Goal: Transaction & Acquisition: Obtain resource

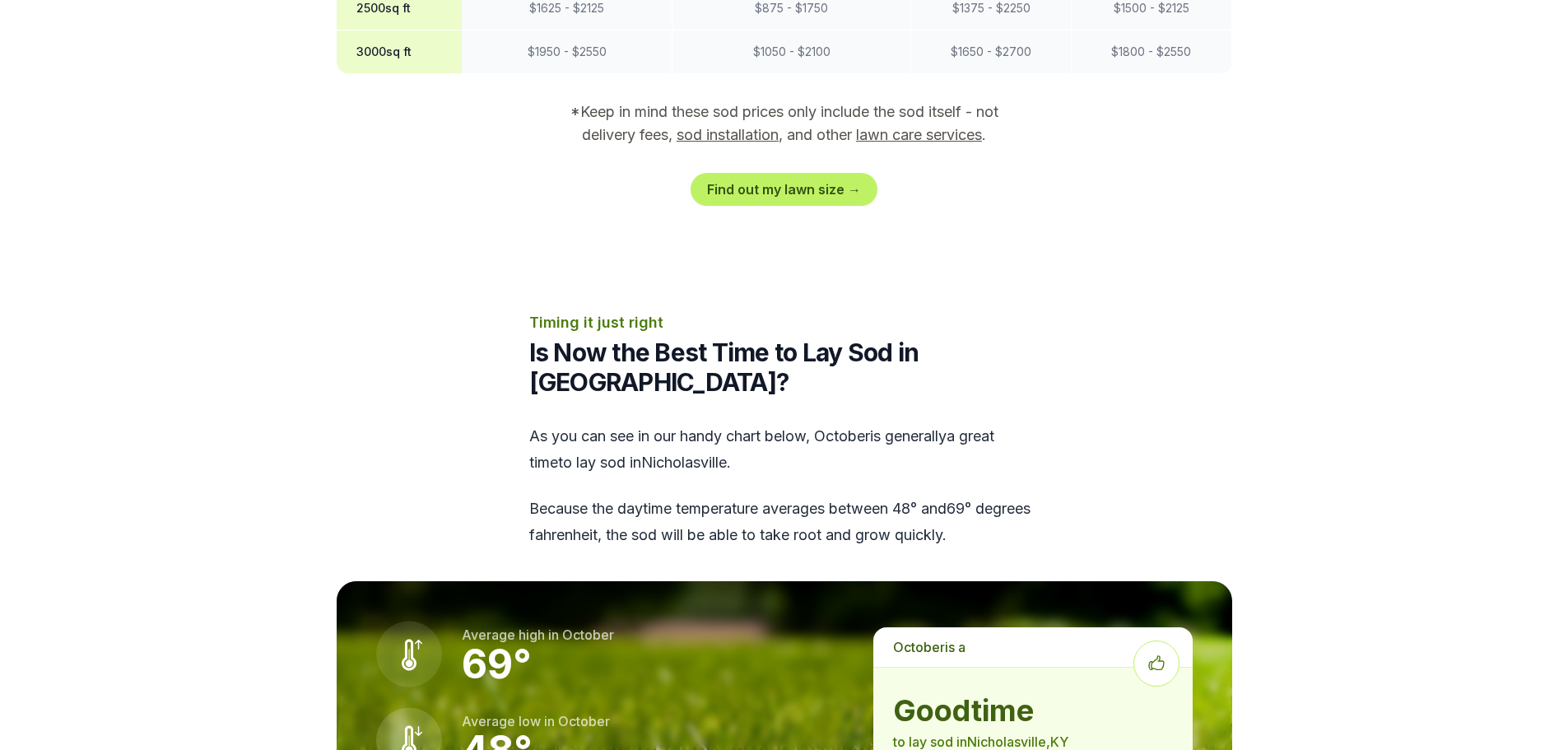
scroll to position [1811, 0]
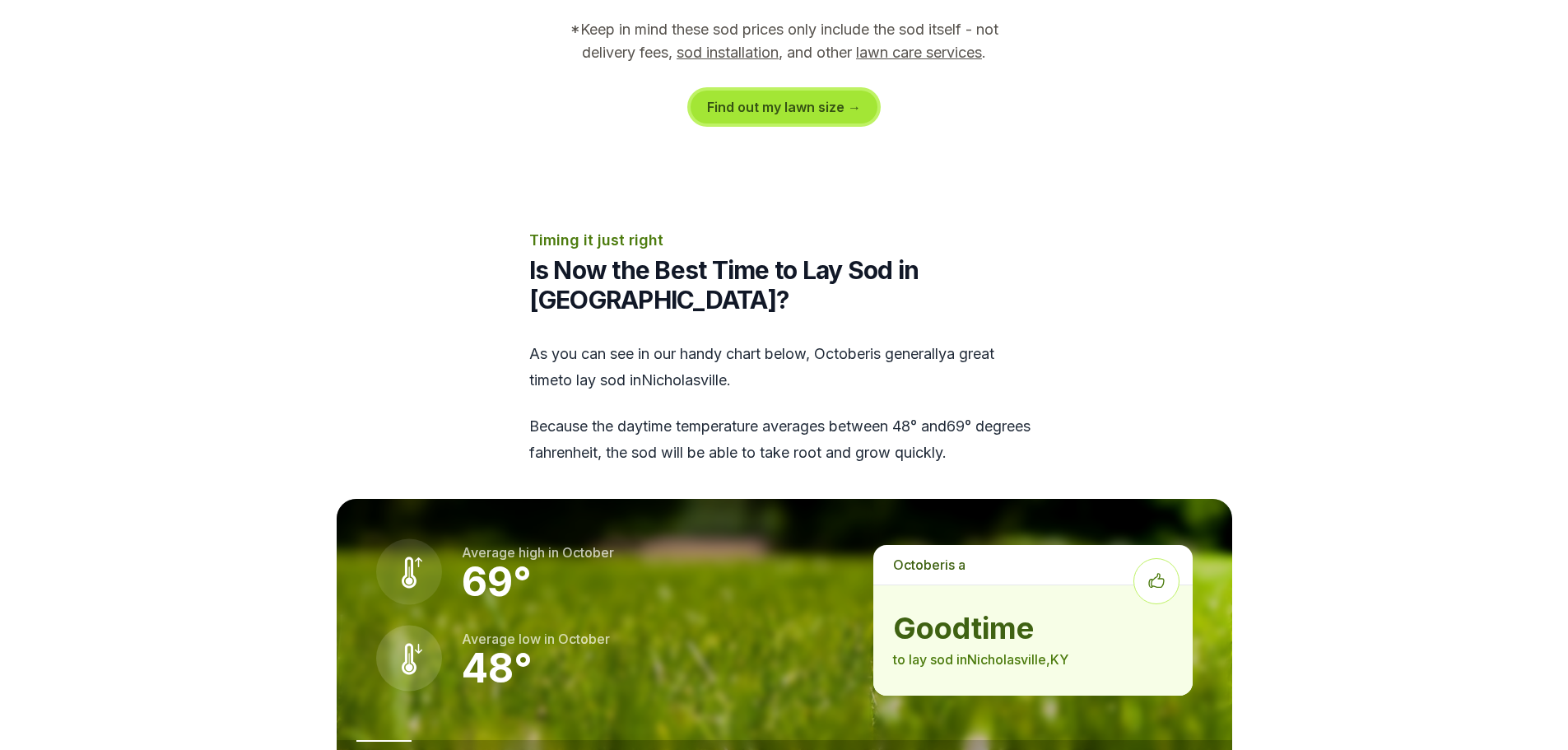
click at [785, 90] on link "Find out my lawn size →" at bounding box center [784, 107] width 187 height 33
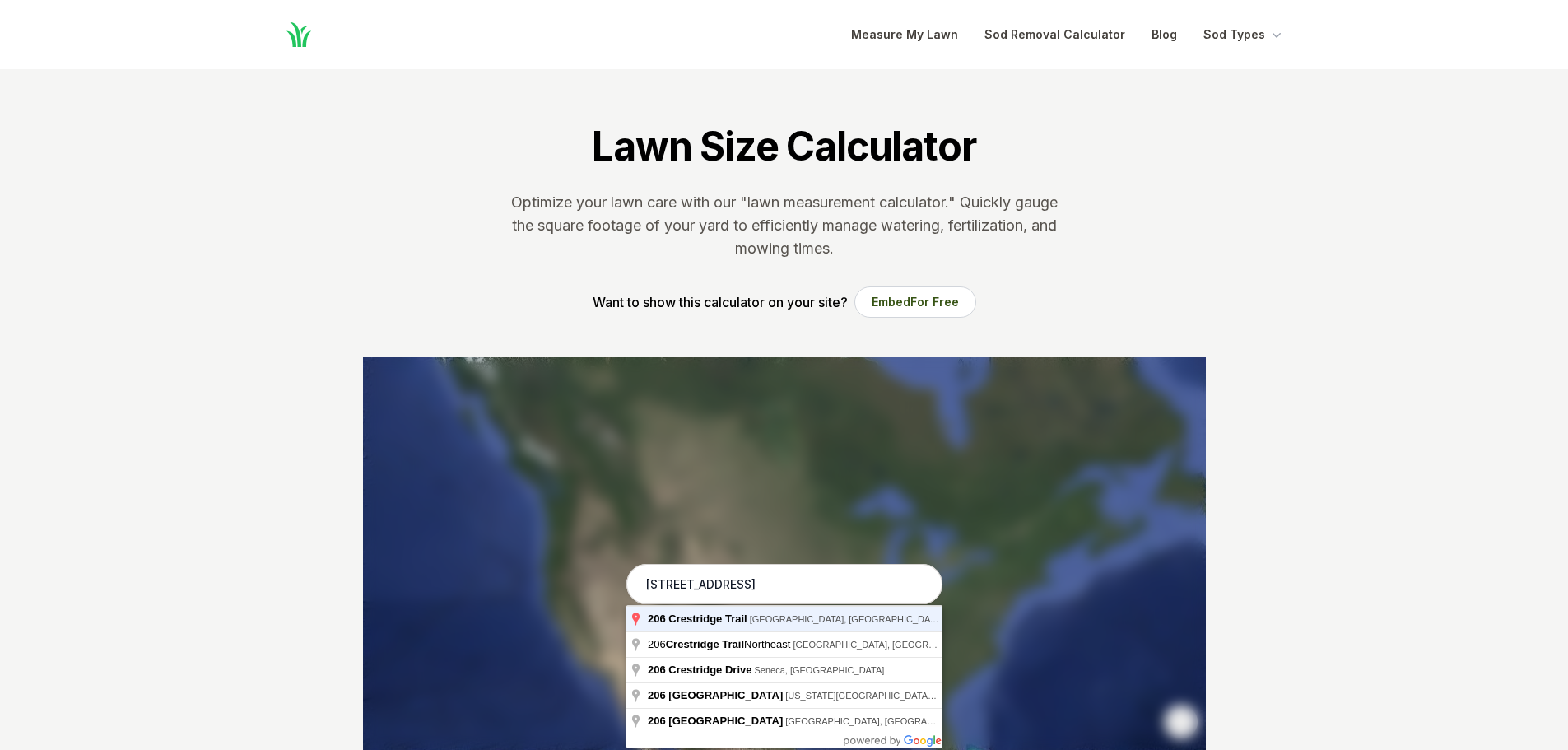
type input "[STREET_ADDRESS]"
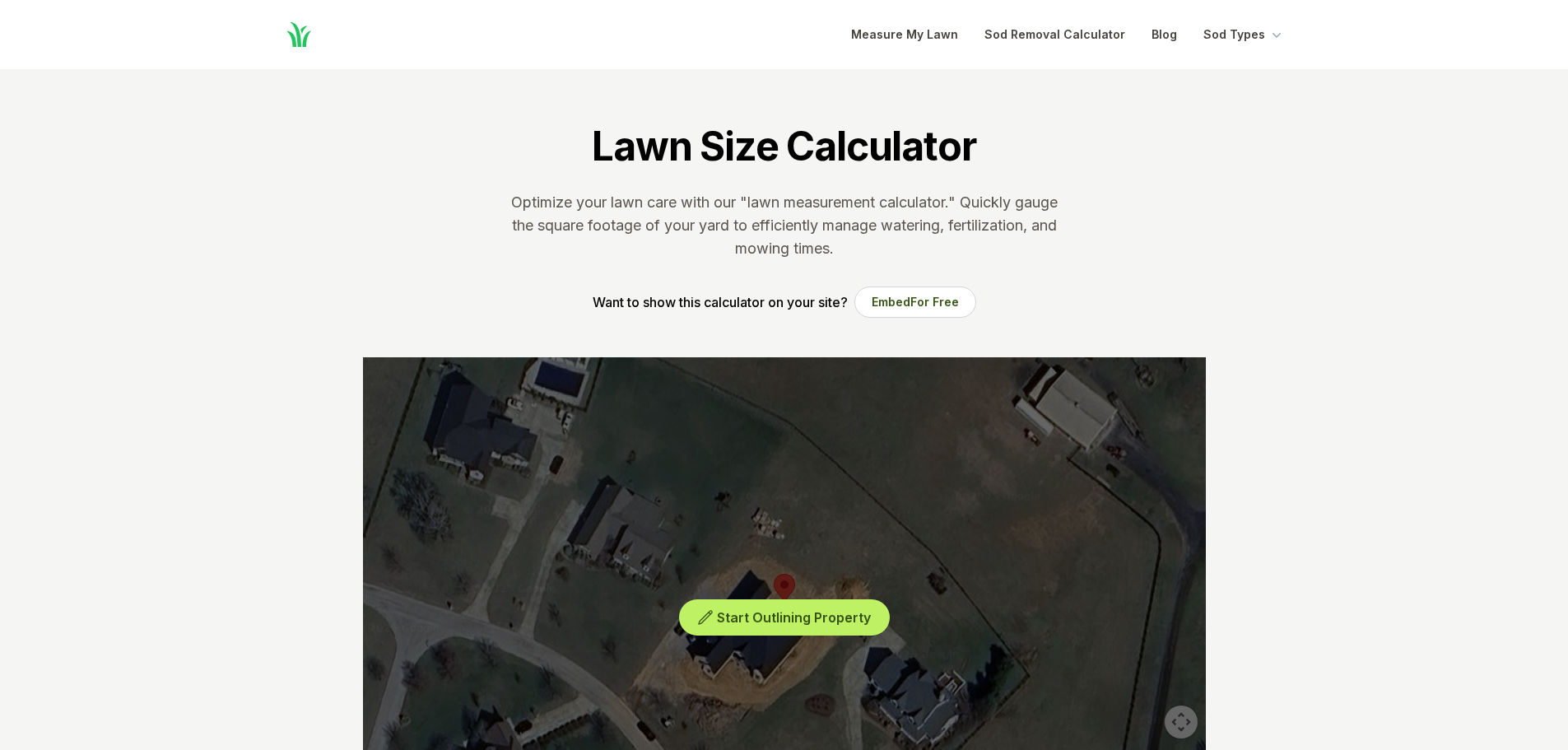
drag, startPoint x: 619, startPoint y: 695, endPoint x: 663, endPoint y: 623, distance: 84.4
click at [663, 623] on div "Start Outlining Property" at bounding box center [784, 604] width 843 height 494
click at [713, 616] on icon at bounding box center [705, 617] width 16 height 16
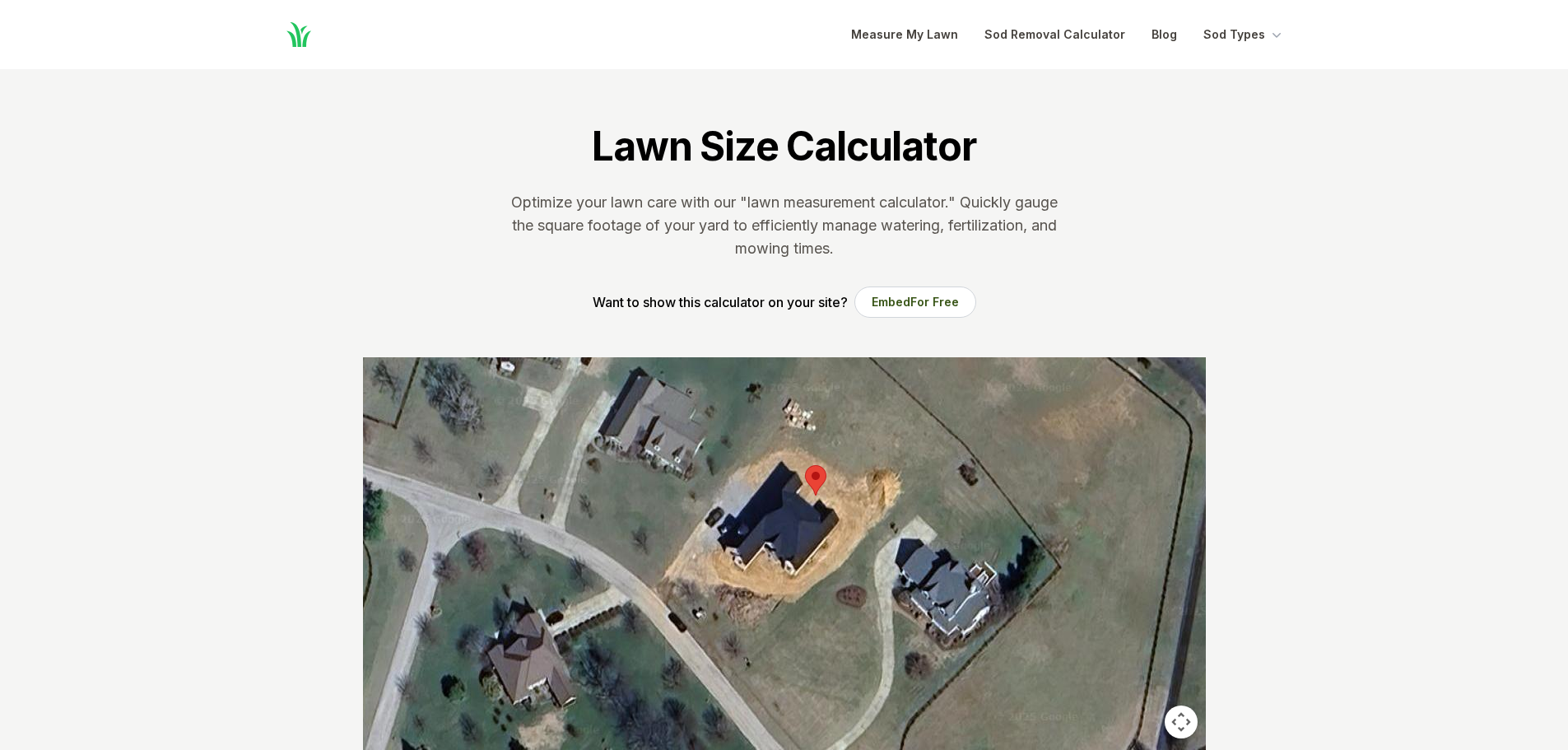
drag, startPoint x: 620, startPoint y: 696, endPoint x: 654, endPoint y: 592, distance: 109.4
click at [652, 592] on div at bounding box center [784, 604] width 843 height 494
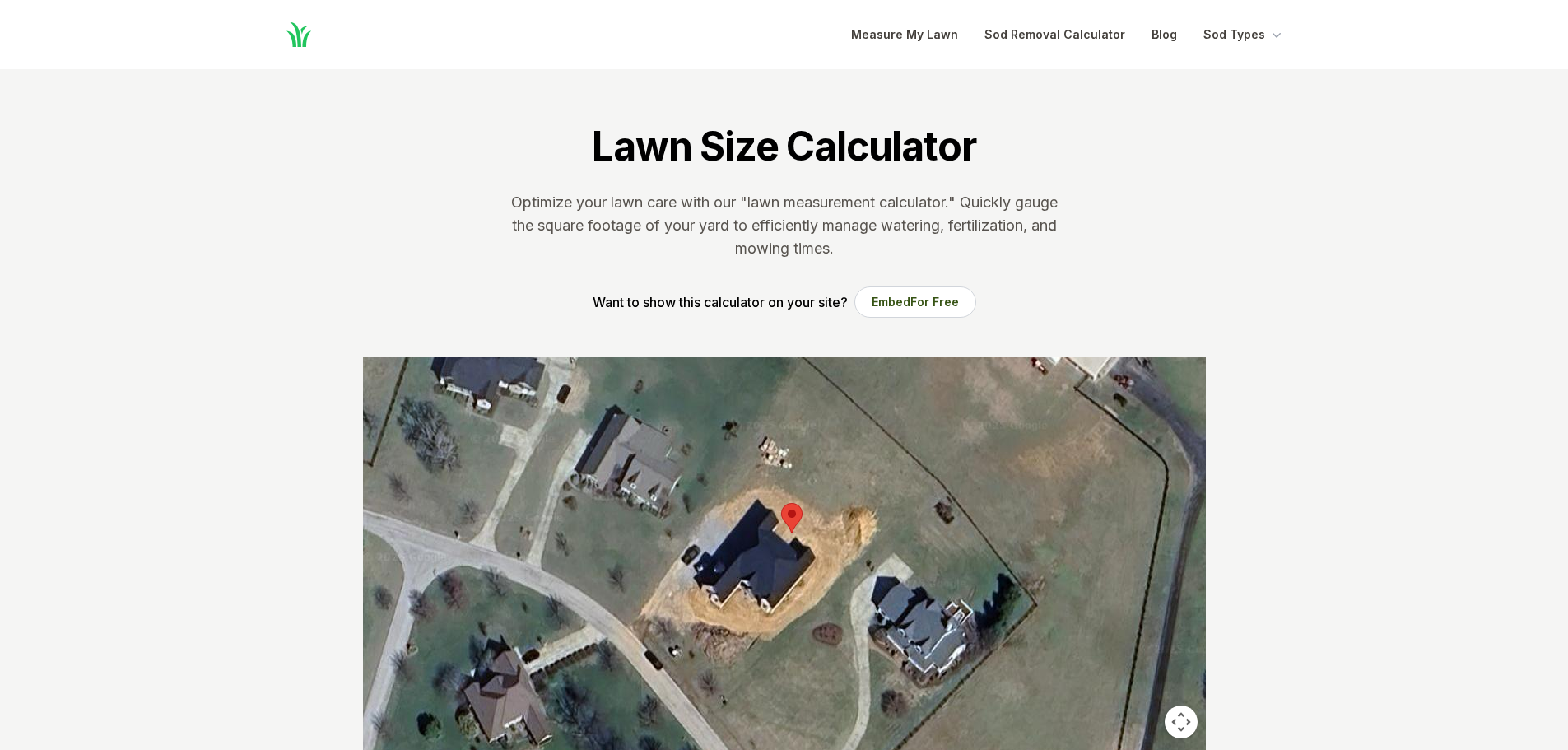
drag, startPoint x: 656, startPoint y: 587, endPoint x: 635, endPoint y: 617, distance: 36.6
click at [635, 617] on div at bounding box center [784, 604] width 843 height 494
click at [761, 552] on div at bounding box center [784, 604] width 843 height 494
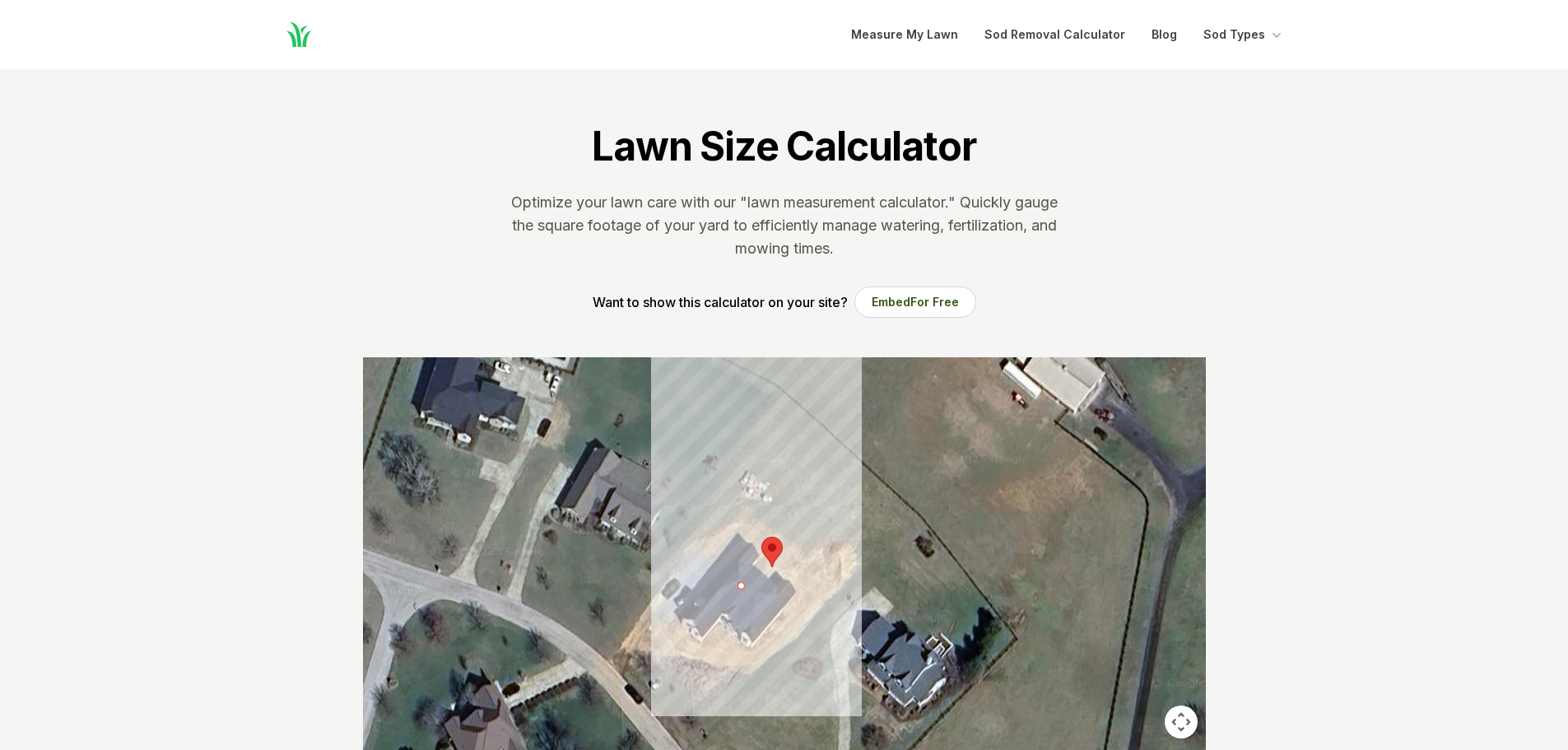
drag, startPoint x: 801, startPoint y: 361, endPoint x: 784, endPoint y: 390, distance: 33.6
click at [782, 392] on div at bounding box center [784, 604] width 843 height 494
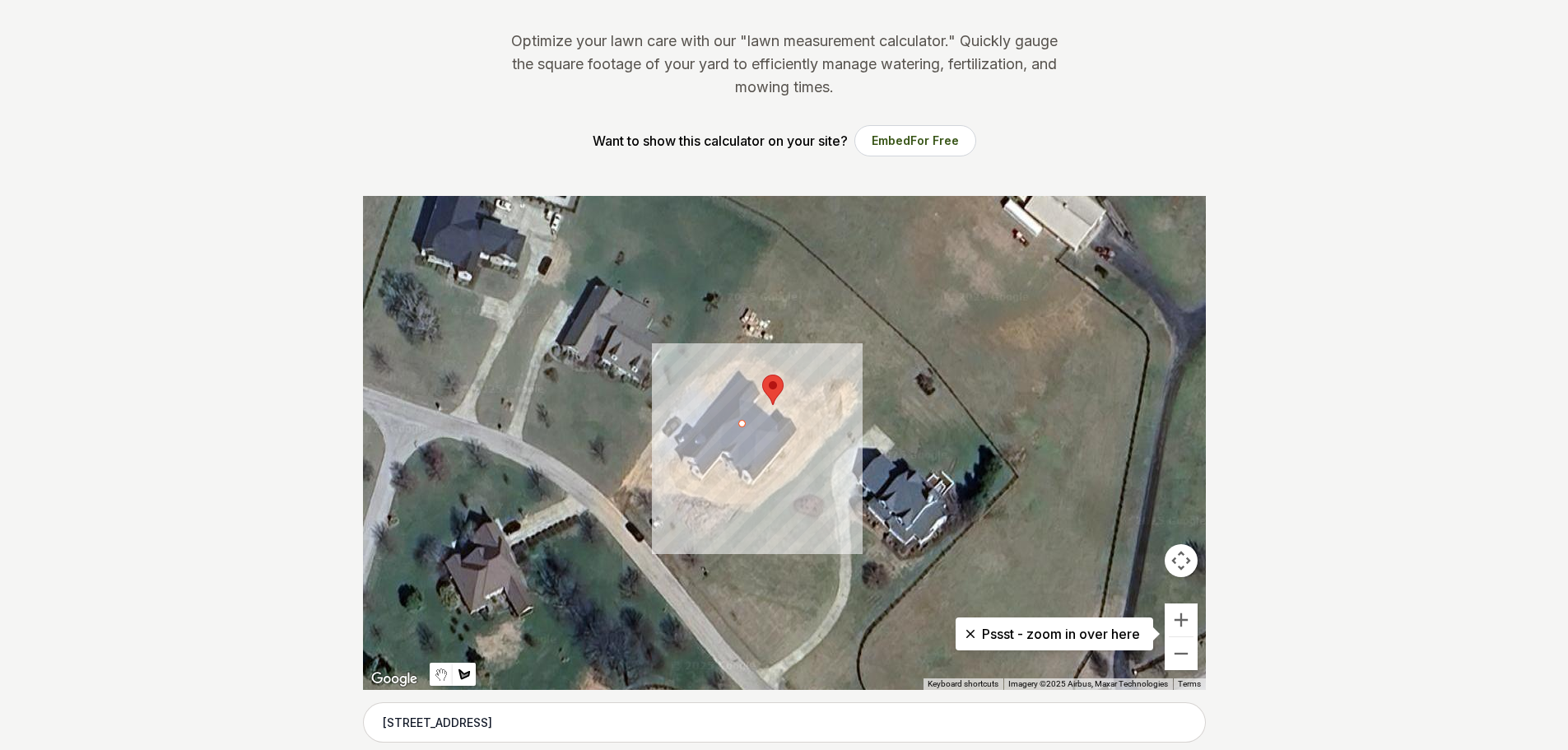
scroll to position [164, 0]
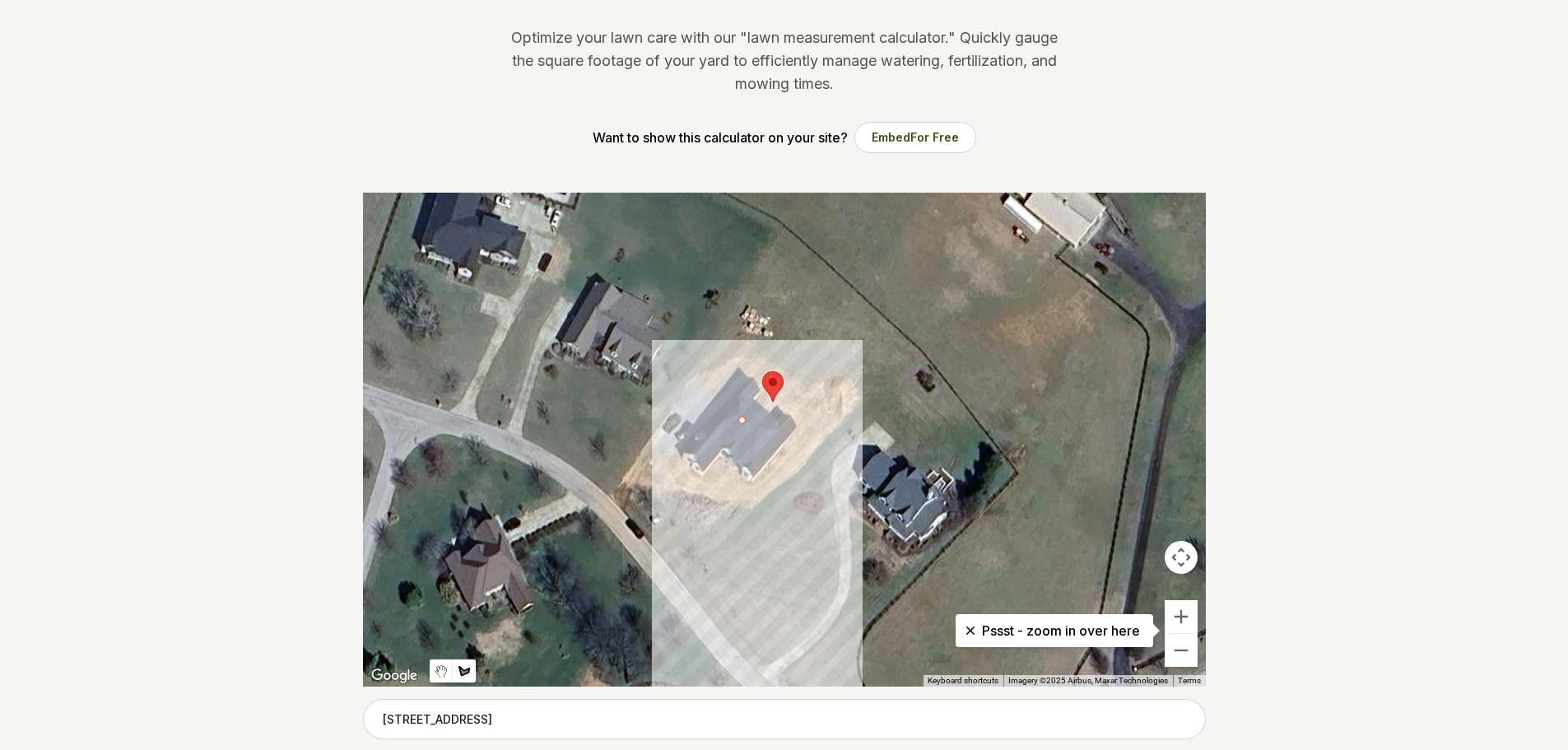
click at [687, 585] on div at bounding box center [784, 440] width 843 height 494
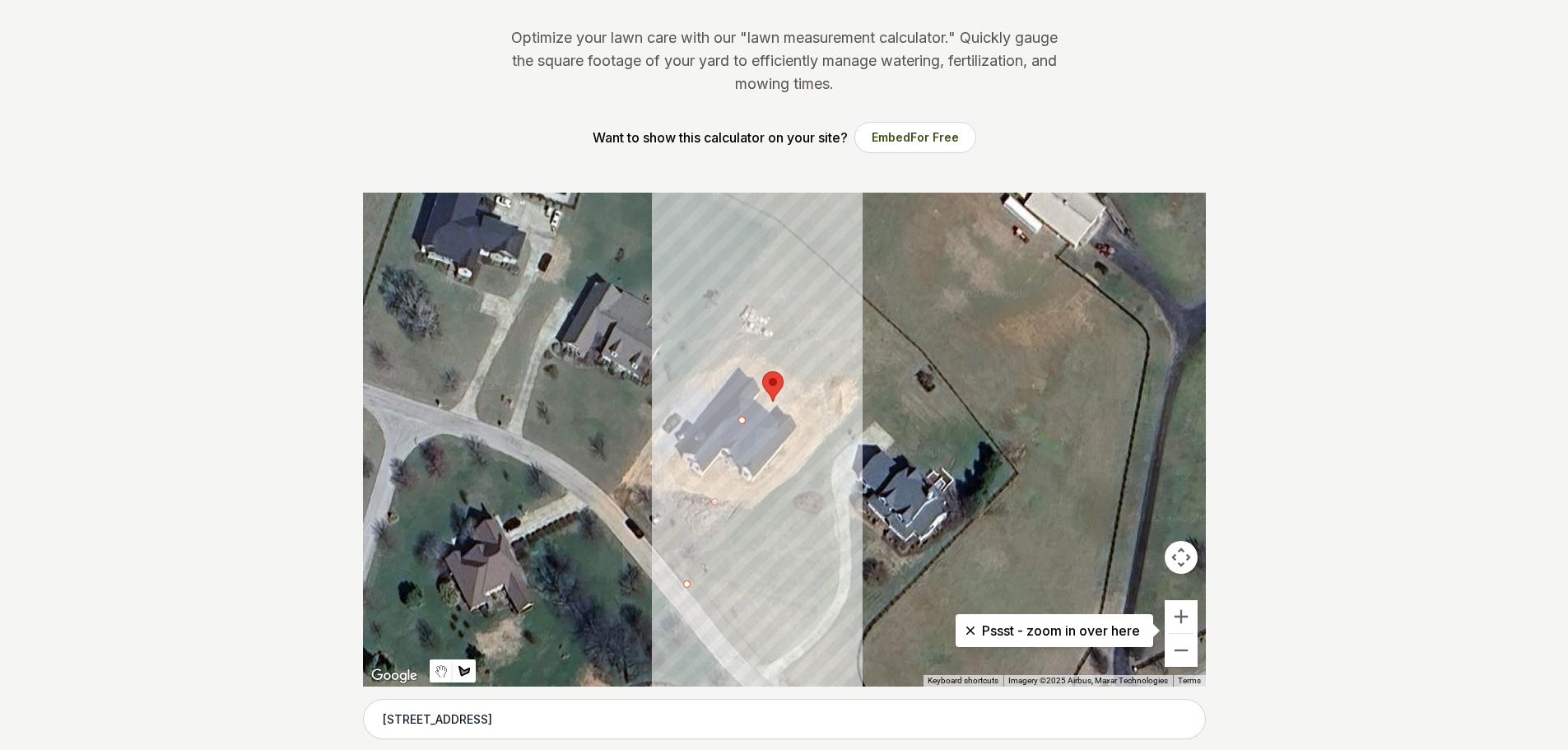
click at [785, 227] on div at bounding box center [784, 440] width 843 height 494
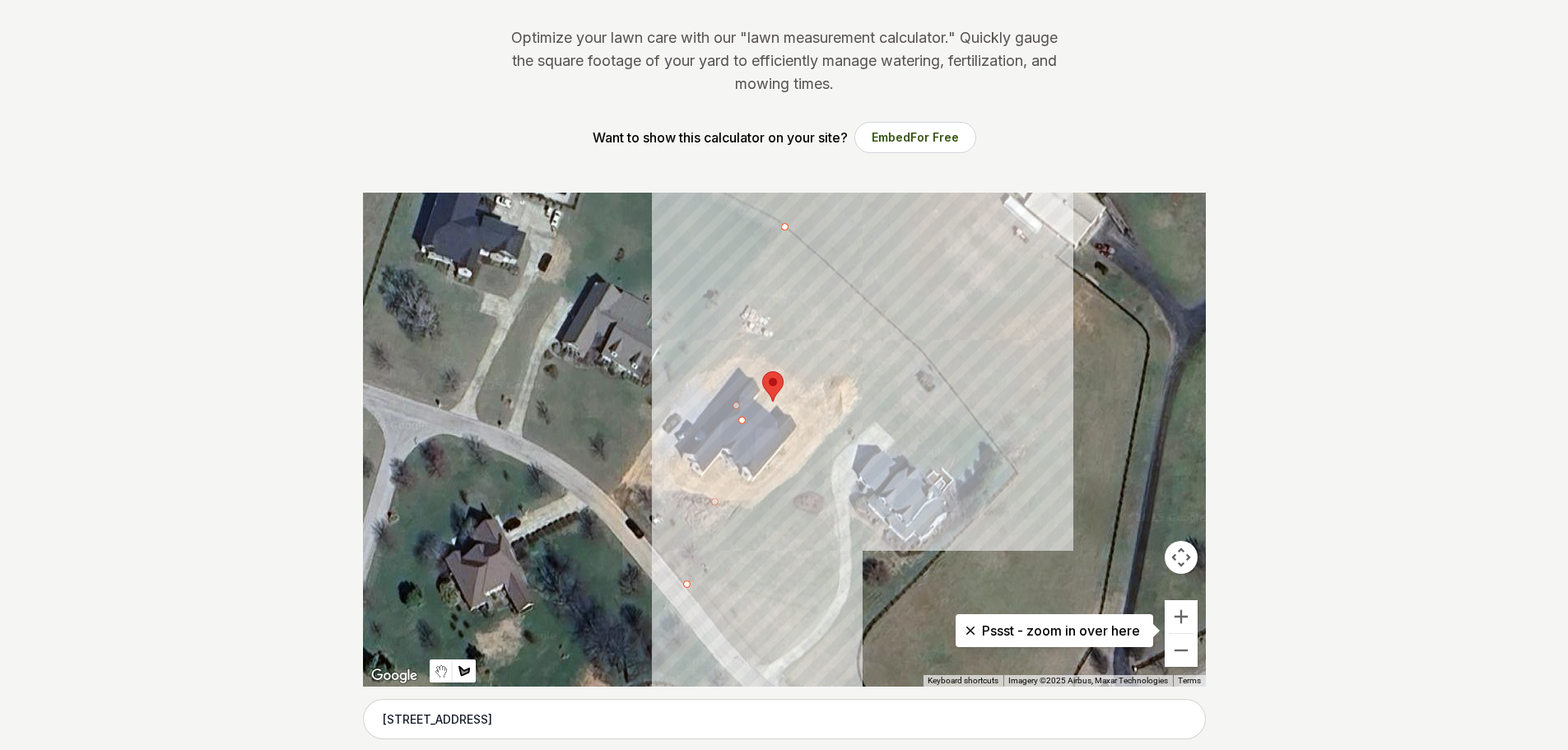
click at [929, 362] on div at bounding box center [784, 440] width 843 height 494
click at [690, 586] on div at bounding box center [784, 440] width 843 height 494
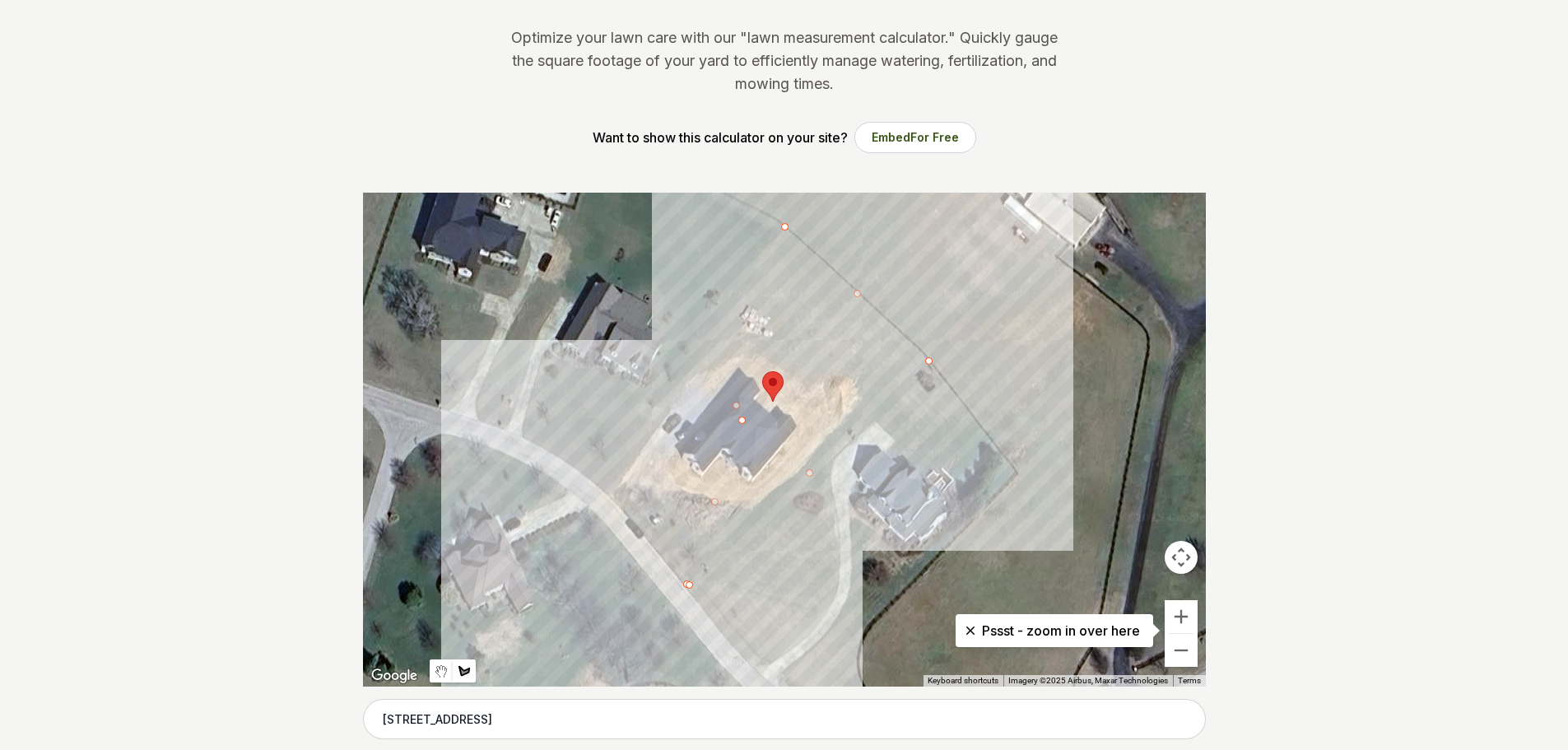
click at [608, 495] on div at bounding box center [784, 440] width 843 height 494
click at [789, 231] on div at bounding box center [784, 440] width 843 height 494
click at [1050, 293] on div at bounding box center [784, 440] width 843 height 494
click at [844, 332] on div at bounding box center [784, 440] width 843 height 494
click at [850, 325] on div at bounding box center [784, 440] width 843 height 494
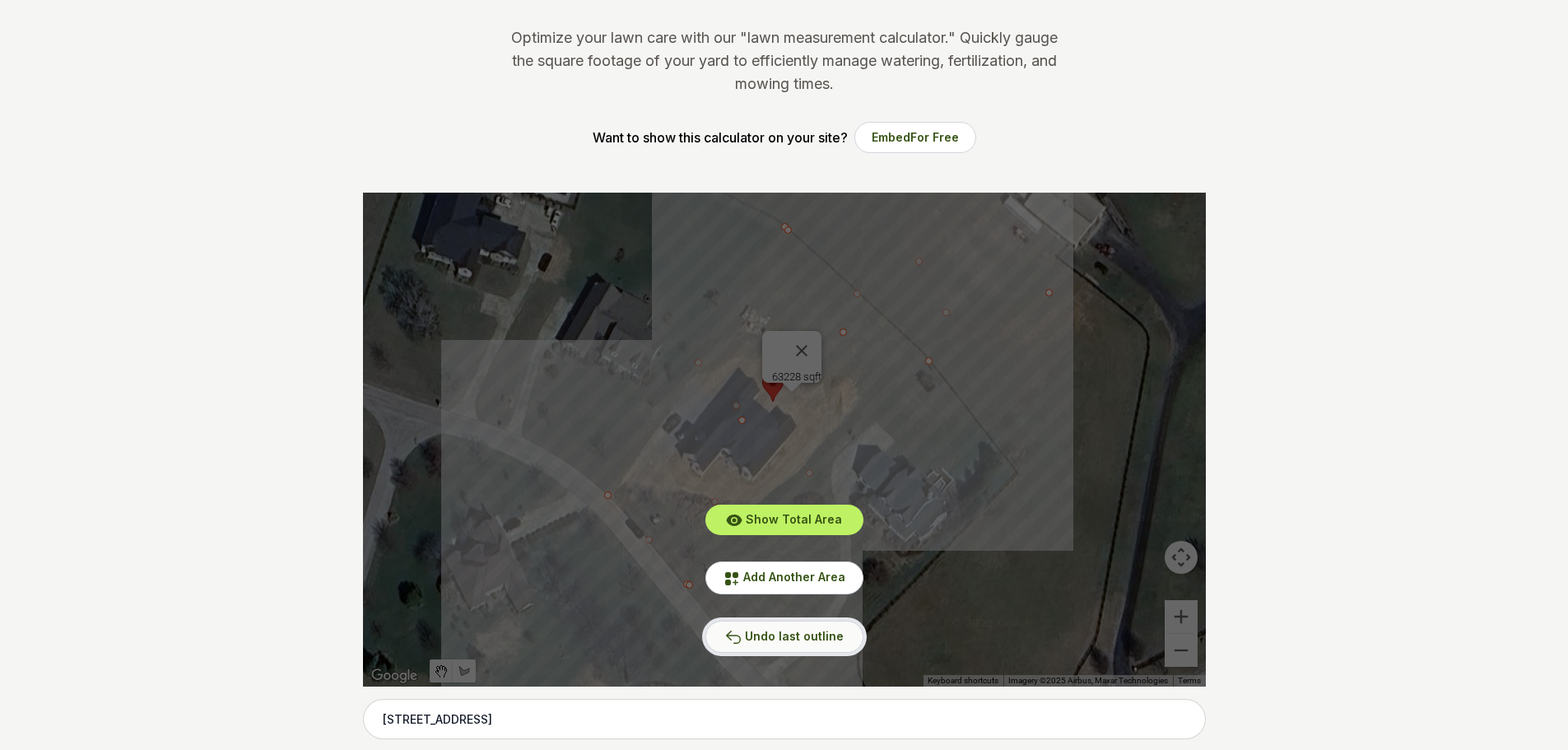
click at [793, 643] on button "Undo last outline" at bounding box center [784, 636] width 158 height 32
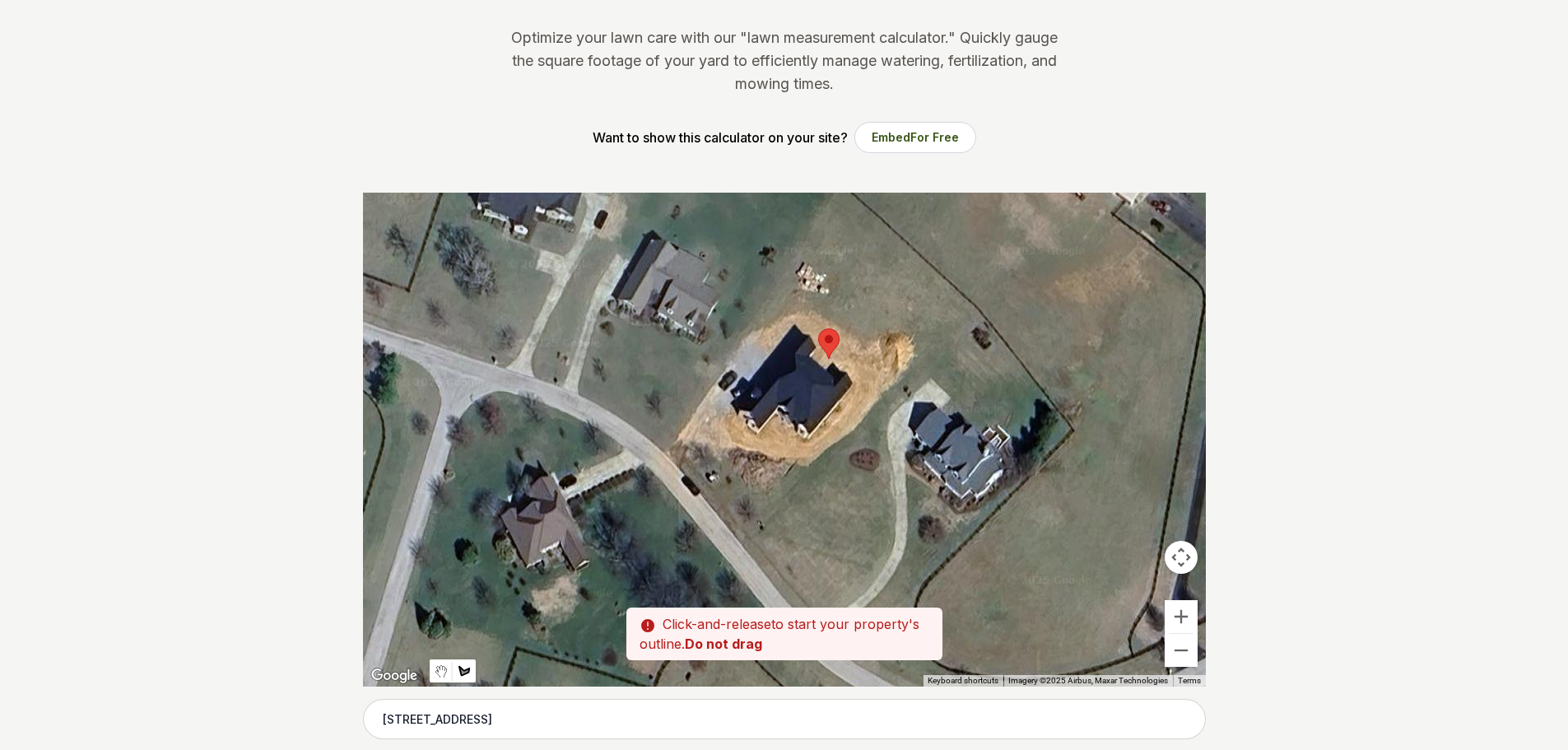
drag, startPoint x: 691, startPoint y: 584, endPoint x: 749, endPoint y: 538, distance: 74.0
click at [749, 538] on div at bounding box center [784, 440] width 843 height 494
click at [776, 515] on div at bounding box center [784, 440] width 843 height 494
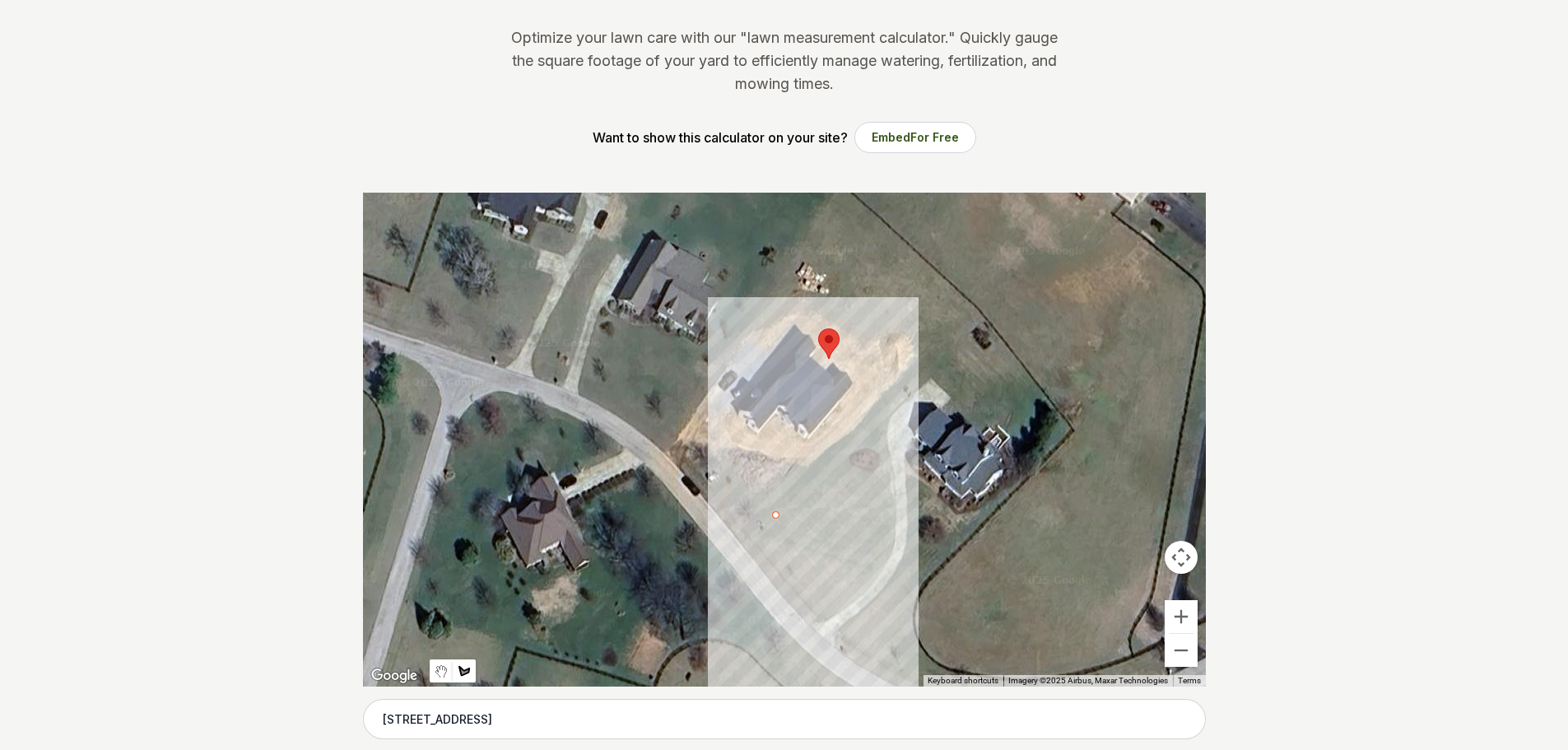
click at [747, 544] on div at bounding box center [784, 440] width 843 height 494
click at [748, 542] on div at bounding box center [784, 440] width 843 height 494
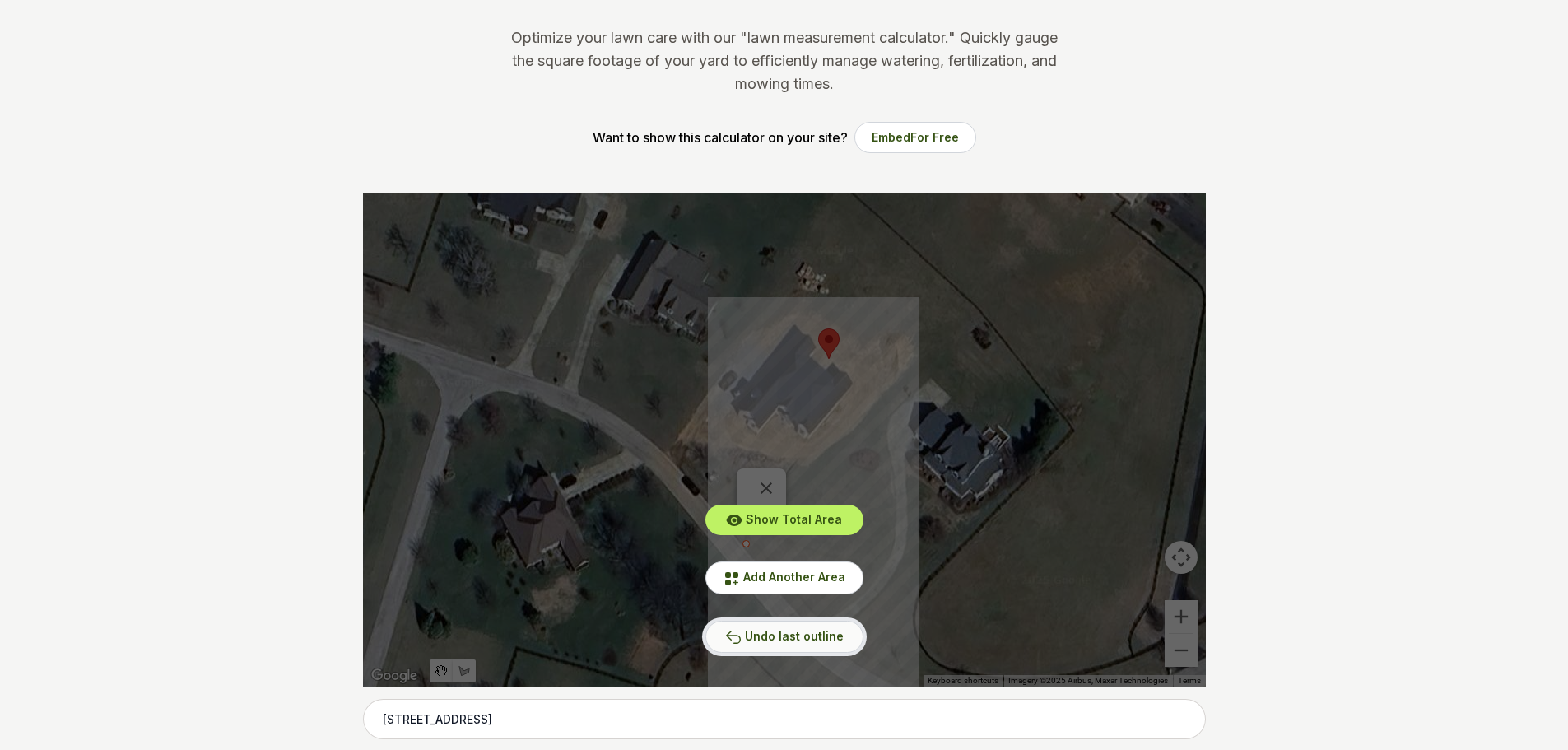
click at [778, 630] on span "Undo last outline" at bounding box center [794, 635] width 99 height 14
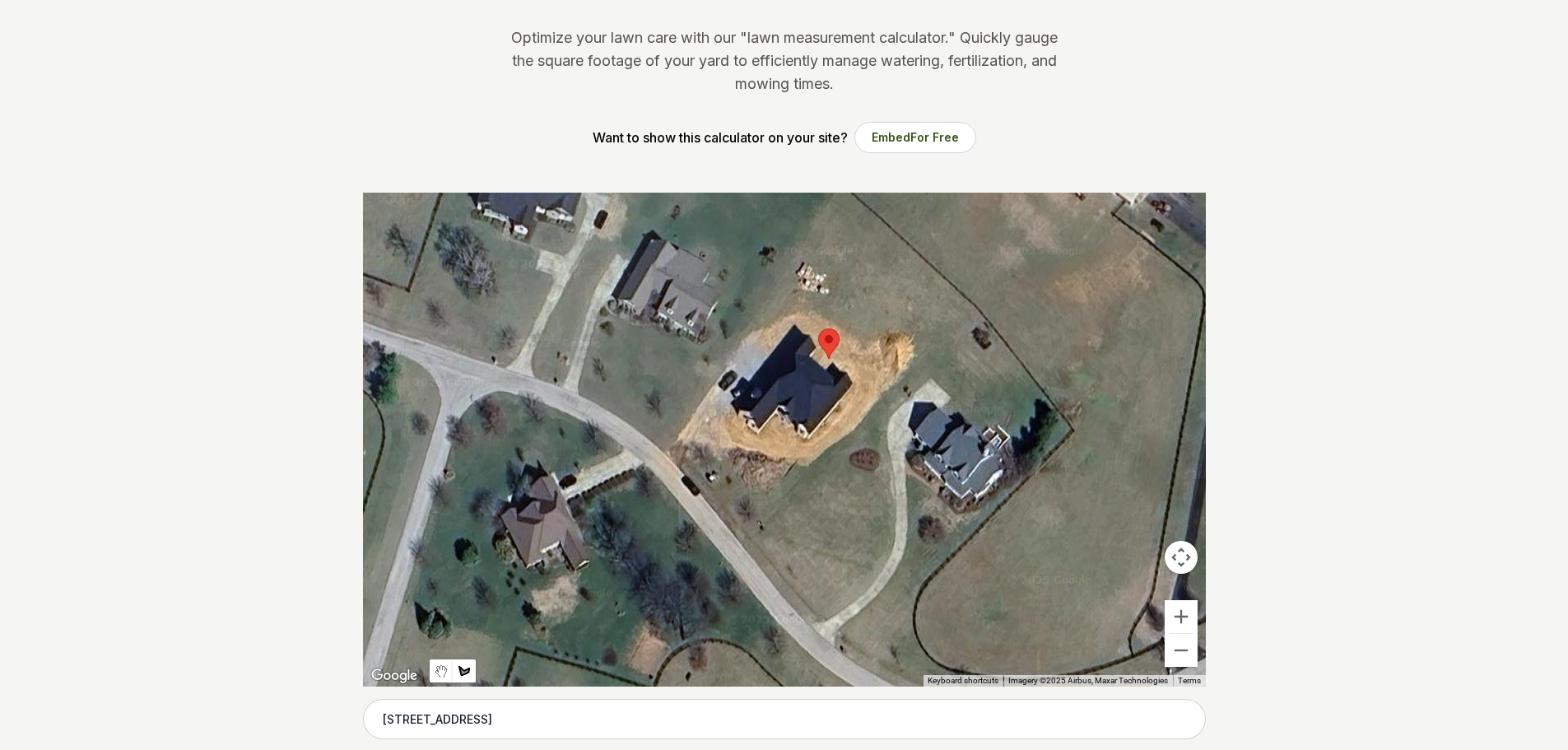
click at [747, 544] on div at bounding box center [784, 440] width 843 height 494
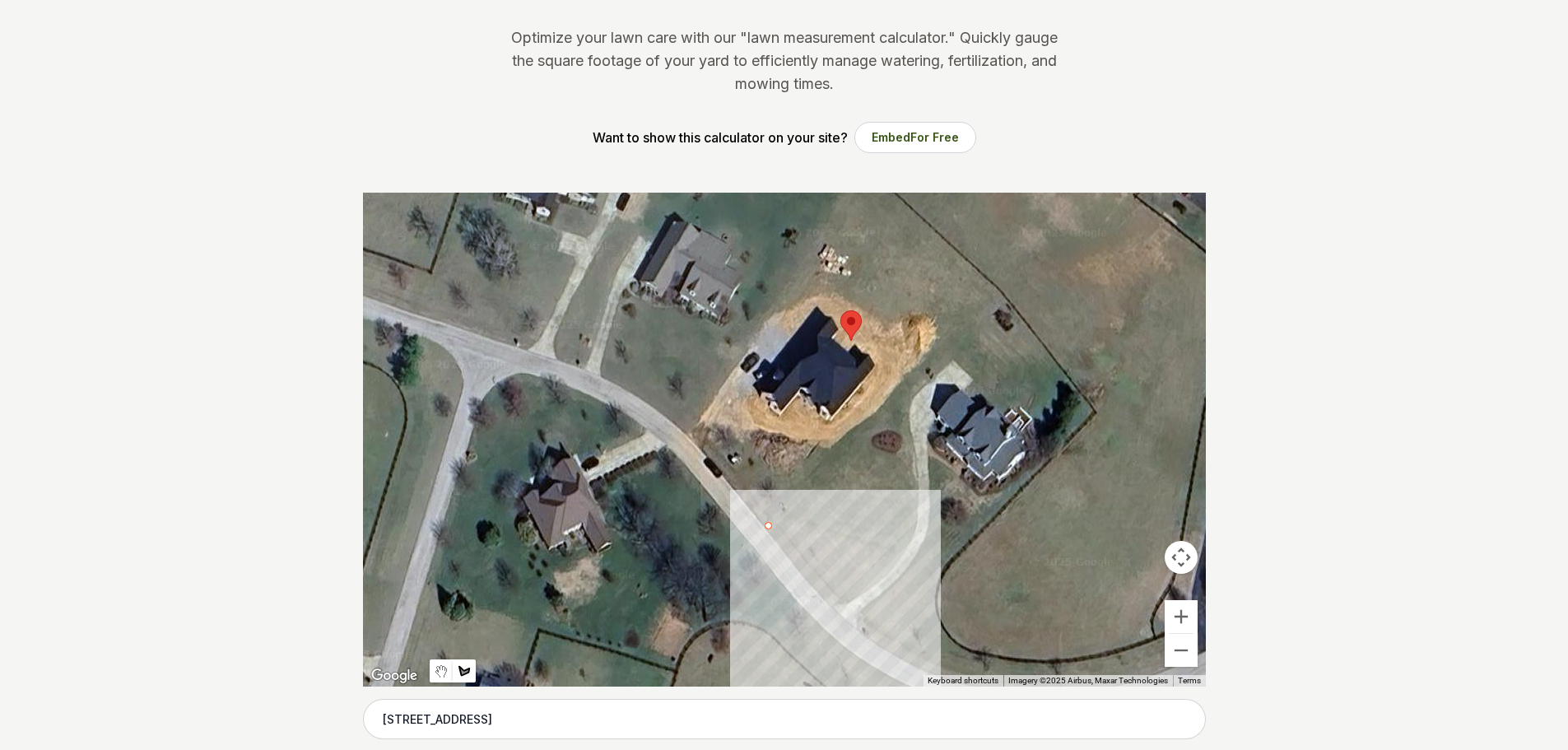
drag, startPoint x: 749, startPoint y: 539, endPoint x: 773, endPoint y: 520, distance: 30.6
click at [773, 520] on div at bounding box center [784, 440] width 843 height 494
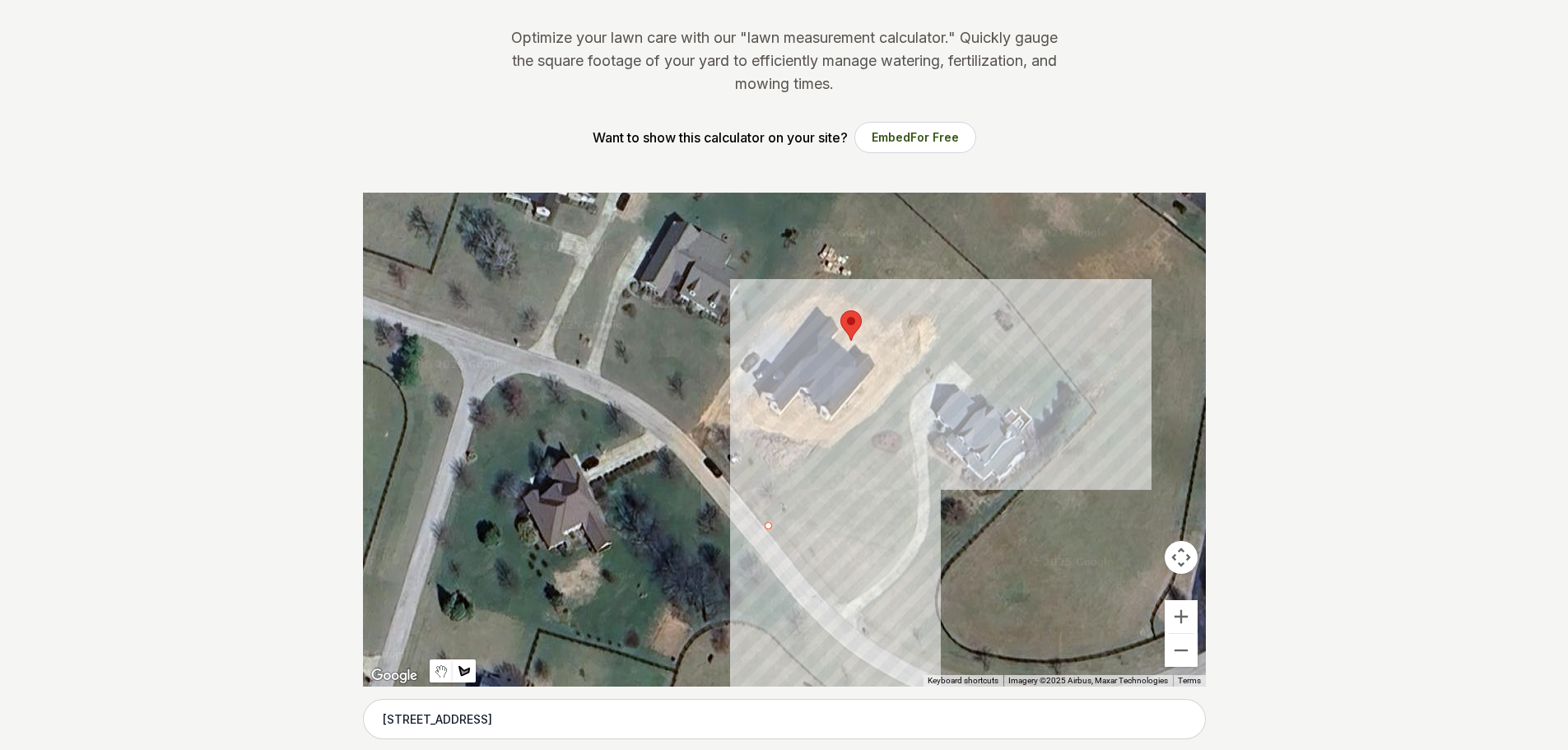
click at [1011, 307] on div at bounding box center [784, 440] width 843 height 494
click at [858, 348] on div at bounding box center [784, 440] width 843 height 494
click at [893, 411] on div at bounding box center [784, 440] width 843 height 494
click at [846, 440] on div at bounding box center [784, 440] width 843 height 494
click at [796, 435] on div at bounding box center [784, 440] width 843 height 494
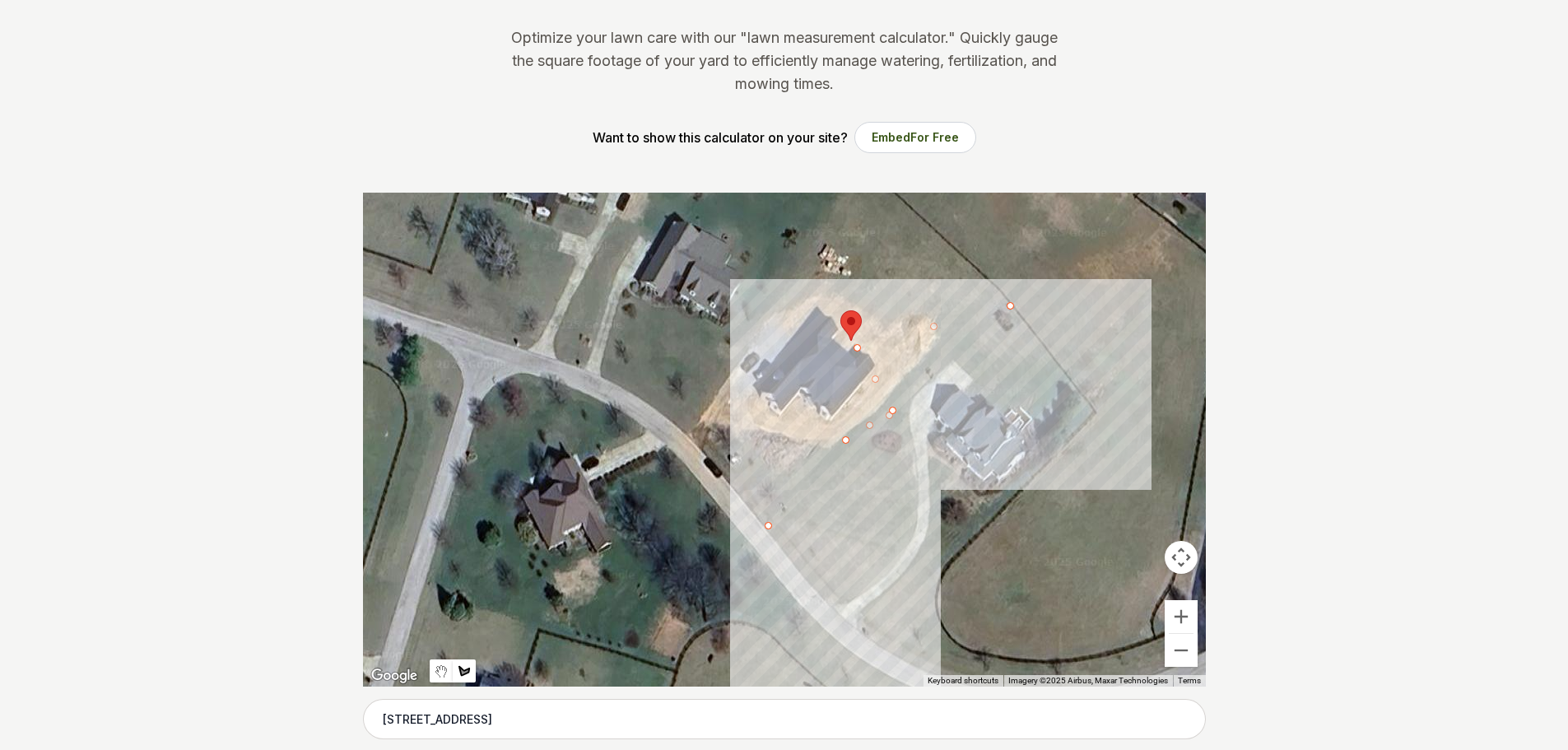
click at [796, 434] on div at bounding box center [784, 440] width 843 height 494
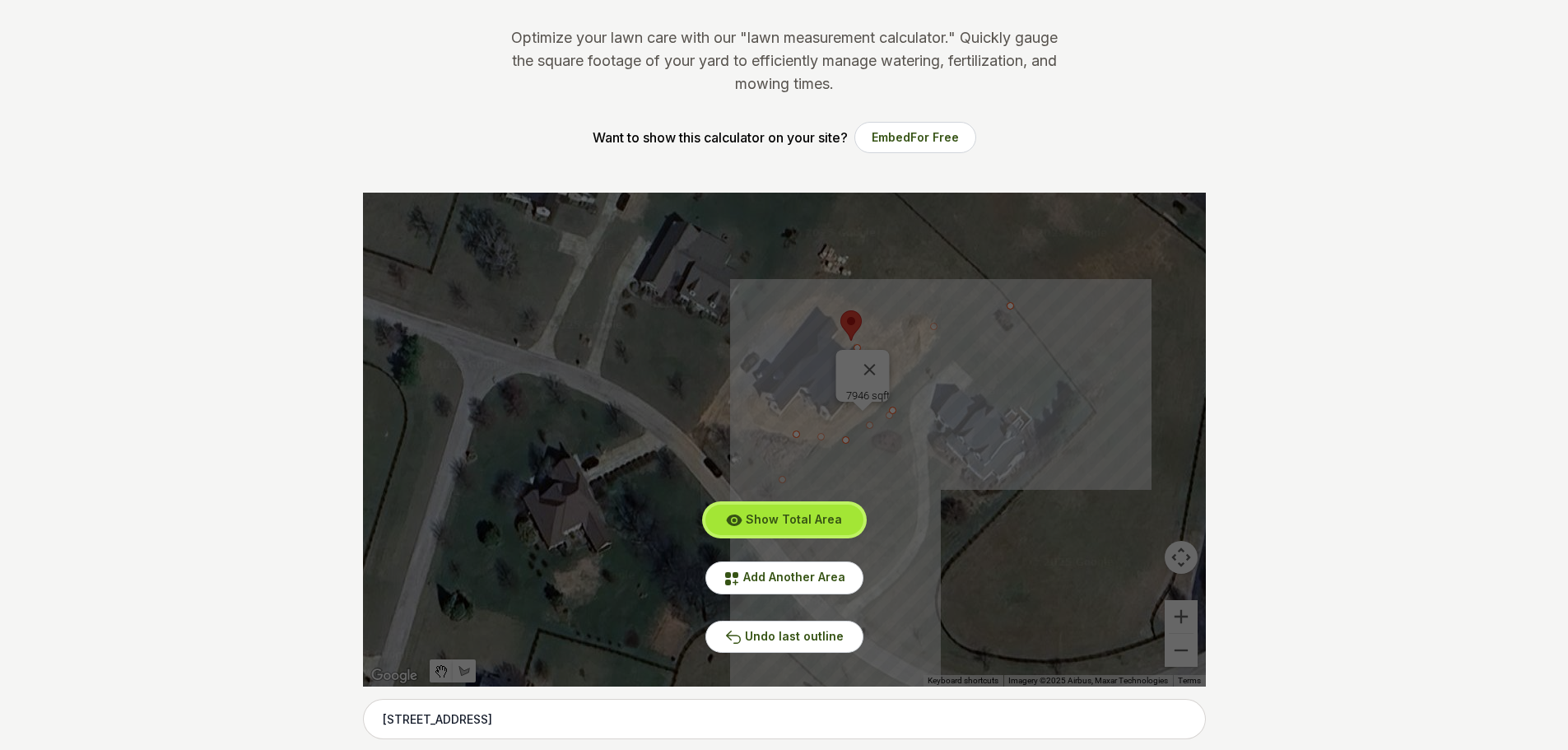
click at [828, 523] on span "Show Total Area" at bounding box center [794, 519] width 96 height 14
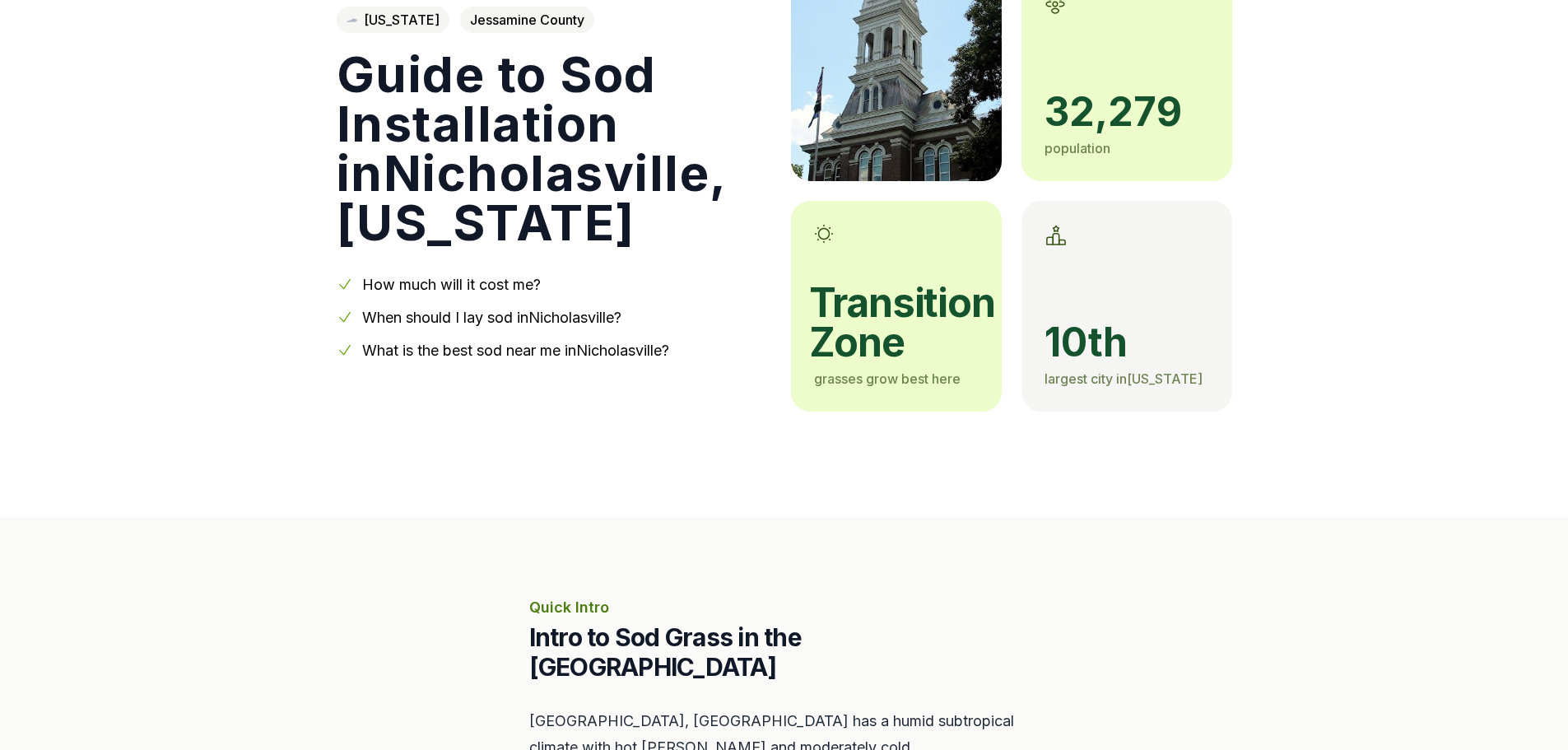
scroll to position [1399, 0]
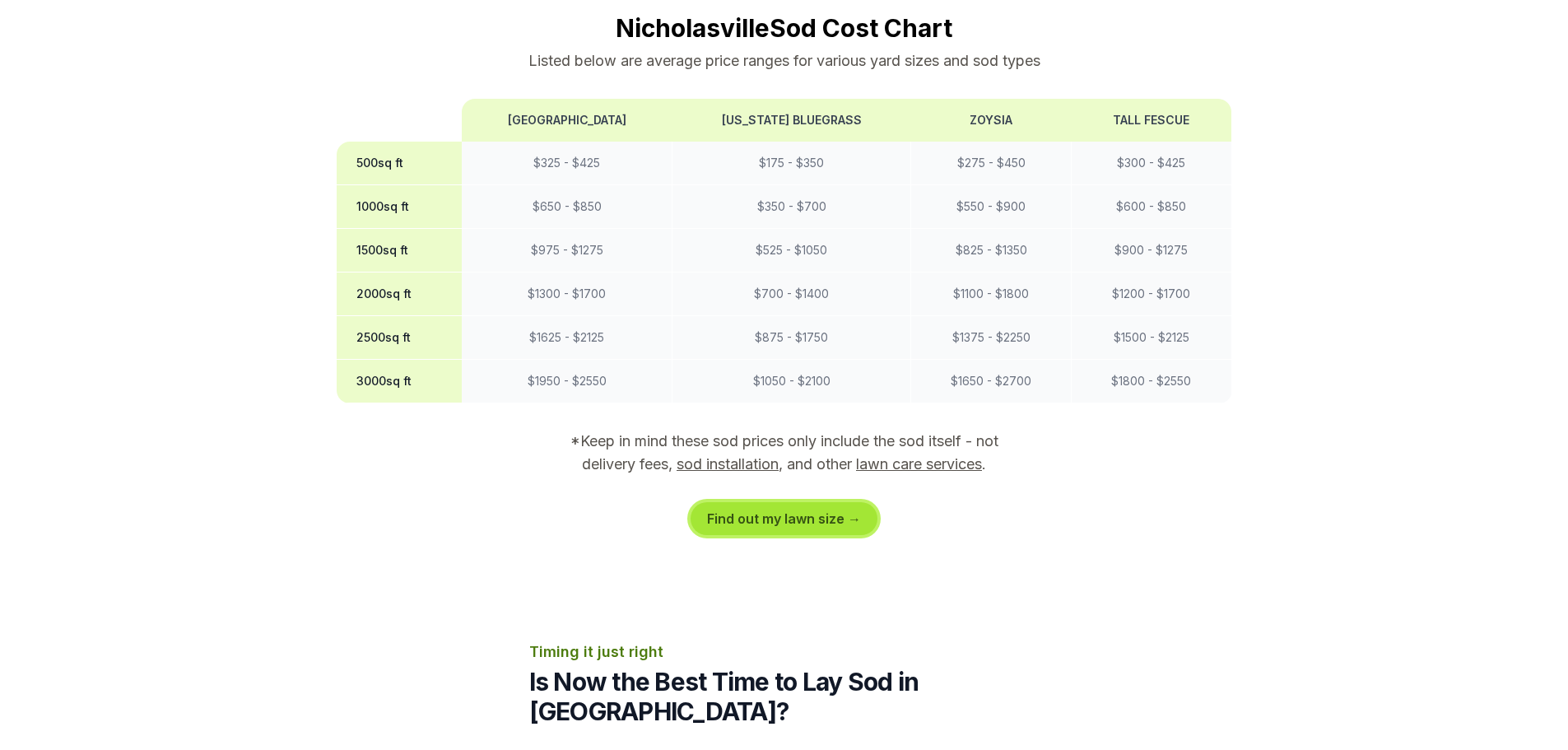
click at [806, 502] on link "Find out my lawn size →" at bounding box center [784, 518] width 187 height 33
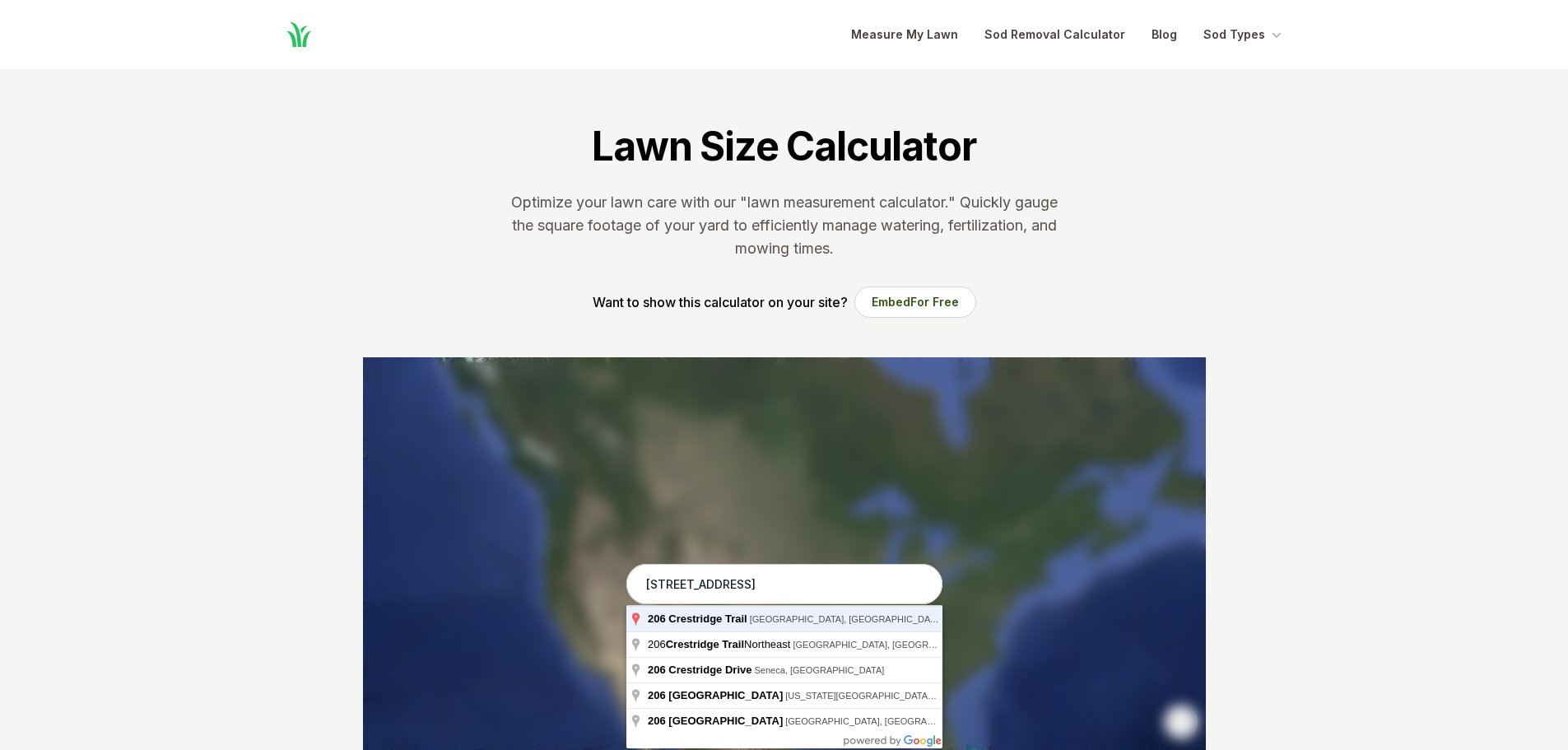
type input "[STREET_ADDRESS]"
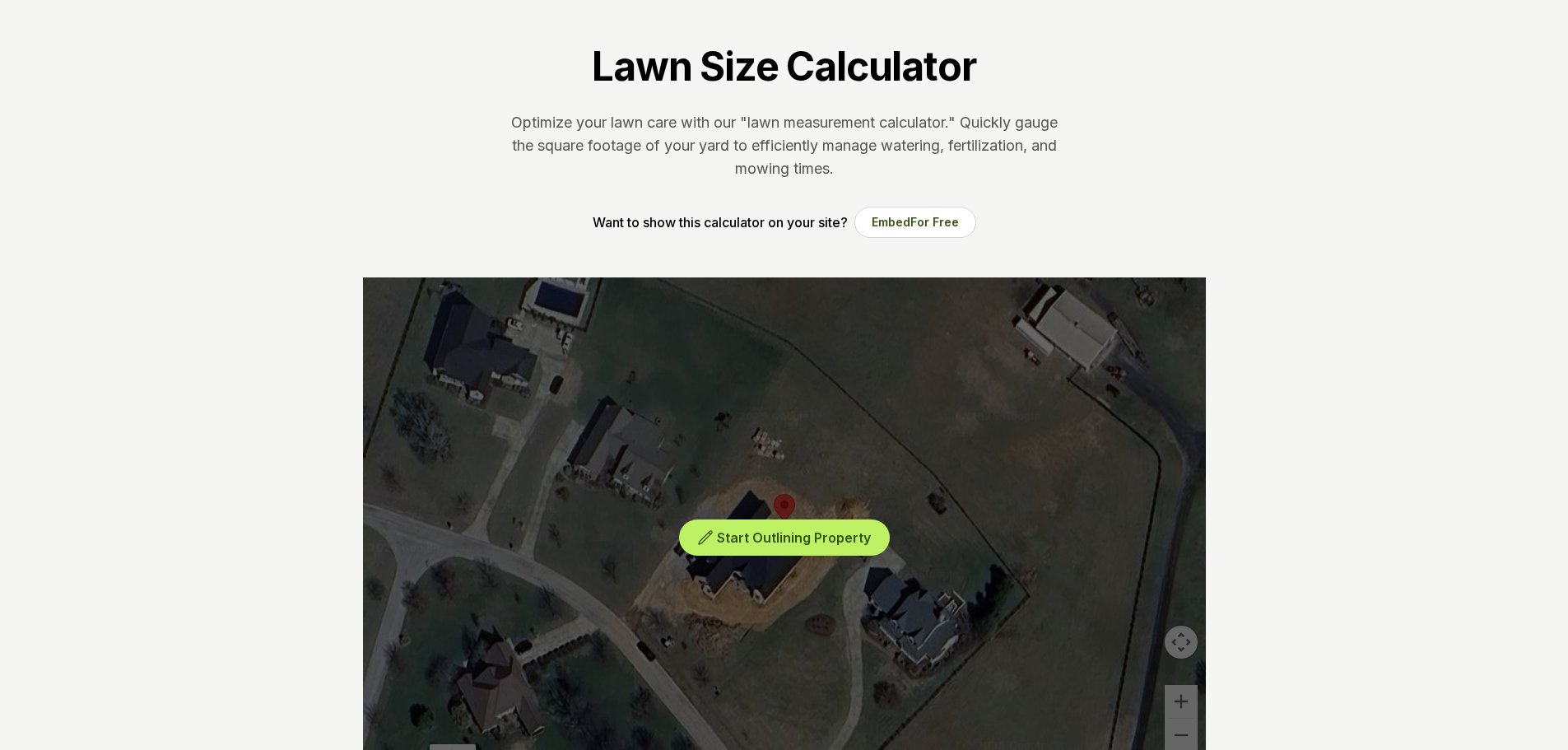
scroll to position [83, 0]
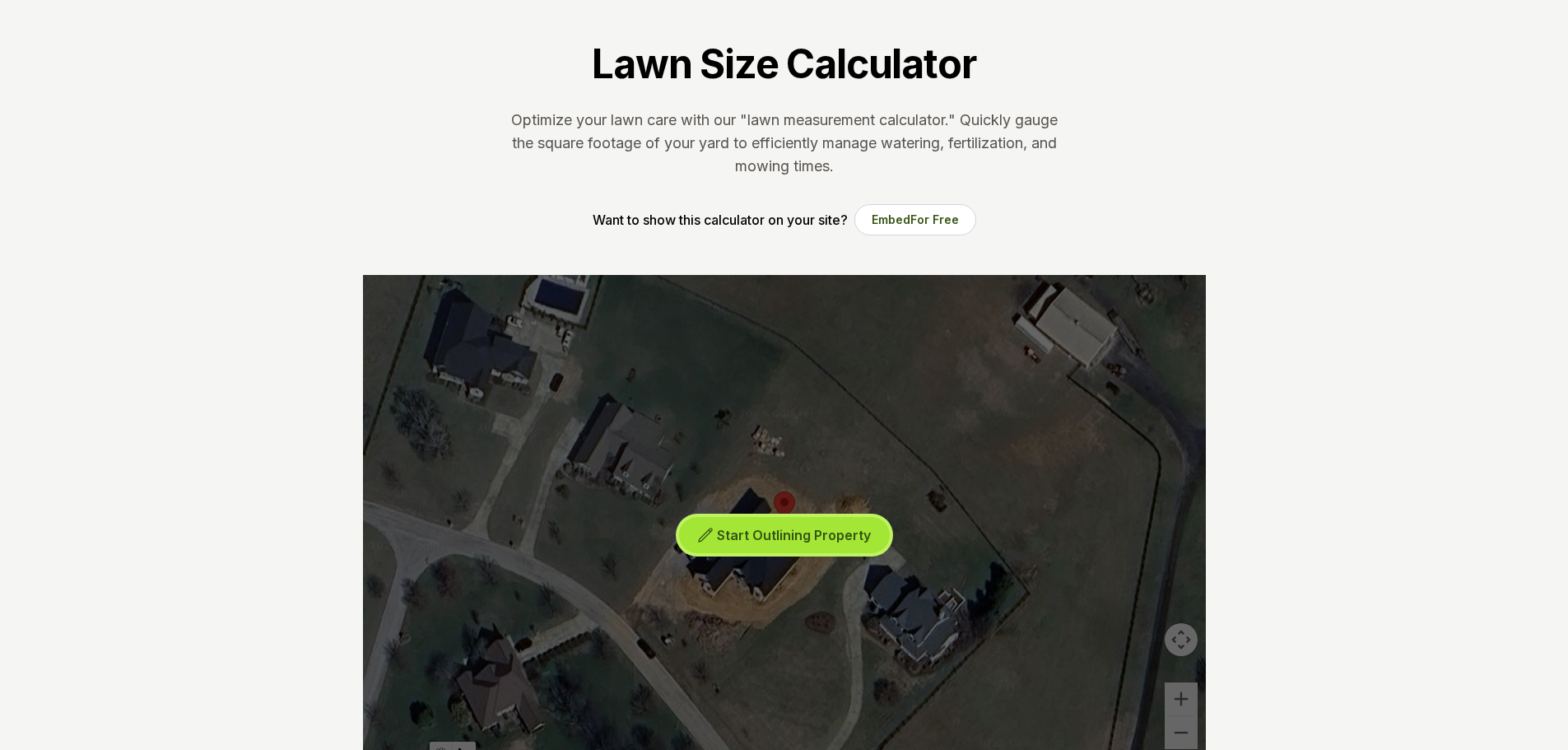
click at [741, 530] on span "Start Outlining Property" at bounding box center [794, 535] width 154 height 16
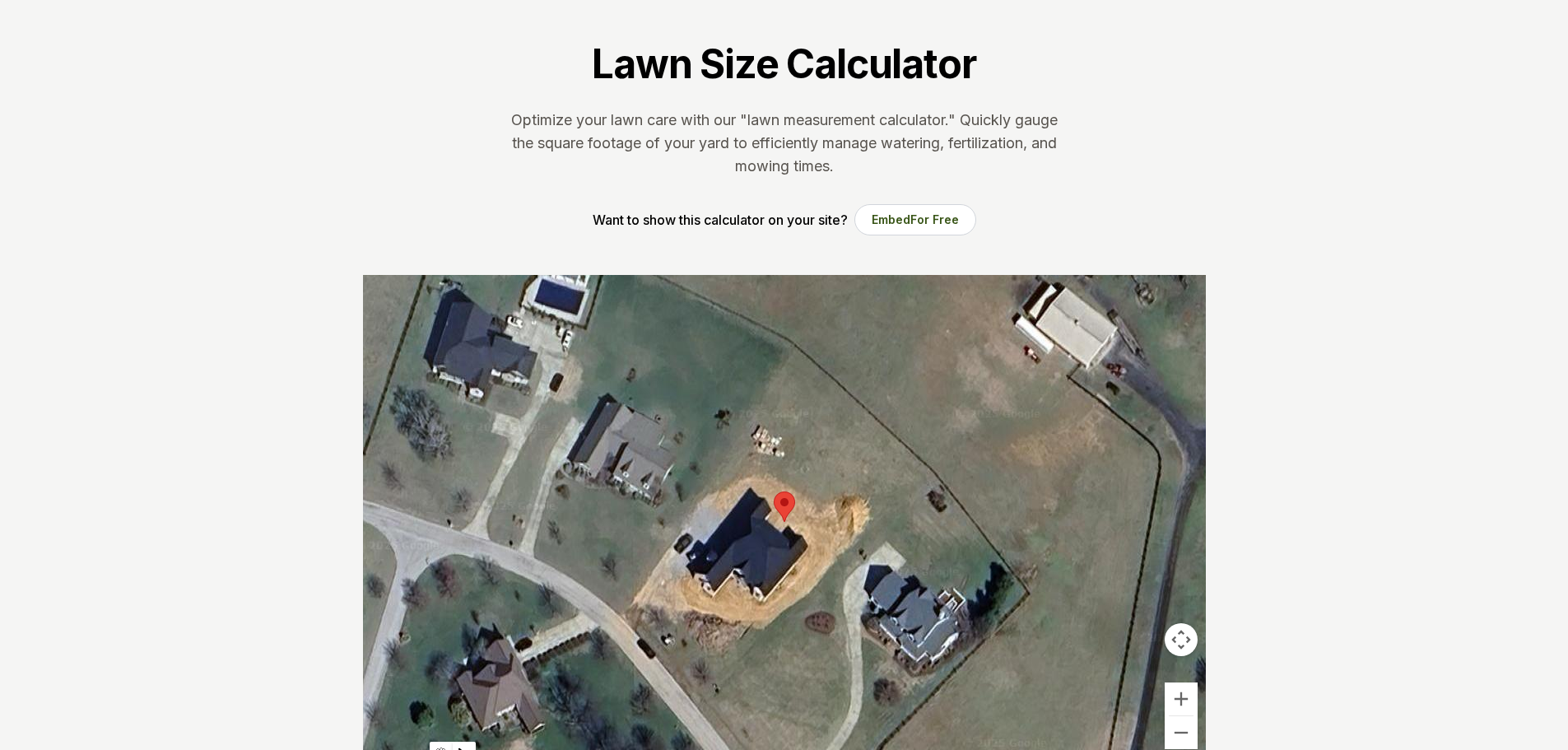
click at [629, 607] on div at bounding box center [784, 522] width 843 height 494
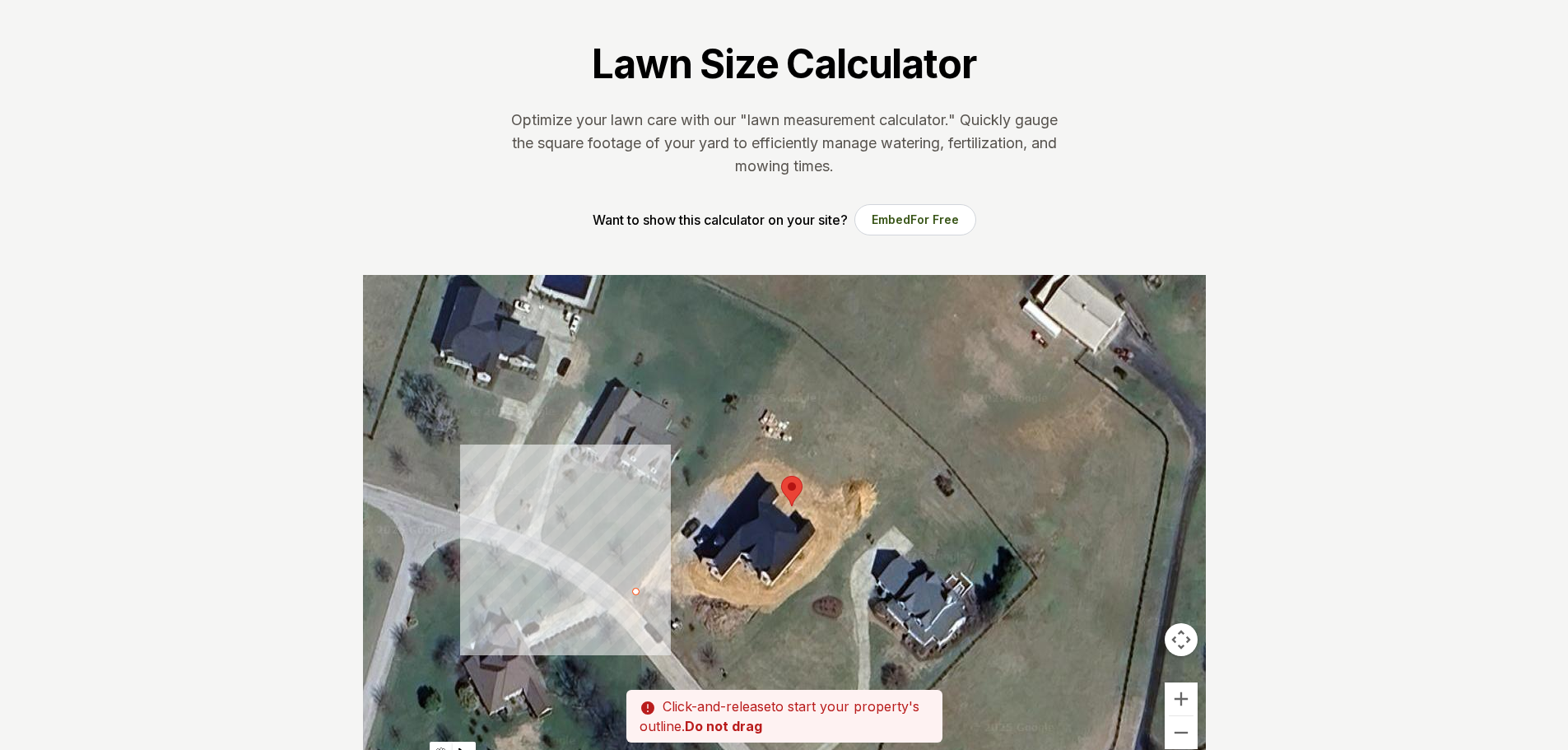
drag, startPoint x: 629, startPoint y: 607, endPoint x: 637, endPoint y: 590, distance: 18.8
click at [637, 590] on div at bounding box center [784, 522] width 843 height 494
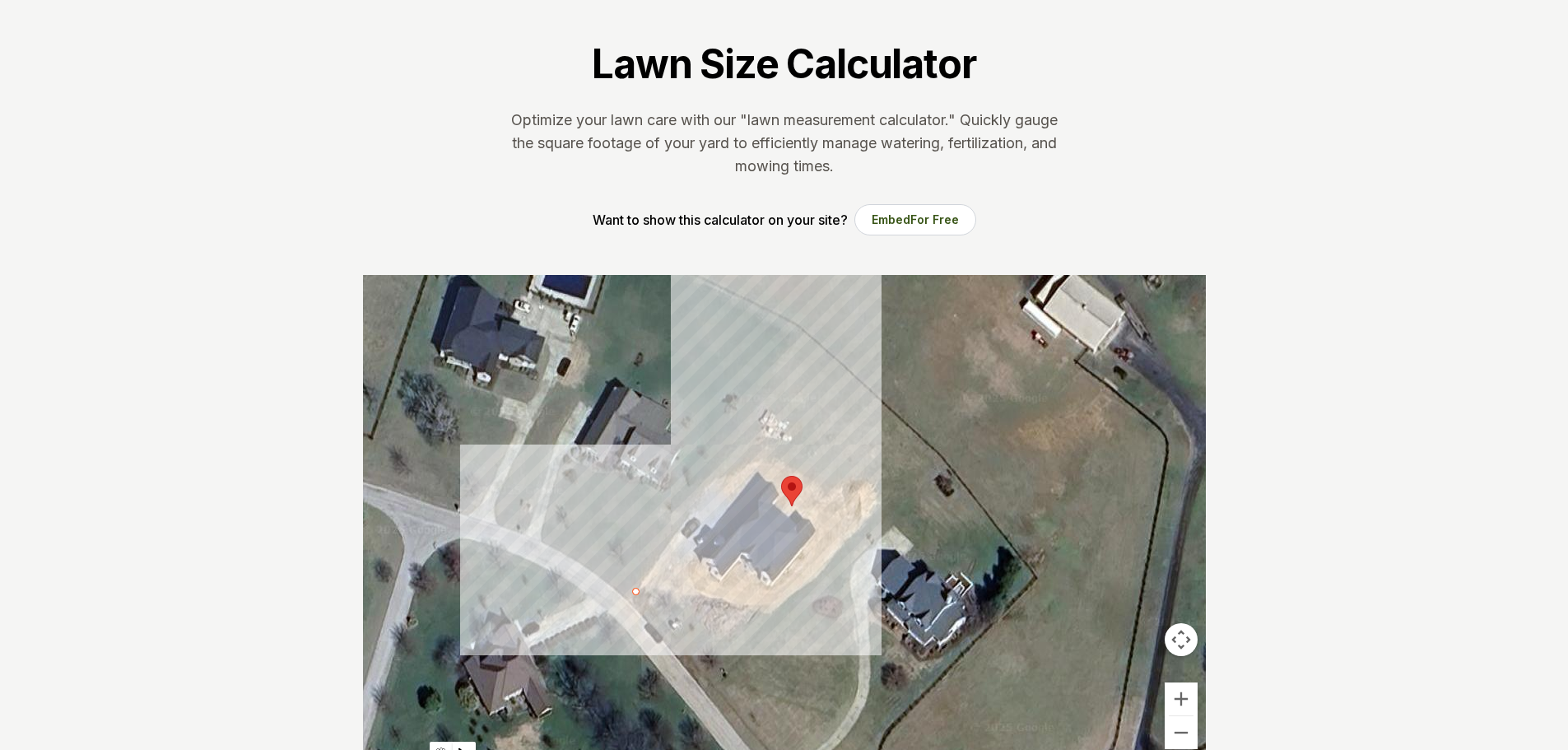
click at [803, 331] on div at bounding box center [784, 522] width 843 height 494
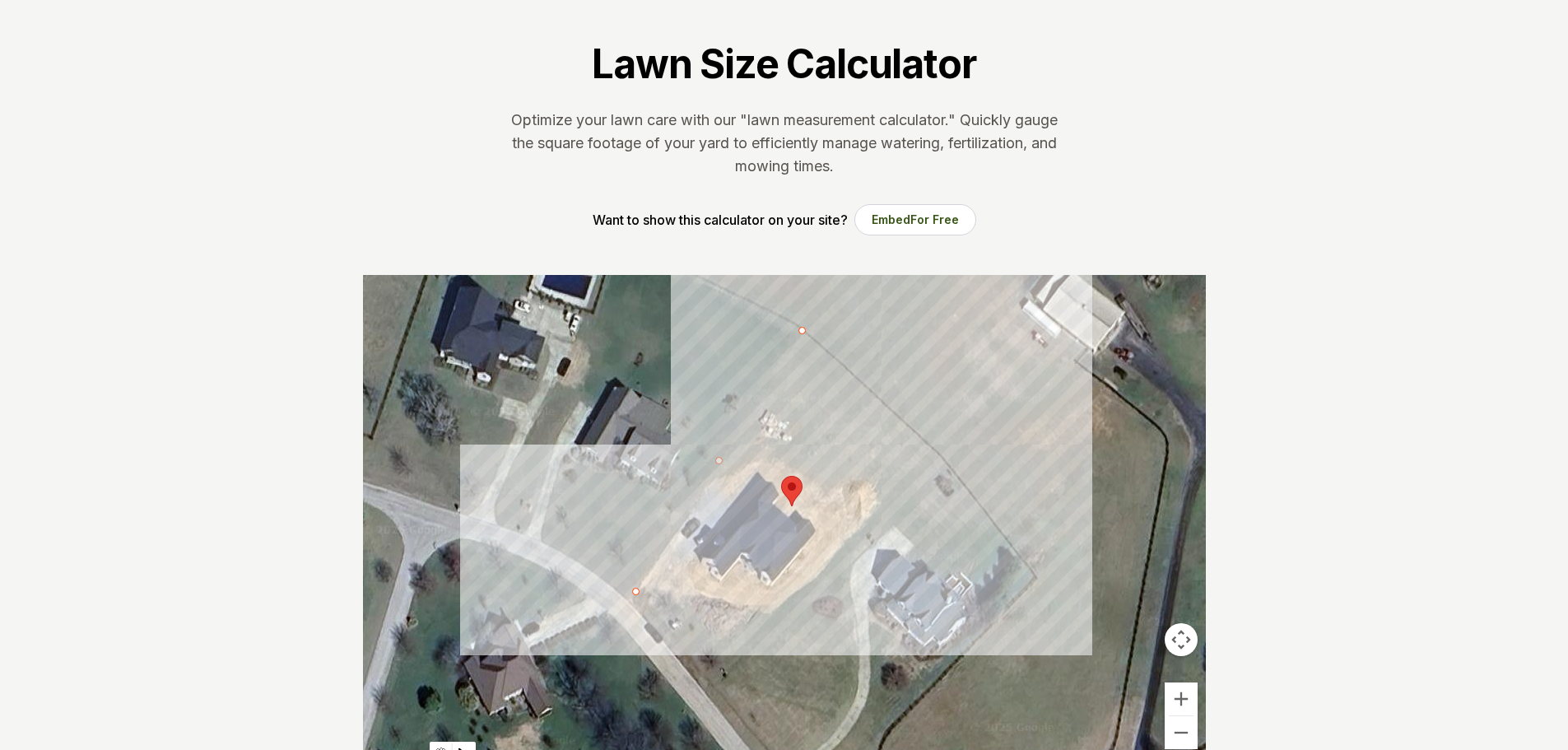
click at [945, 465] on div at bounding box center [784, 522] width 843 height 494
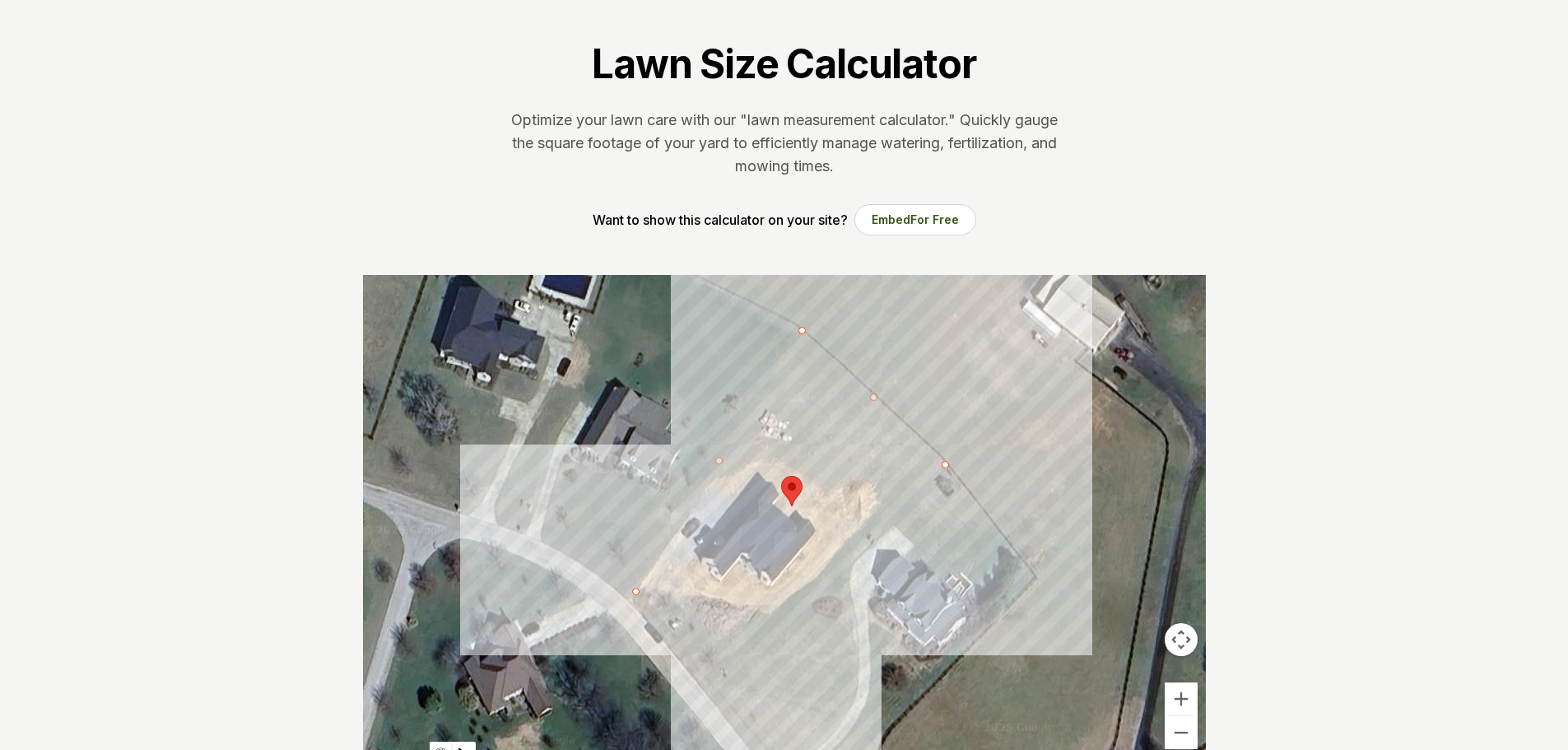
drag, startPoint x: 712, startPoint y: 684, endPoint x: 713, endPoint y: 672, distance: 12.0
click at [711, 684] on div at bounding box center [784, 522] width 843 height 494
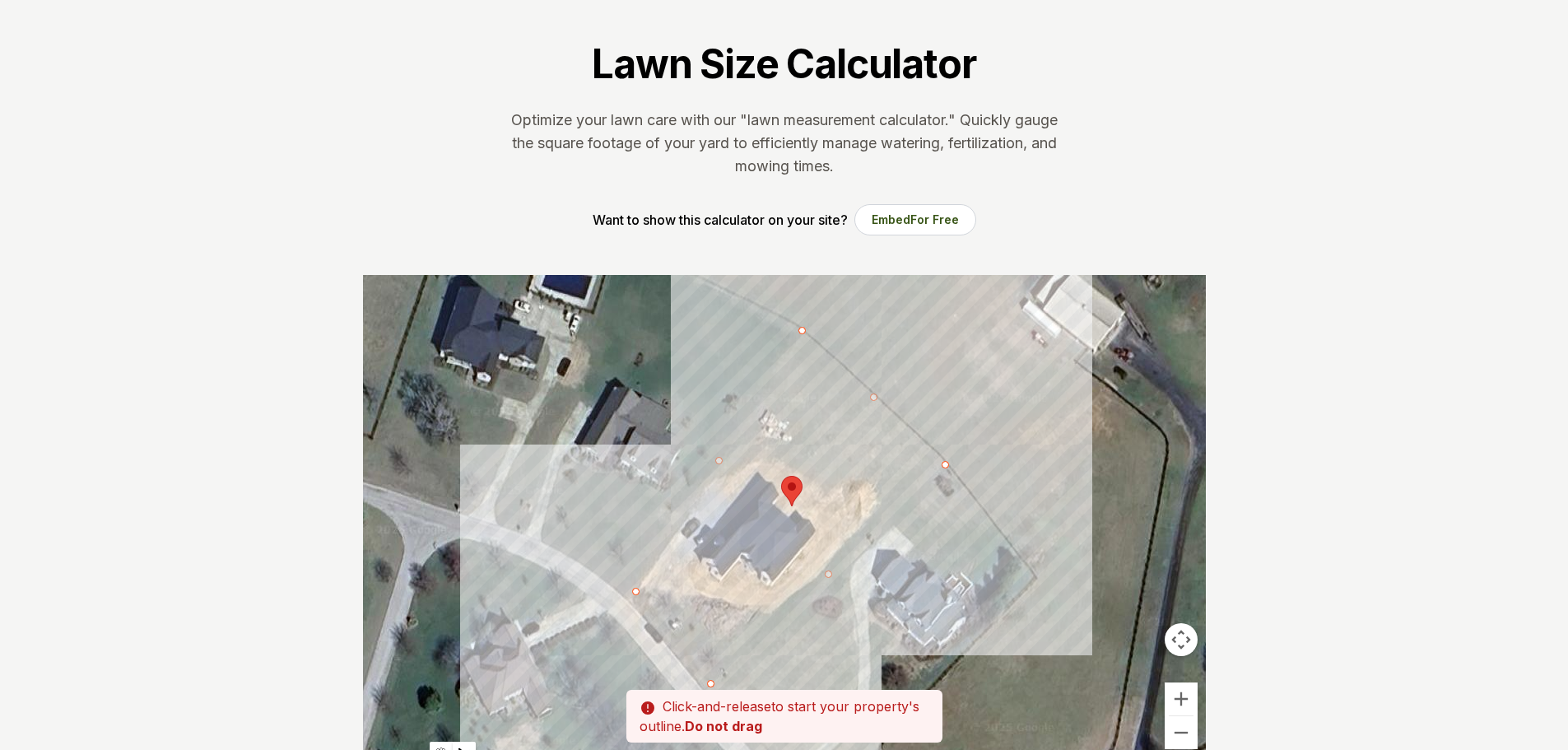
click at [638, 591] on div at bounding box center [784, 522] width 843 height 494
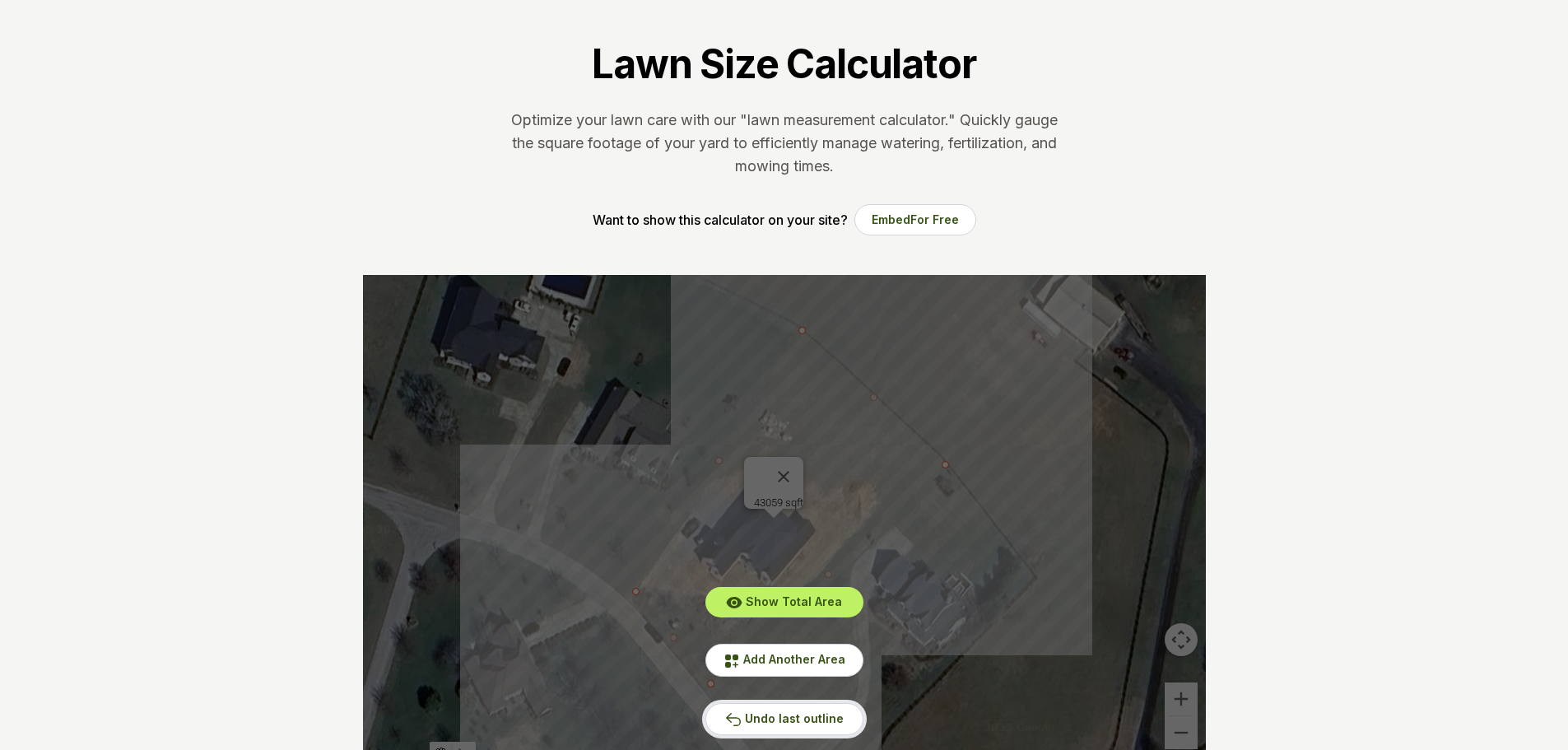
click at [808, 717] on span "Undo last outline" at bounding box center [794, 718] width 99 height 14
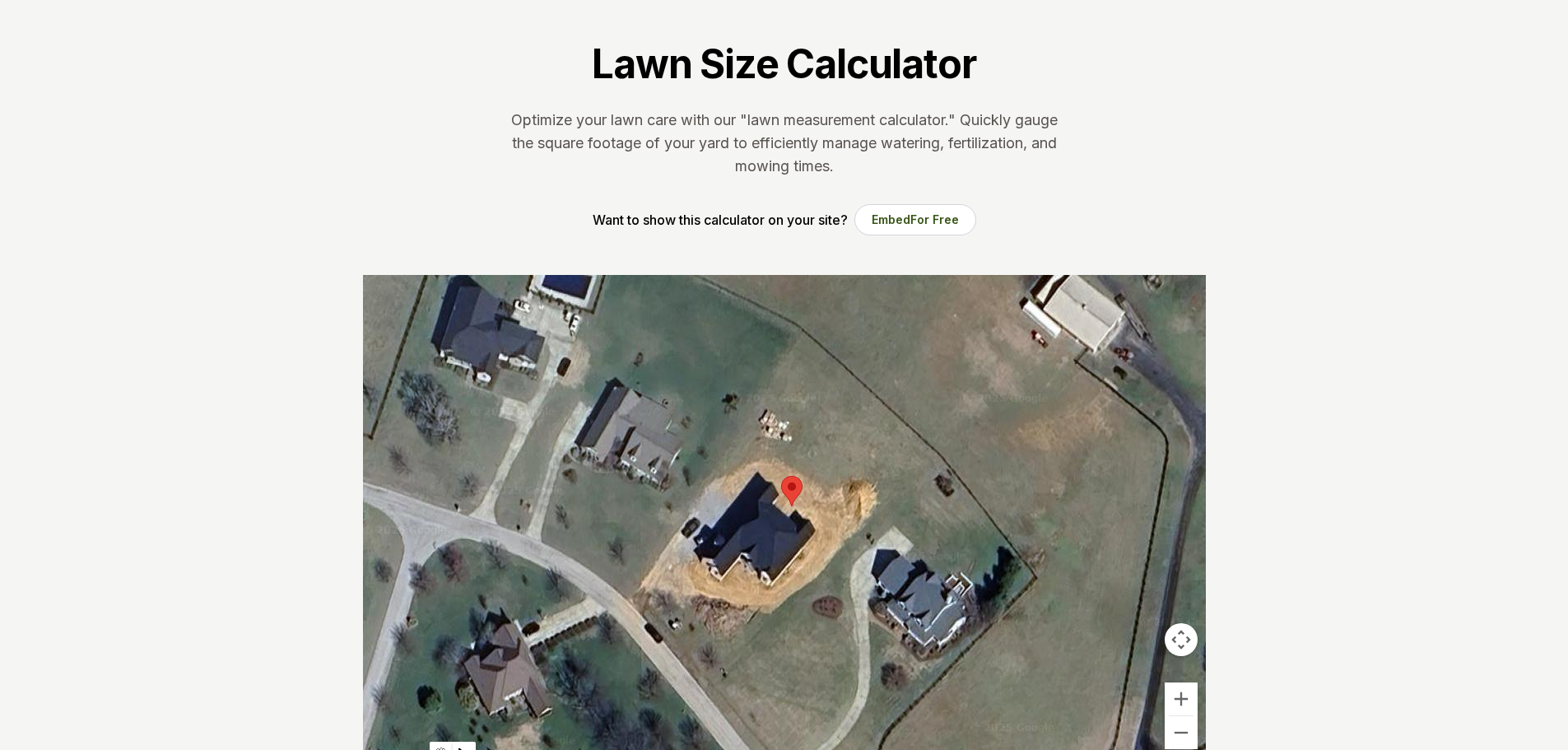
click at [634, 594] on div at bounding box center [784, 522] width 843 height 494
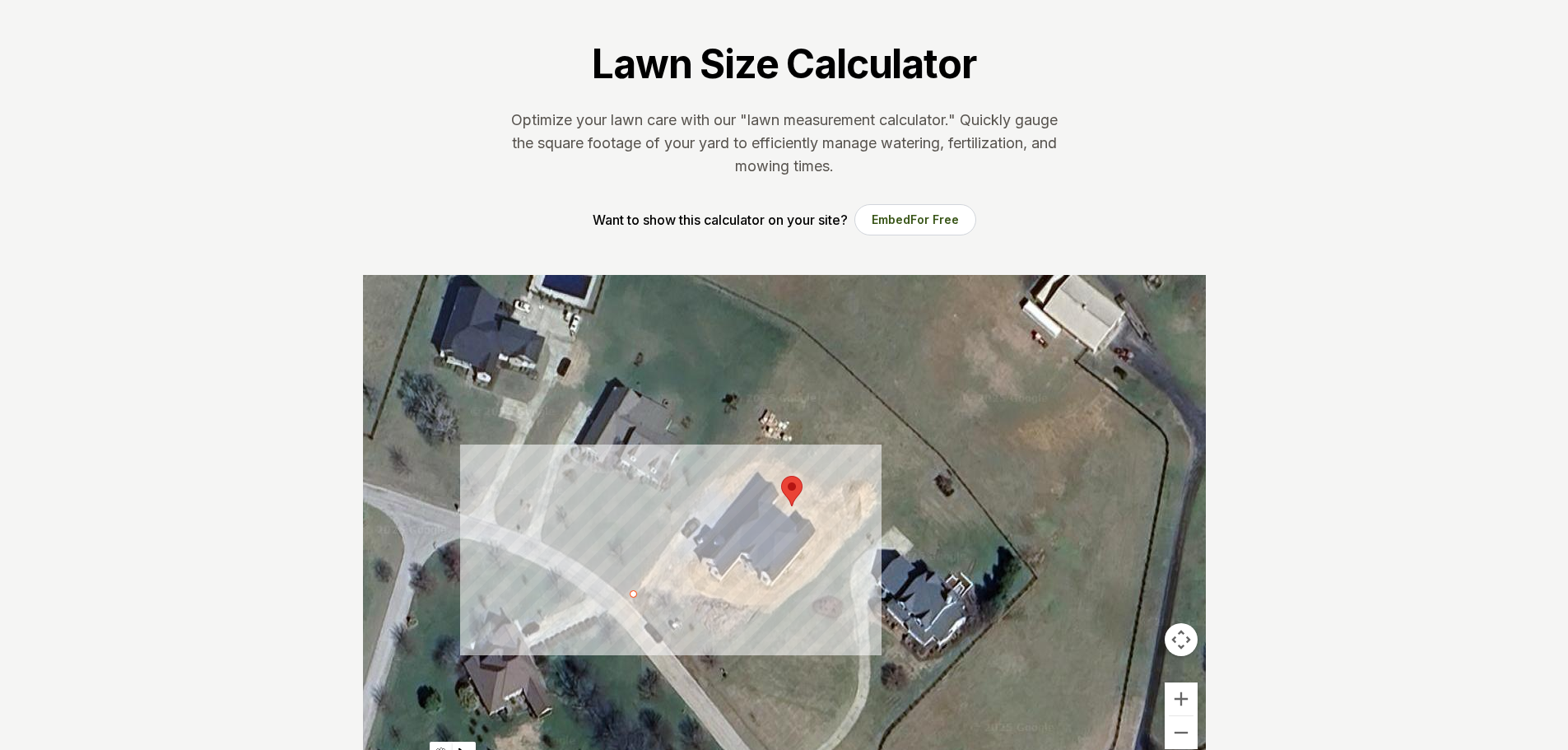
click at [673, 541] on div at bounding box center [784, 522] width 843 height 494
click at [768, 626] on div at bounding box center [784, 522] width 843 height 494
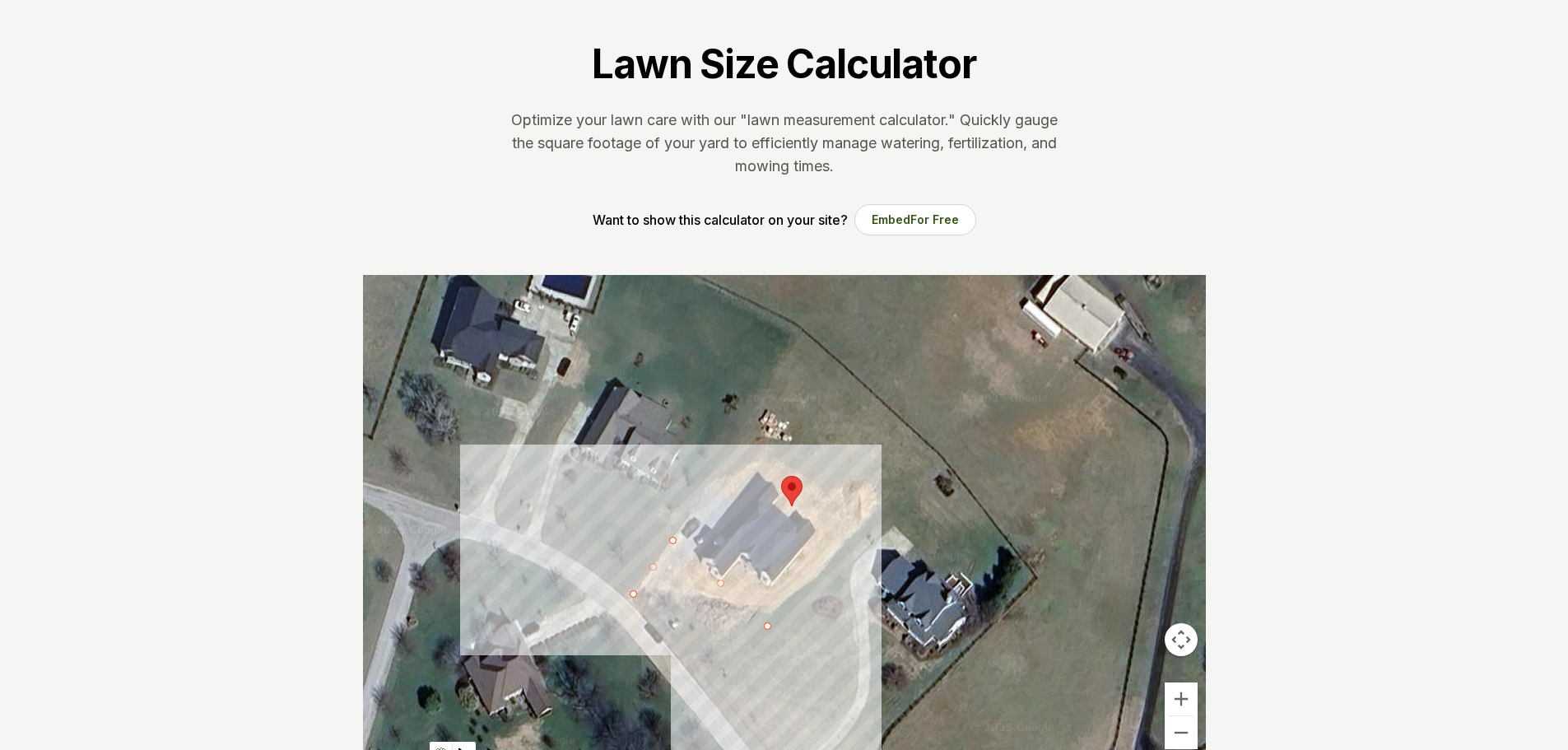
click at [708, 690] on div "Pssst - zoom in over here To navigate the map with touch gestures double-tap an…" at bounding box center [784, 522] width 843 height 494
click at [706, 688] on div at bounding box center [784, 522] width 843 height 494
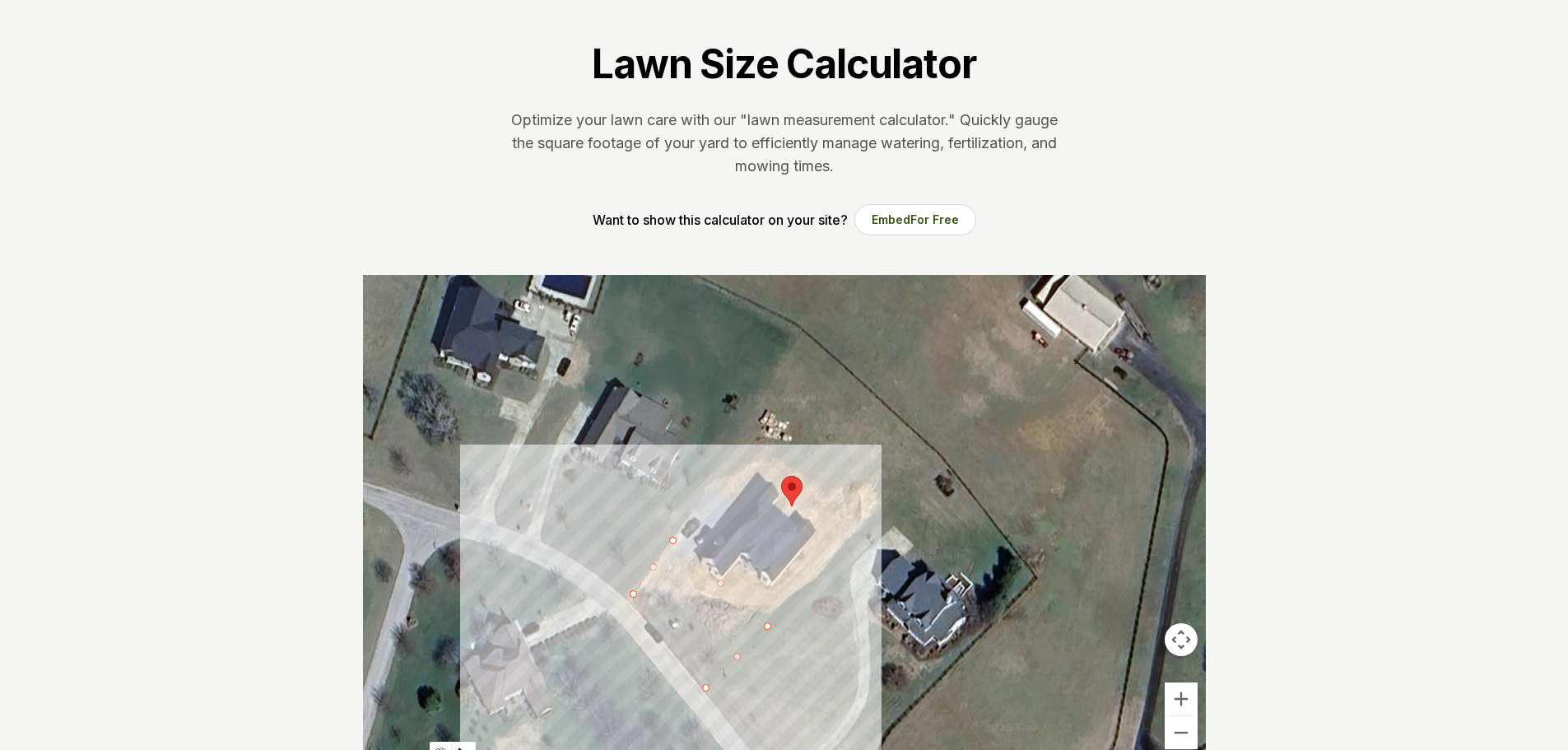
click at [627, 596] on div at bounding box center [784, 522] width 843 height 494
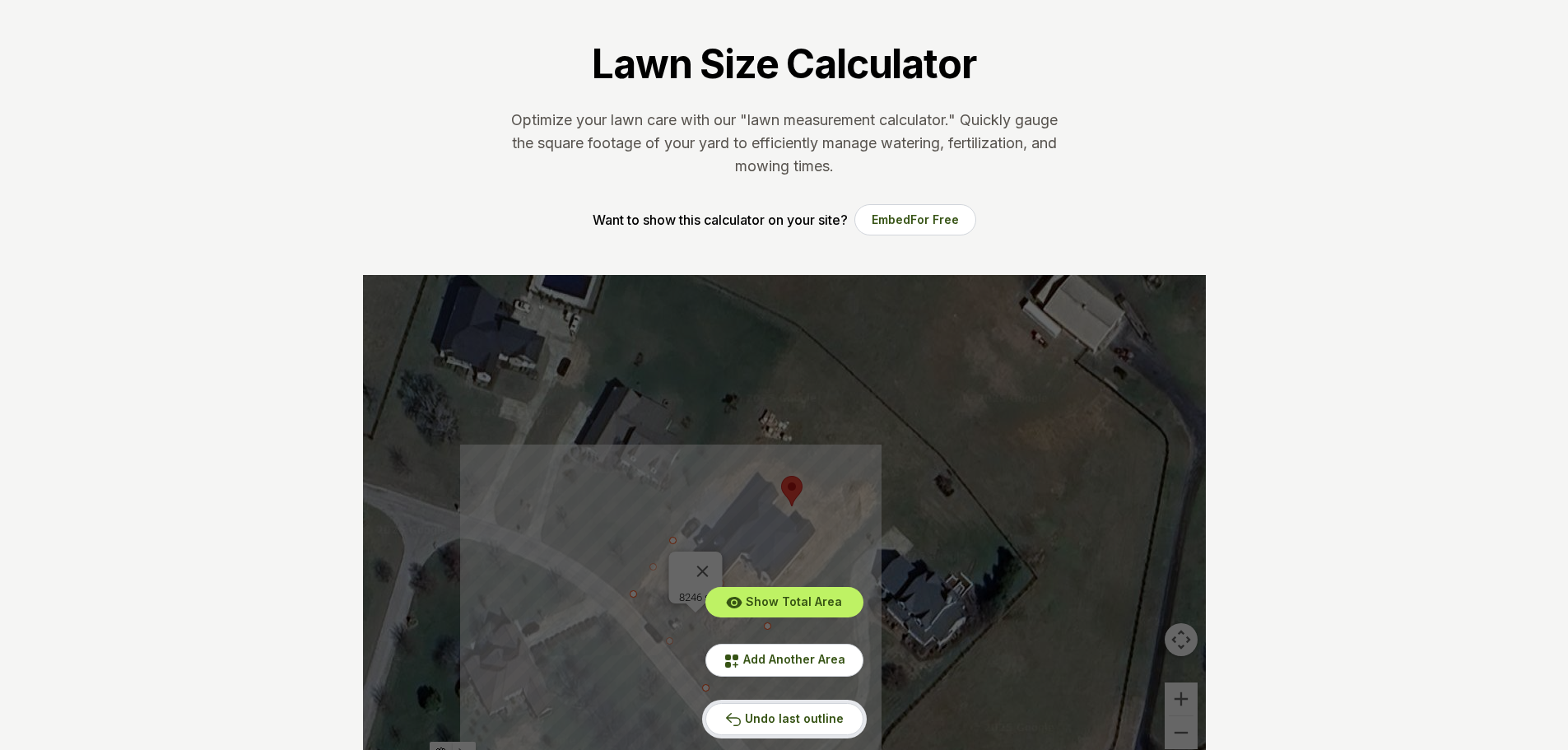
click at [796, 725] on button "Undo last outline" at bounding box center [784, 718] width 158 height 32
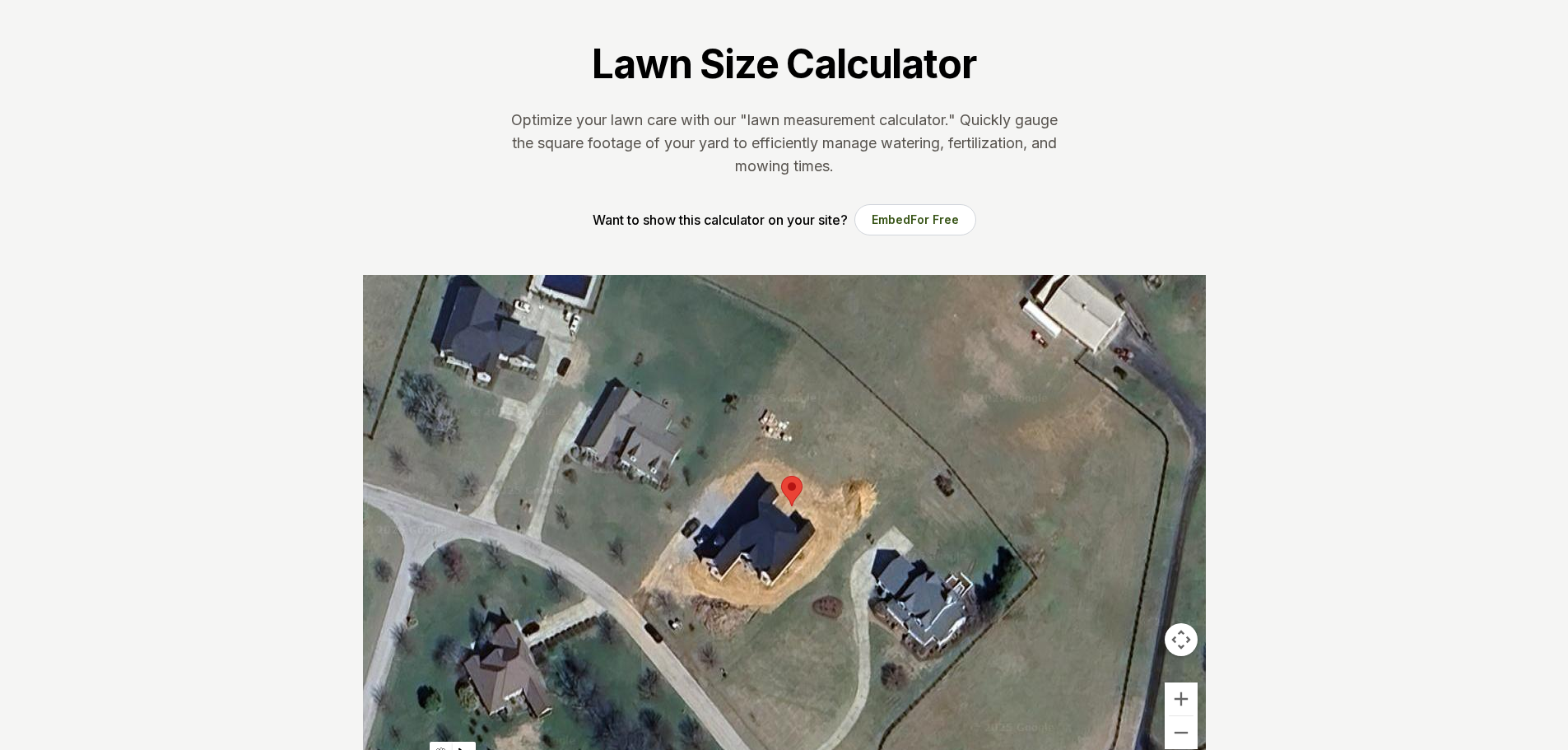
click at [743, 427] on div at bounding box center [784, 522] width 843 height 494
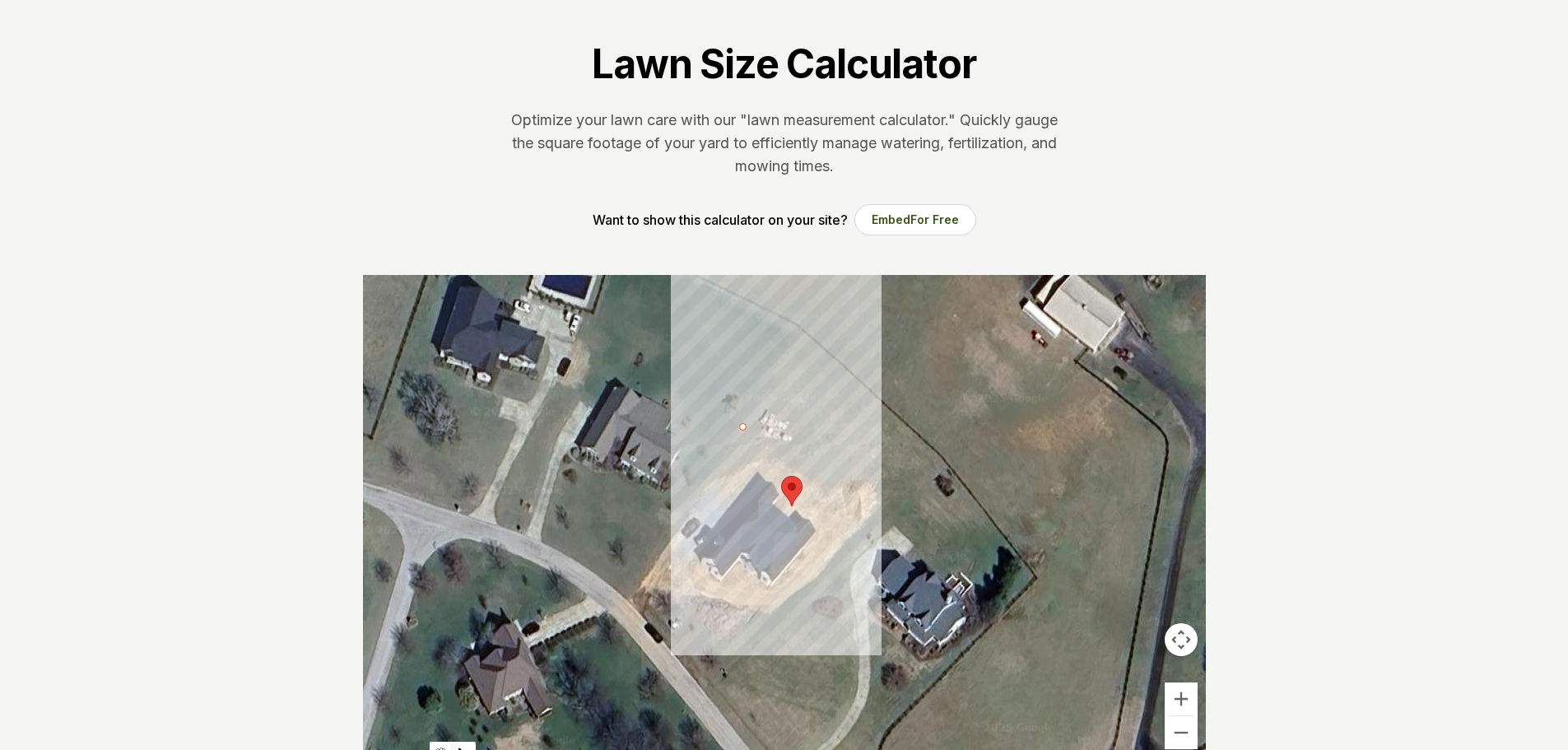
click at [864, 536] on div at bounding box center [784, 522] width 843 height 494
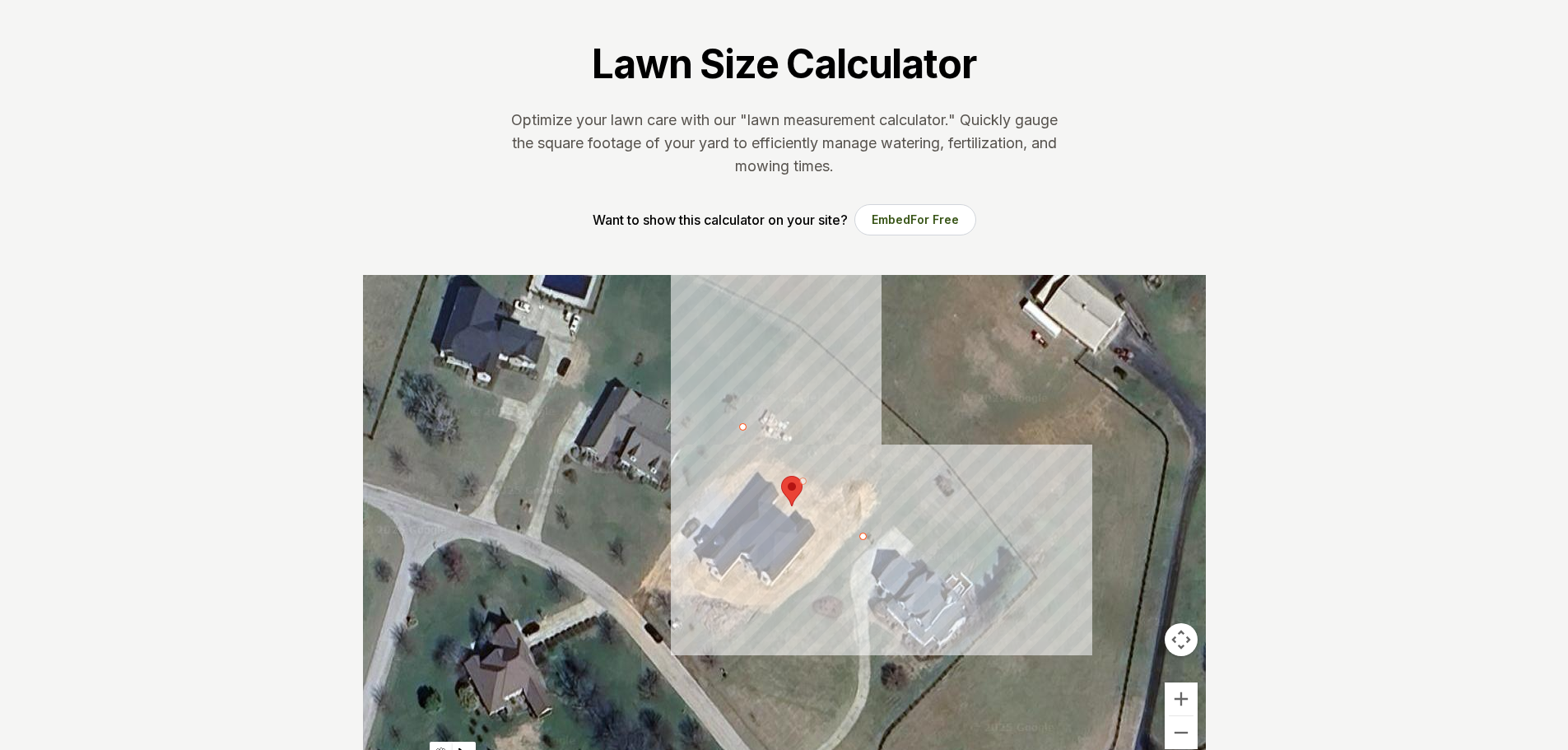
click at [943, 464] on div at bounding box center [784, 522] width 843 height 494
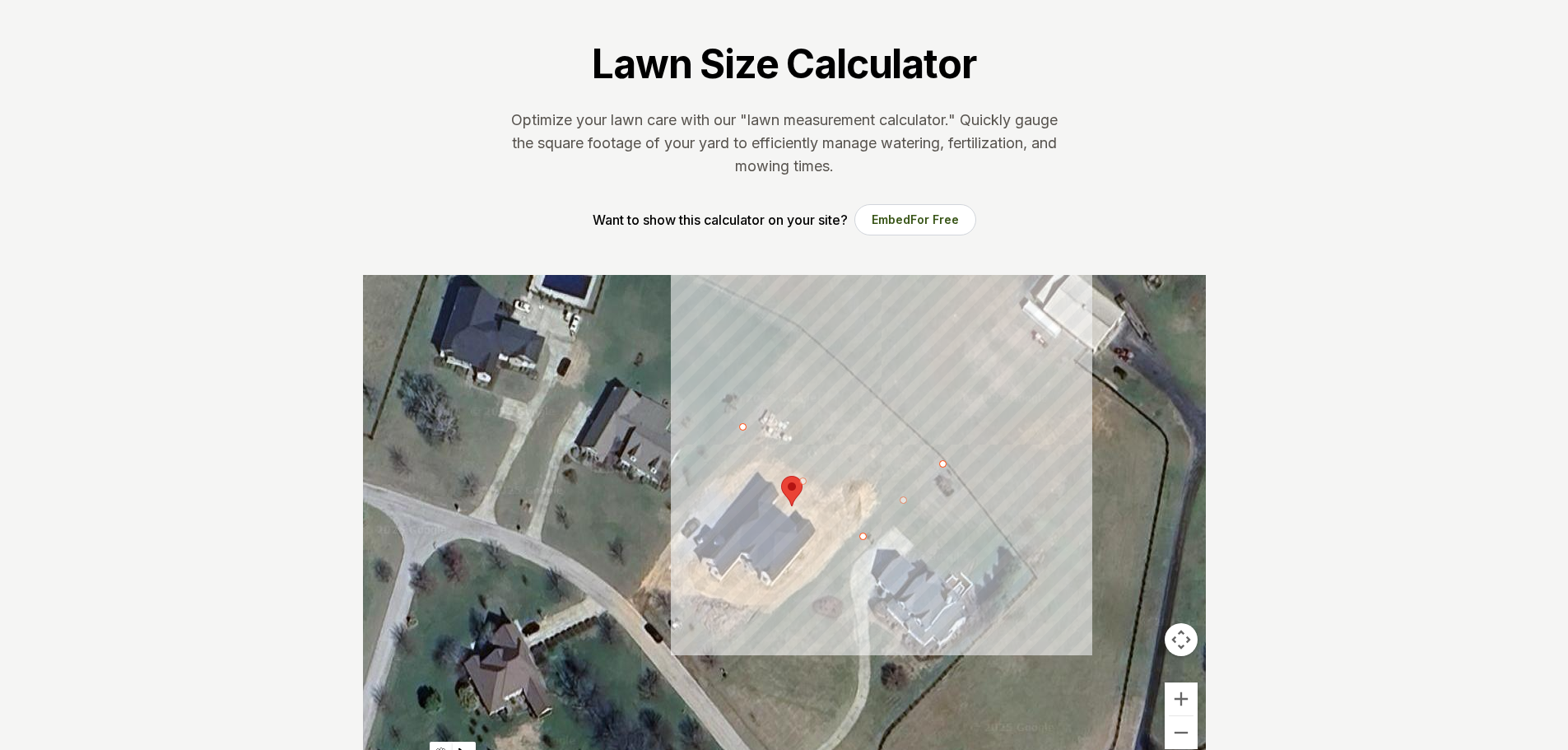
click at [804, 332] on div at bounding box center [784, 522] width 843 height 494
click at [738, 421] on div at bounding box center [784, 522] width 843 height 494
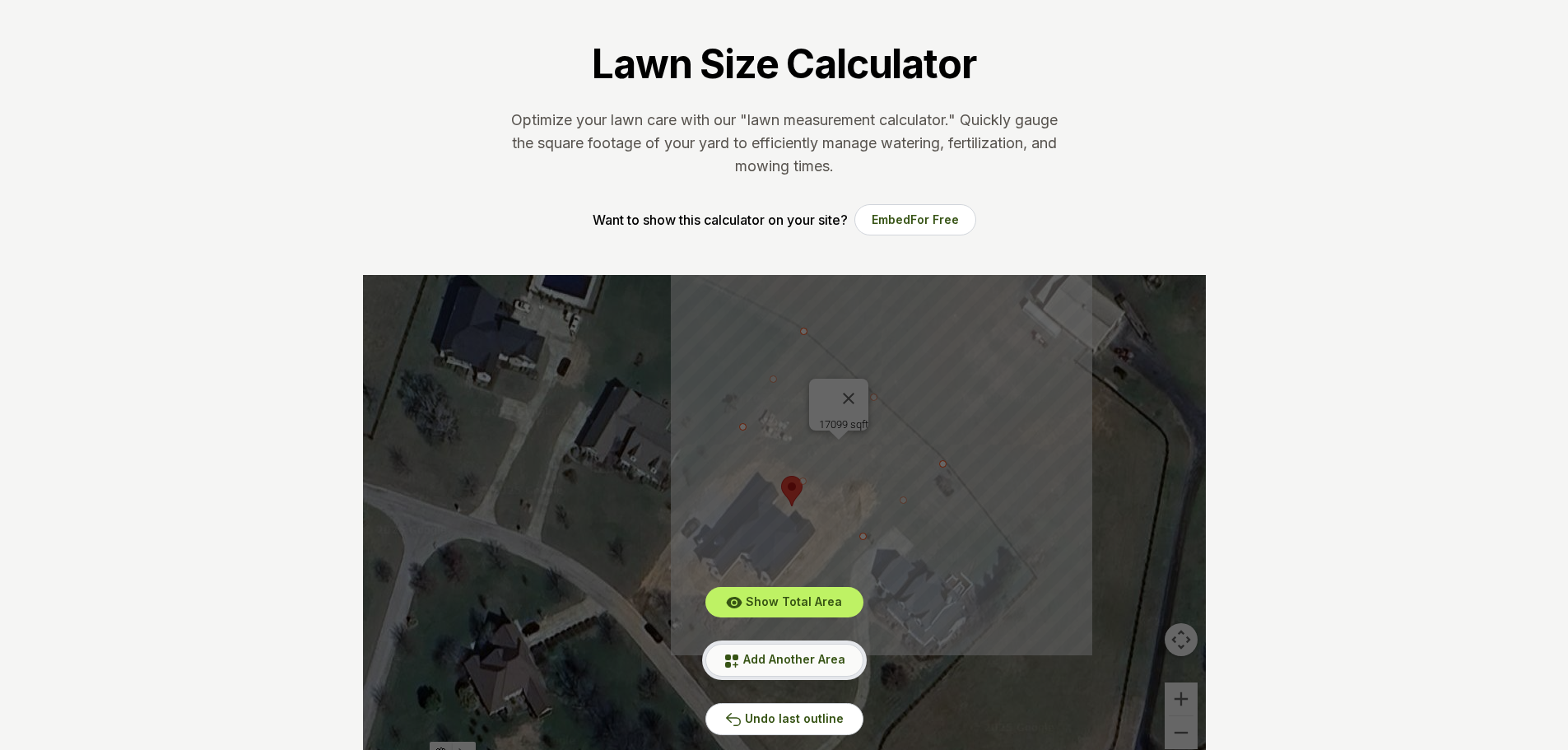
click at [773, 656] on span "Add Another Area" at bounding box center [794, 659] width 102 height 14
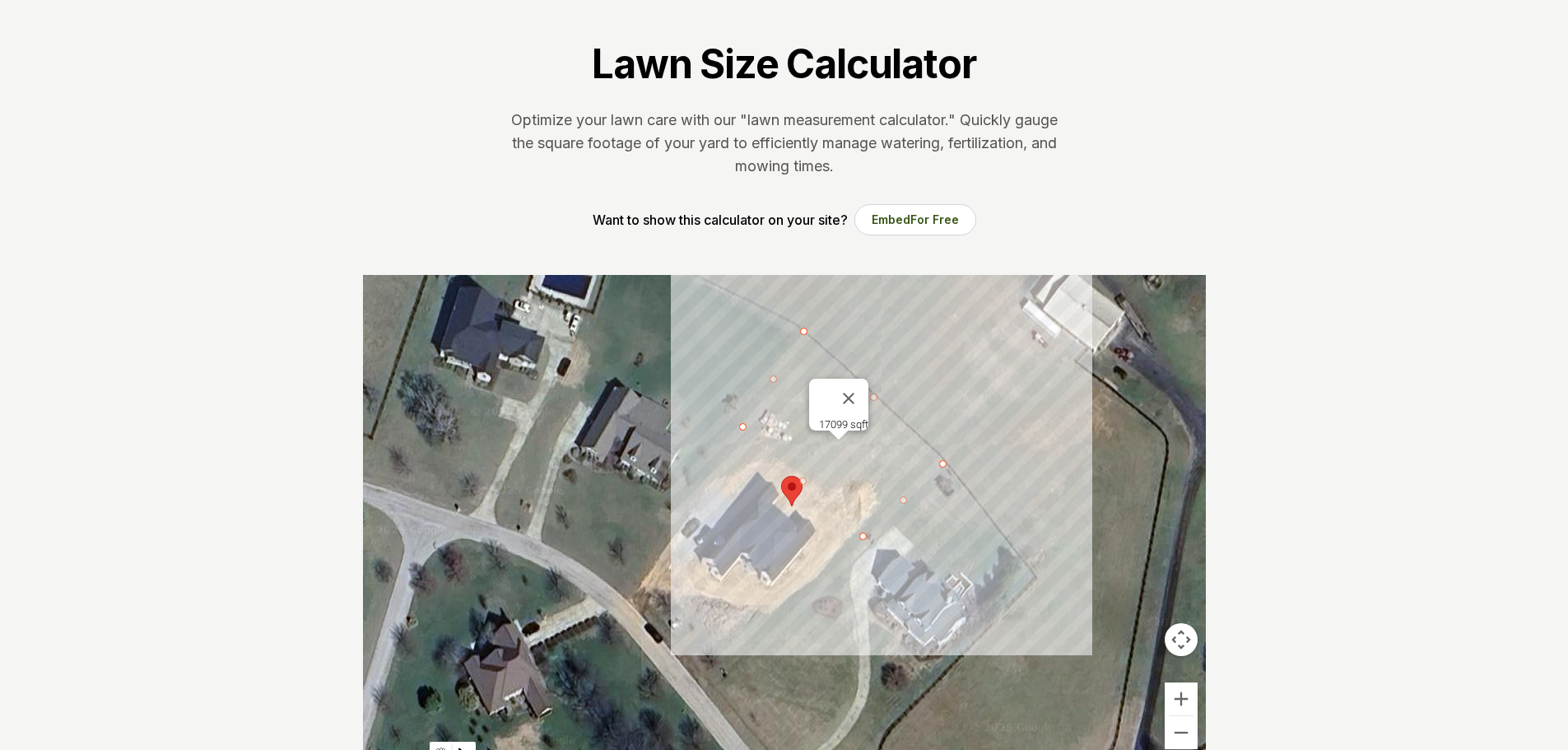
click at [633, 602] on div at bounding box center [784, 522] width 843 height 494
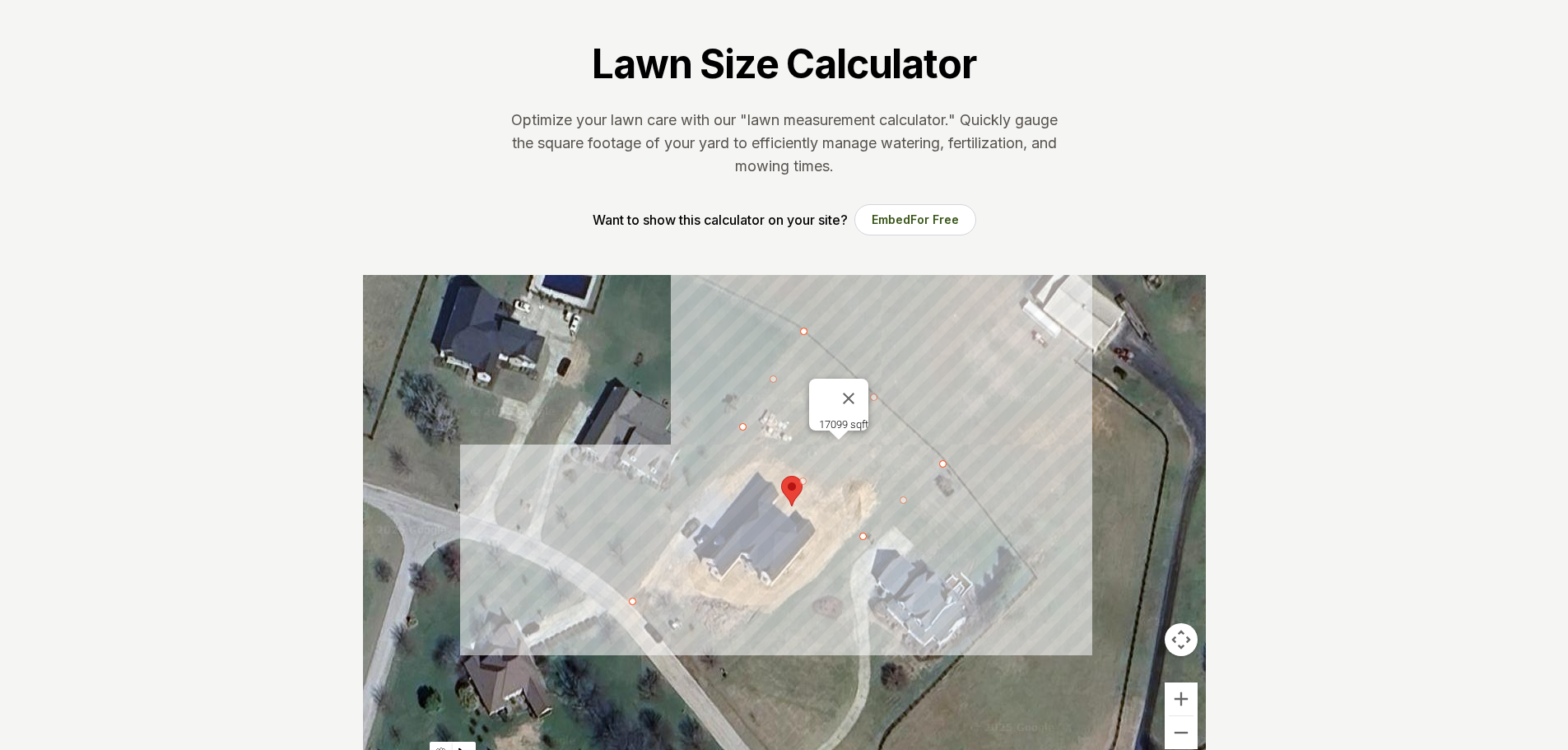
click at [639, 610] on div at bounding box center [784, 522] width 843 height 494
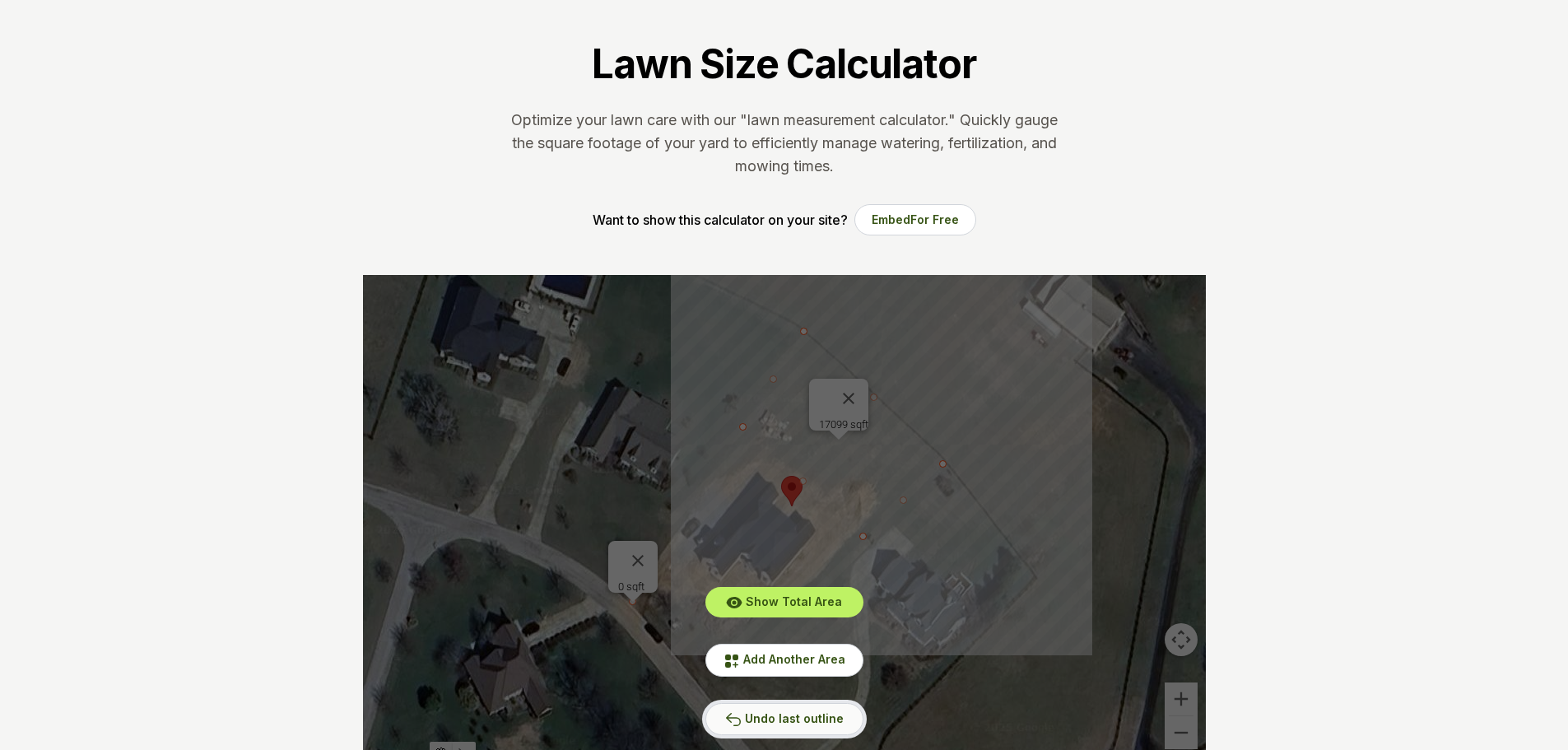
click at [780, 715] on span "Undo last outline" at bounding box center [794, 718] width 99 height 14
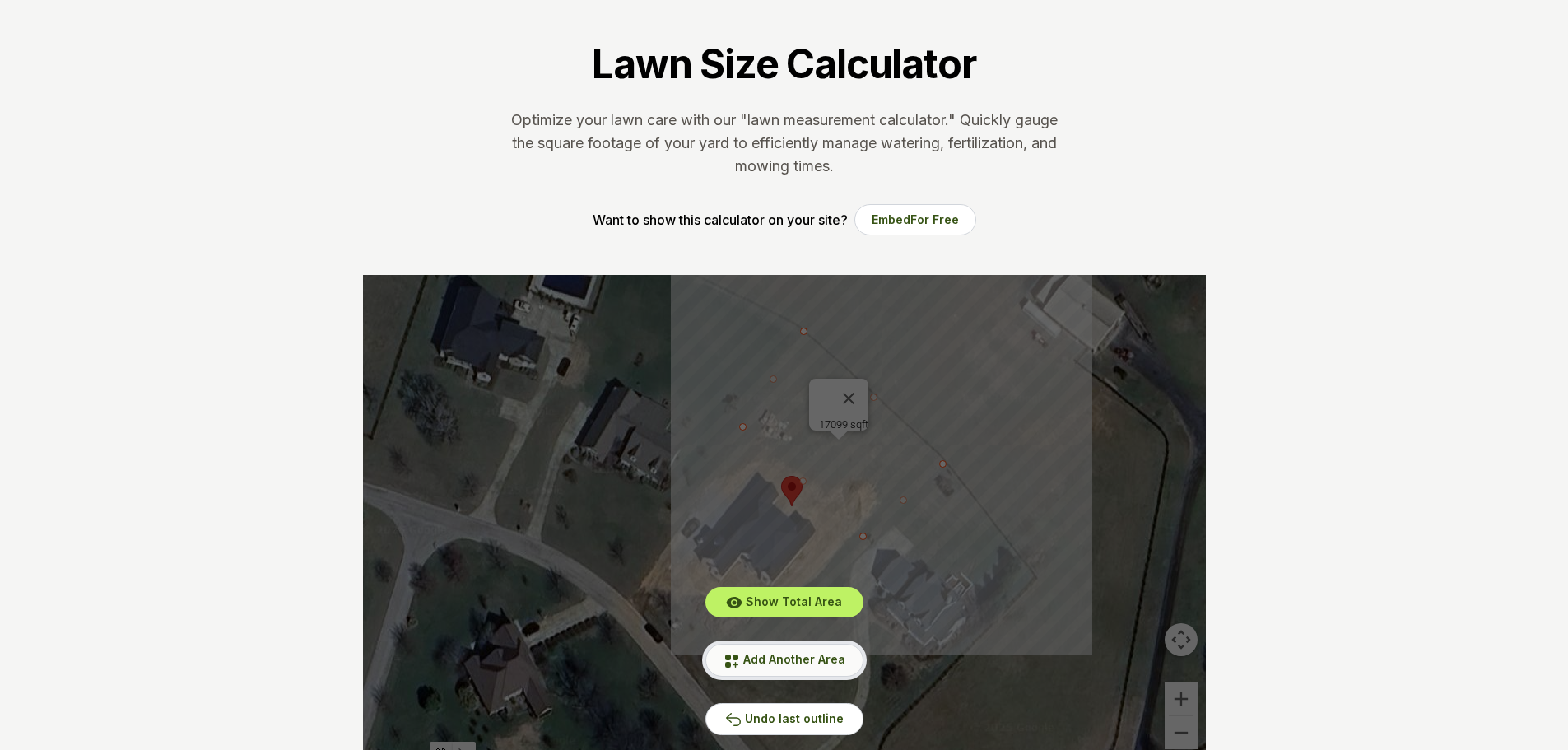
click at [763, 660] on span "Add Another Area" at bounding box center [794, 659] width 102 height 14
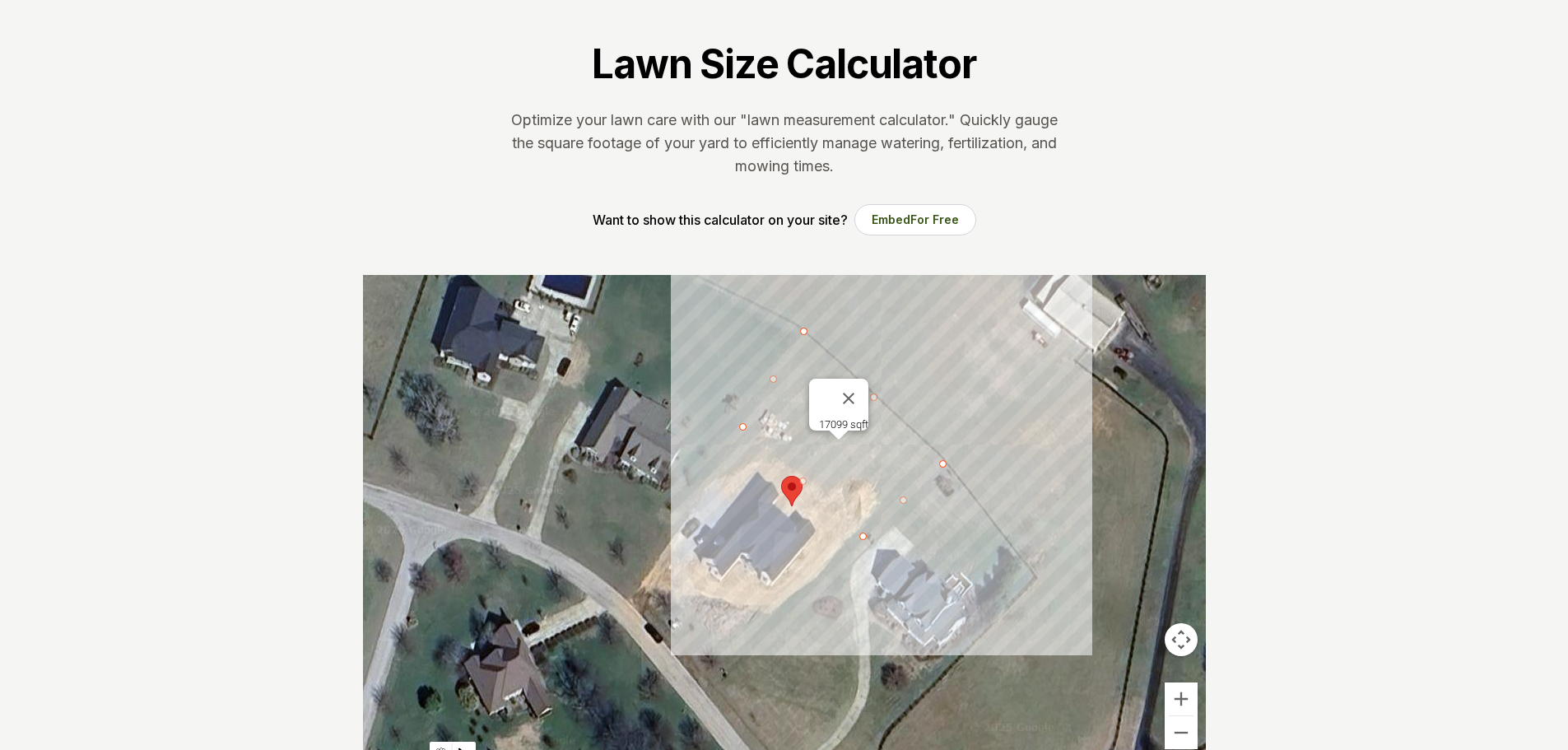
click at [640, 607] on div at bounding box center [784, 522] width 843 height 494
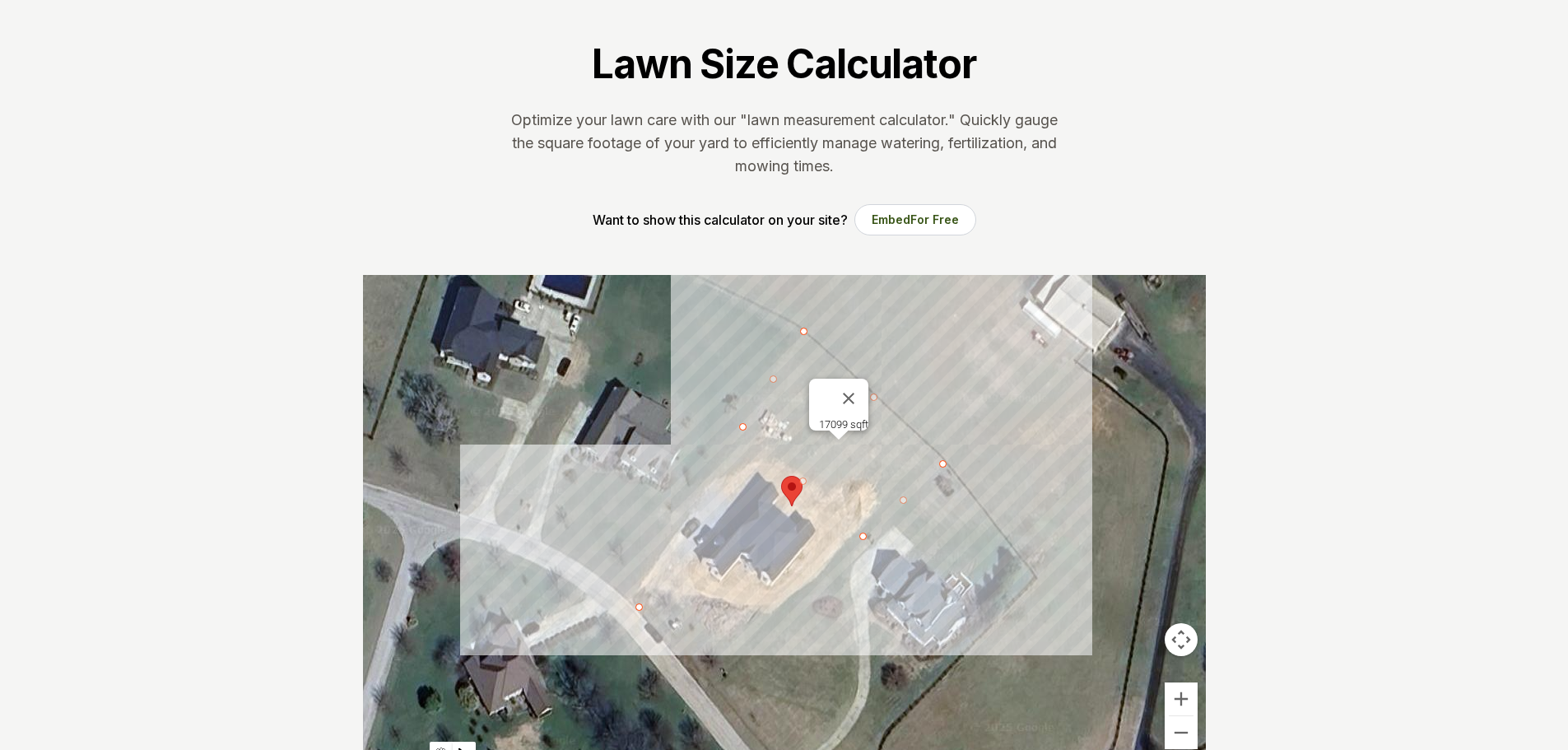
click at [679, 561] on div at bounding box center [784, 522] width 843 height 494
click at [770, 623] on div at bounding box center [784, 522] width 843 height 494
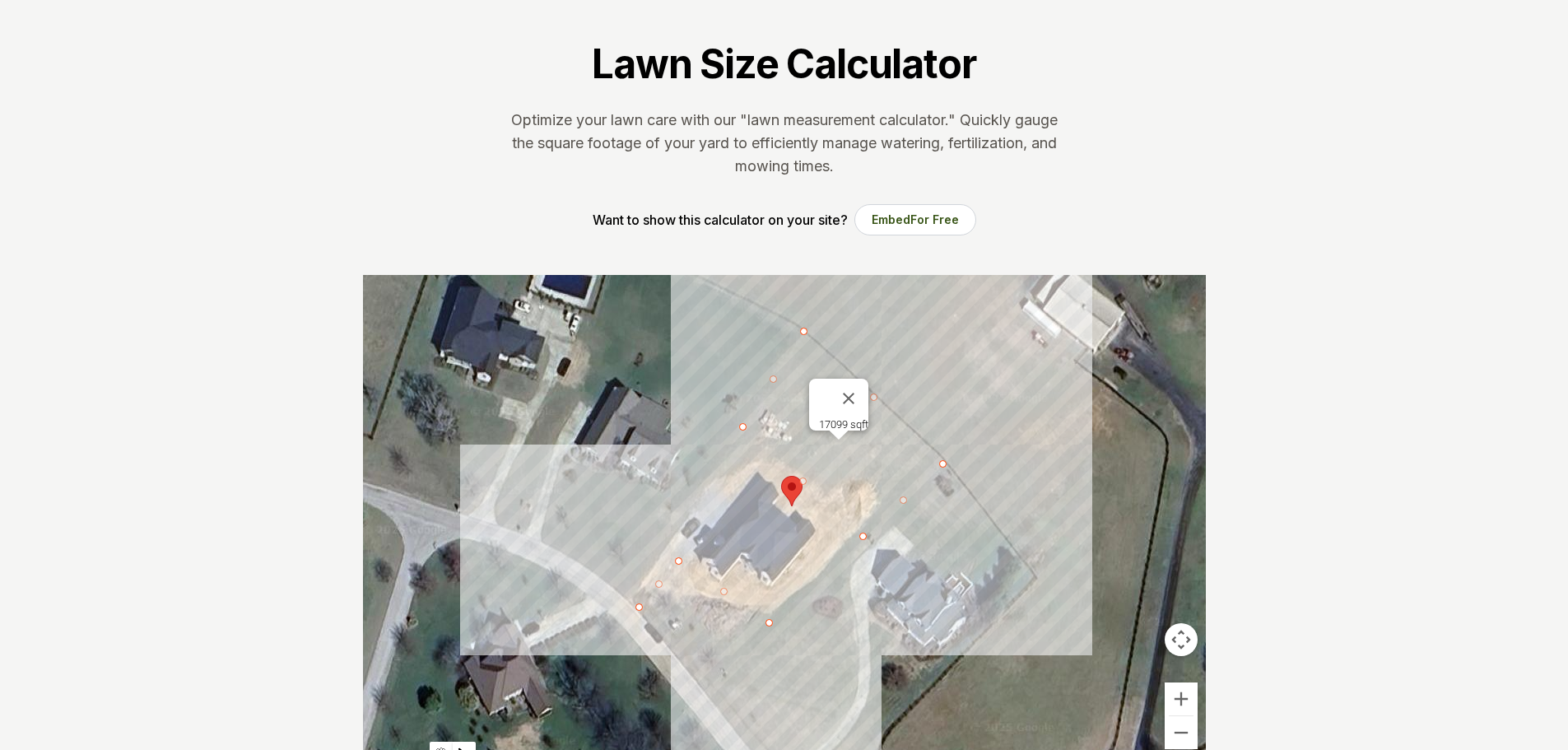
click at [716, 683] on div at bounding box center [784, 522] width 843 height 494
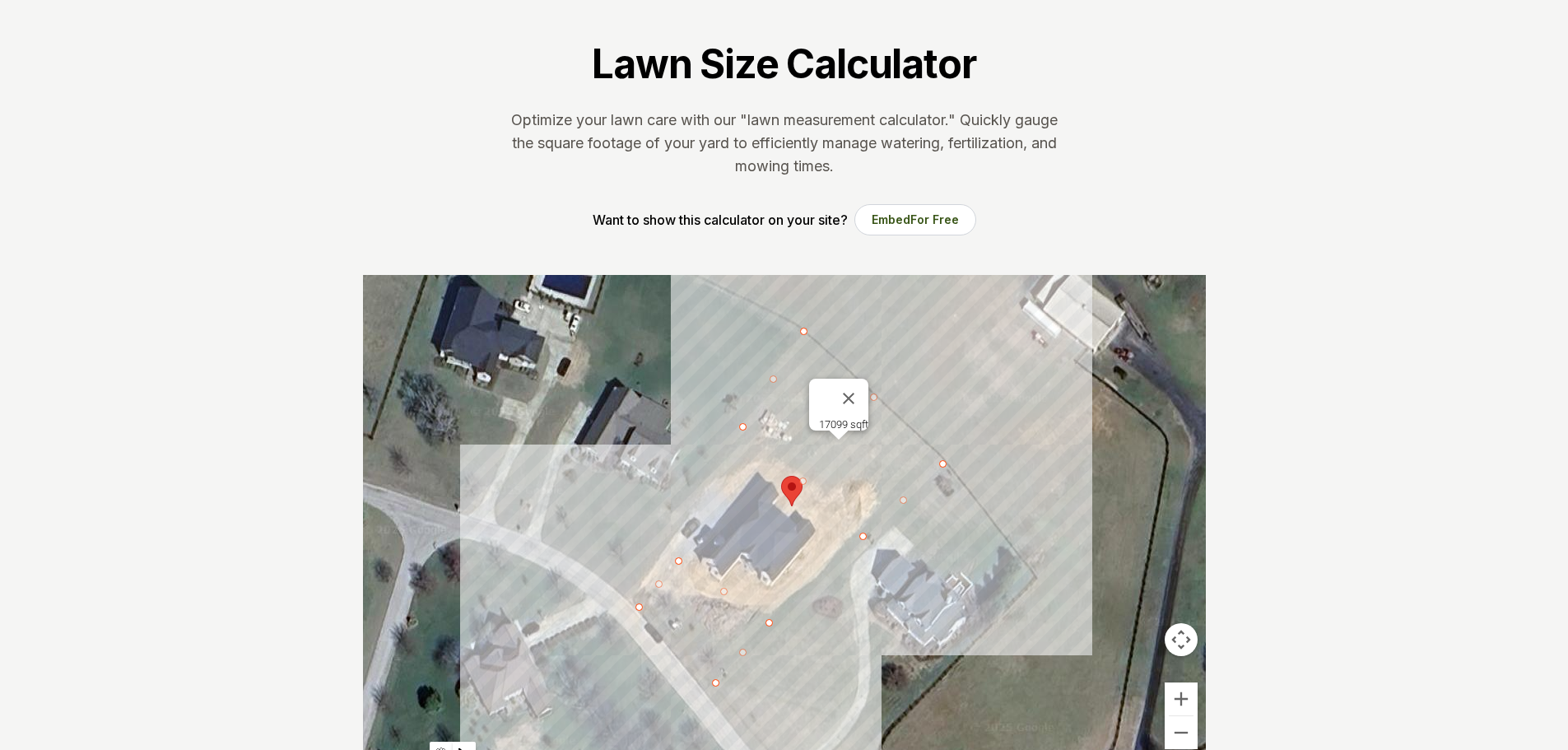
click at [640, 606] on div at bounding box center [784, 522] width 843 height 494
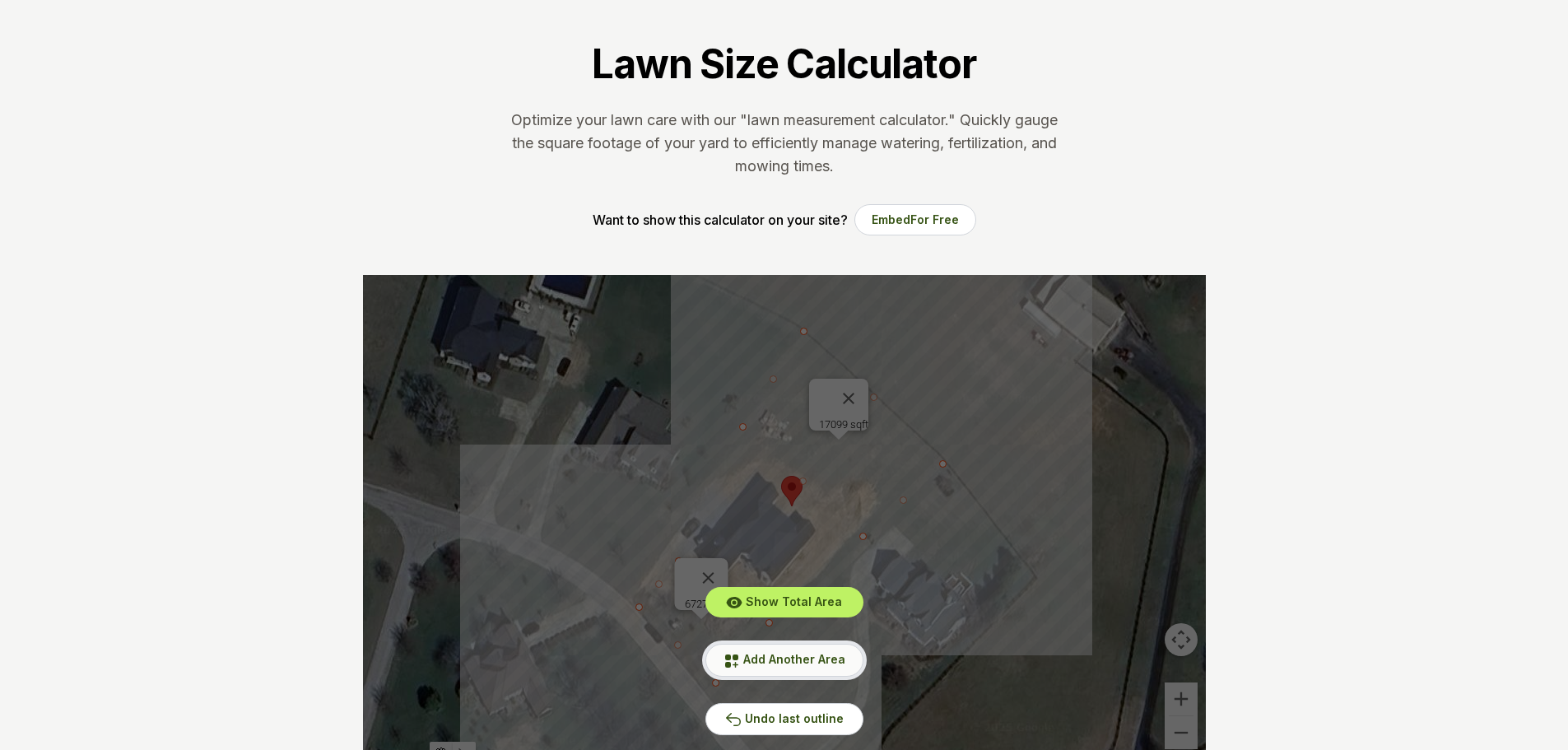
click at [787, 667] on button "Add Another Area" at bounding box center [784, 660] width 158 height 32
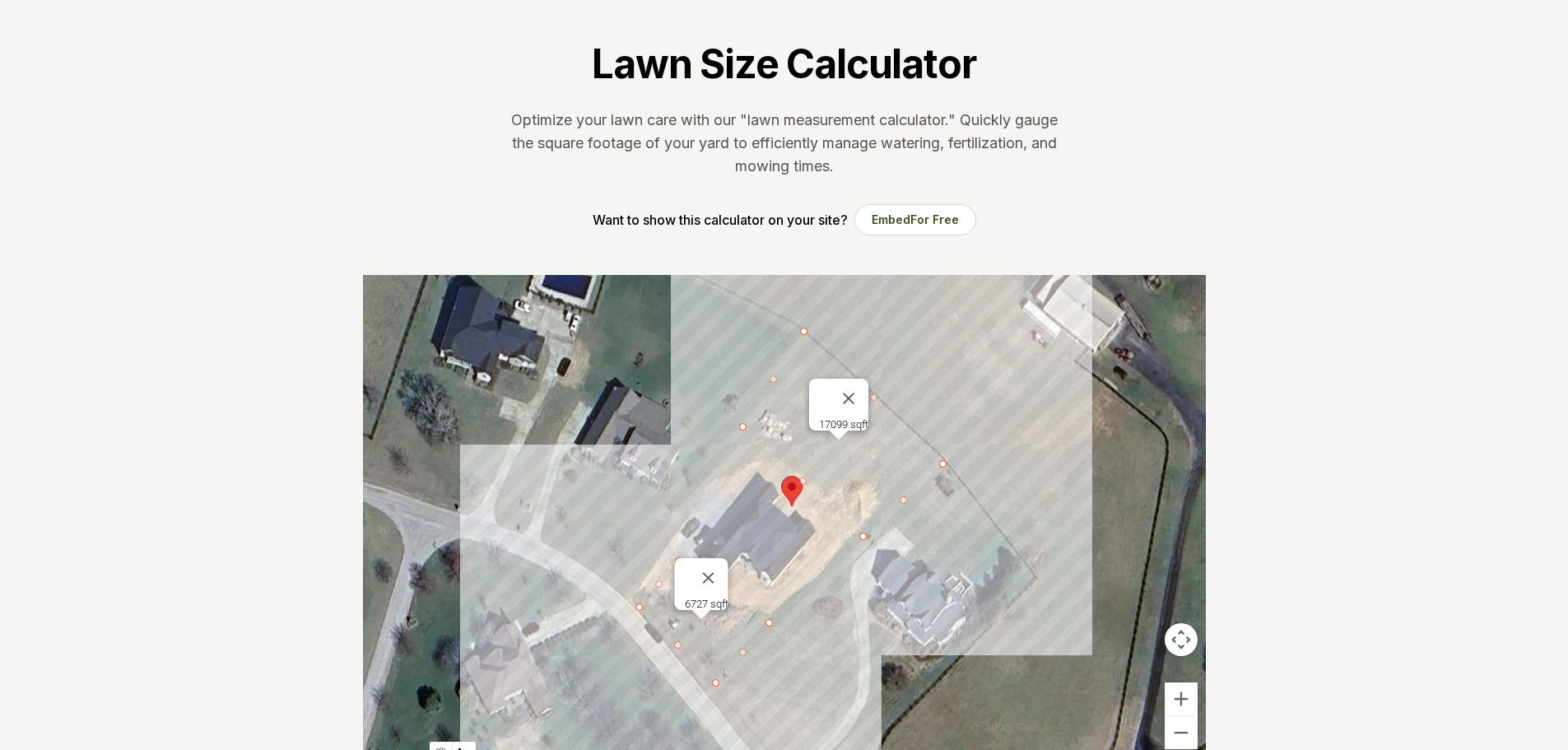
click at [835, 510] on div at bounding box center [784, 522] width 843 height 494
click at [753, 611] on div at bounding box center [784, 522] width 843 height 494
click at [771, 622] on div at bounding box center [784, 522] width 843 height 494
click at [862, 536] on div at bounding box center [784, 522] width 843 height 494
click at [773, 623] on div at bounding box center [784, 522] width 843 height 494
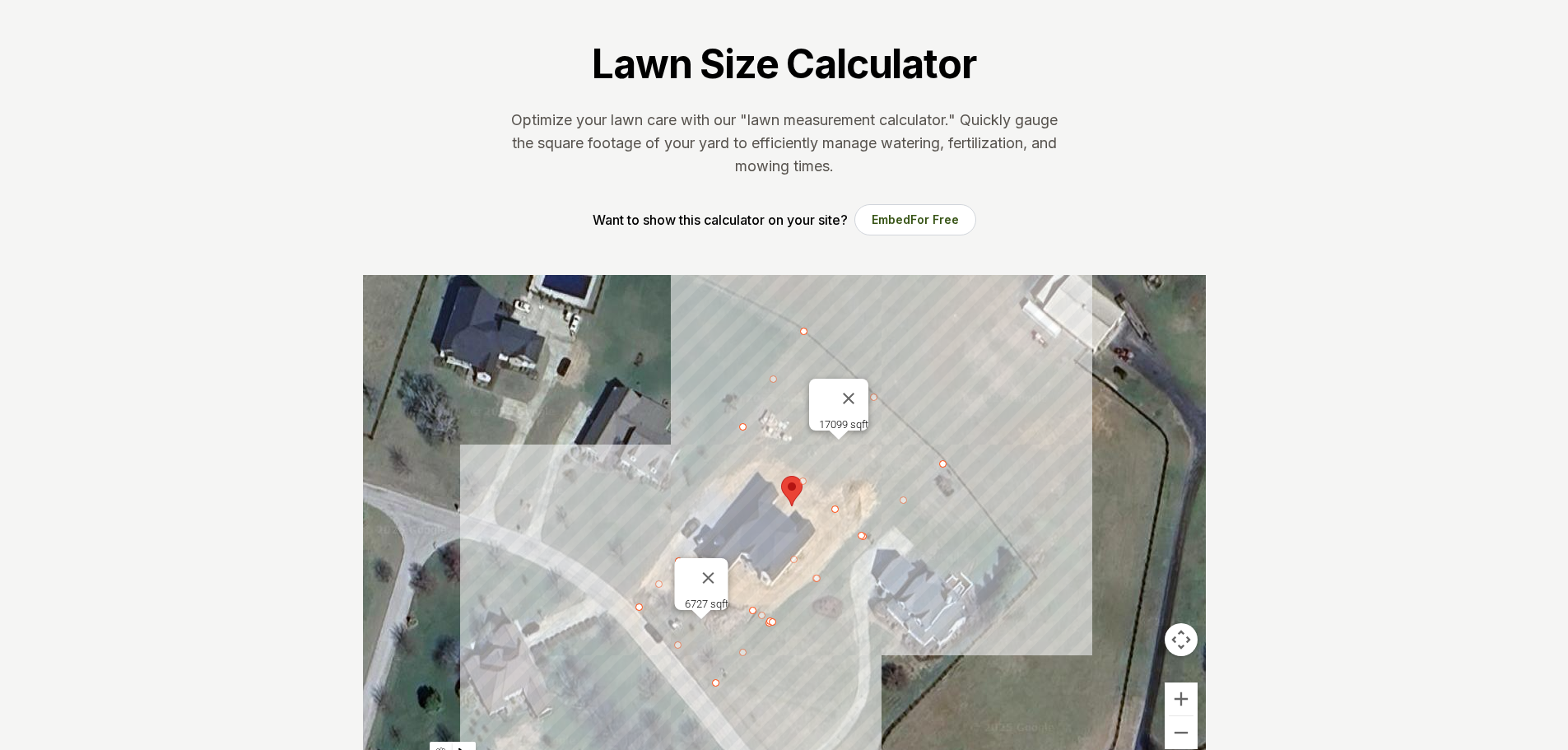
click at [754, 611] on div at bounding box center [784, 522] width 843 height 494
click at [834, 510] on div at bounding box center [784, 522] width 843 height 494
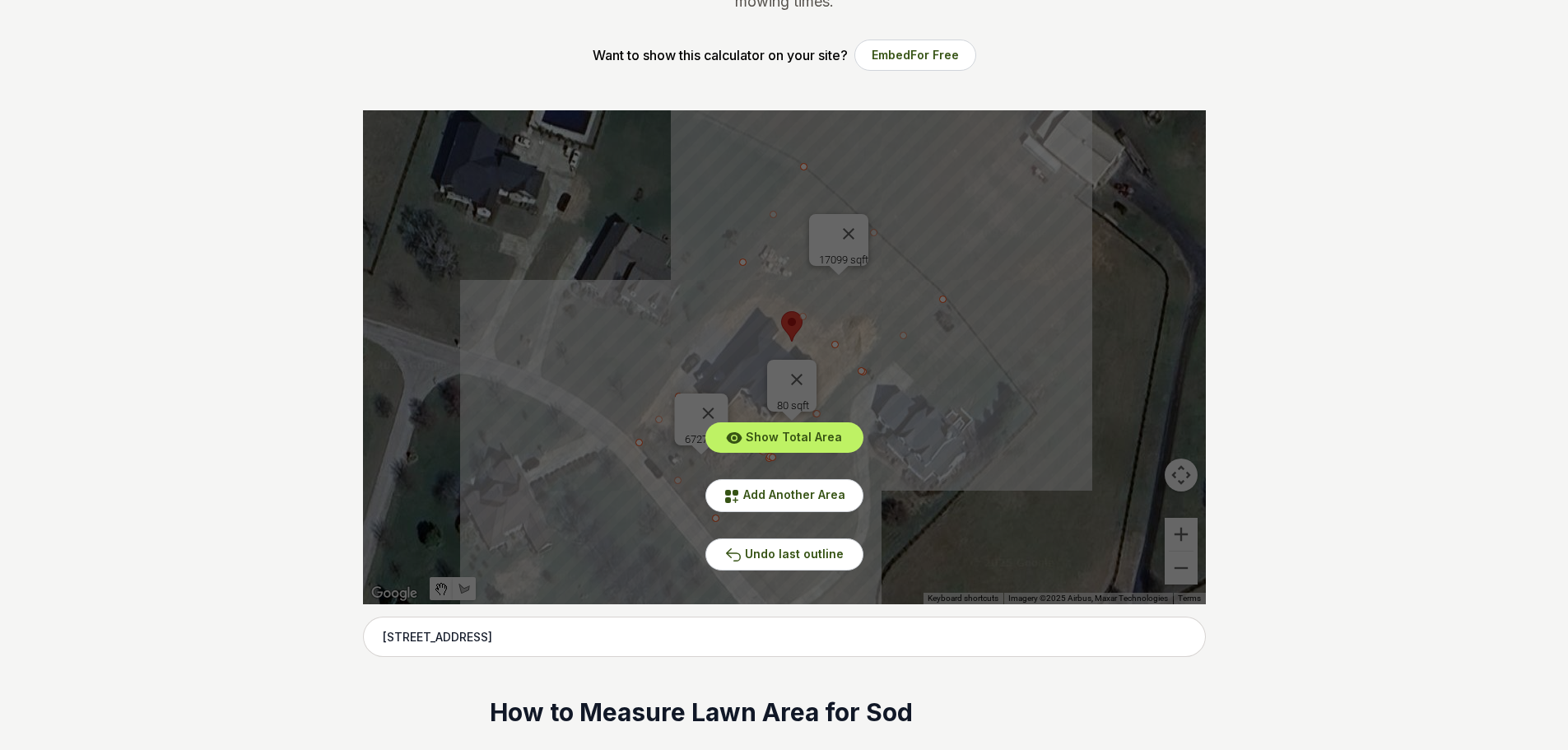
scroll to position [329, 0]
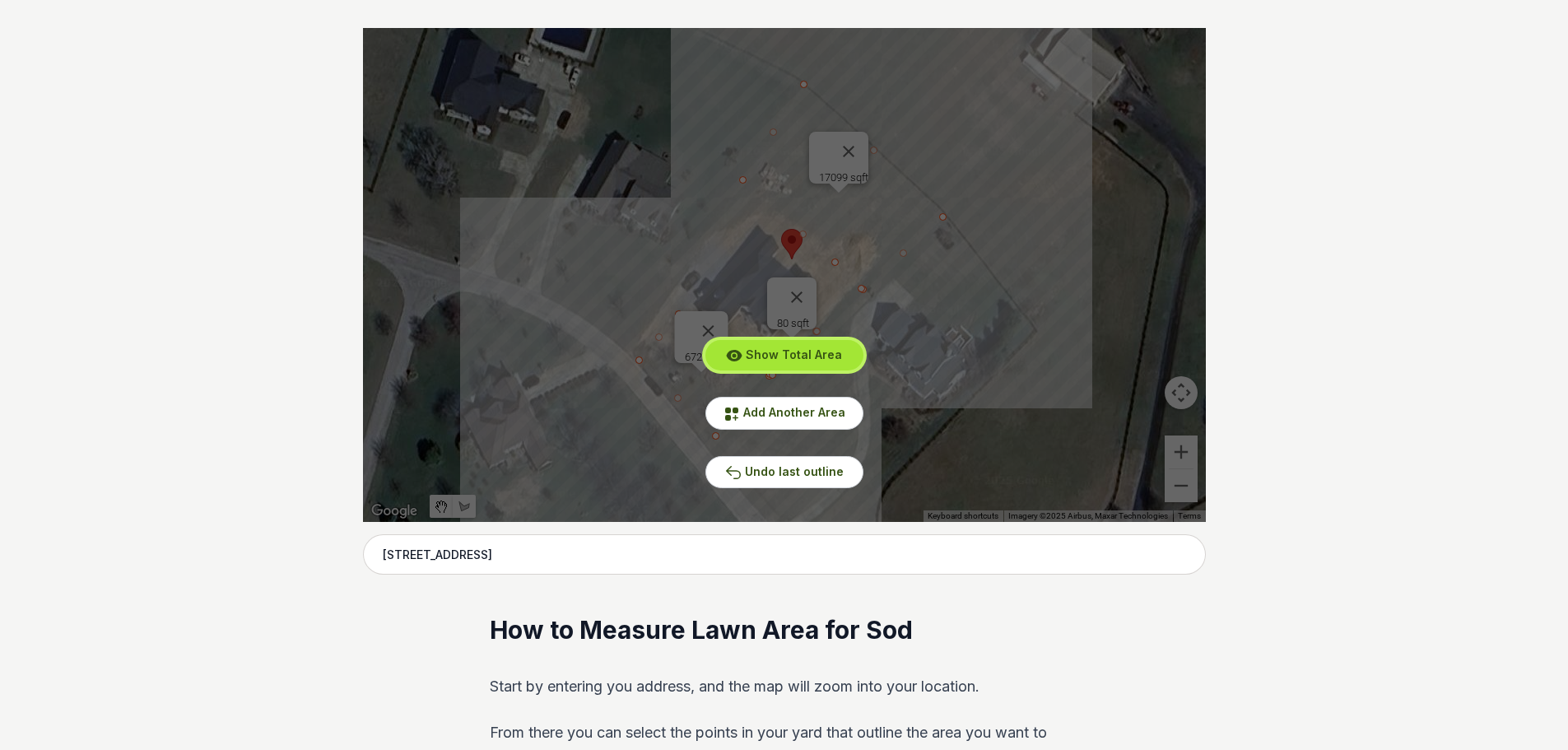
click at [789, 356] on span "Show Total Area" at bounding box center [794, 354] width 96 height 14
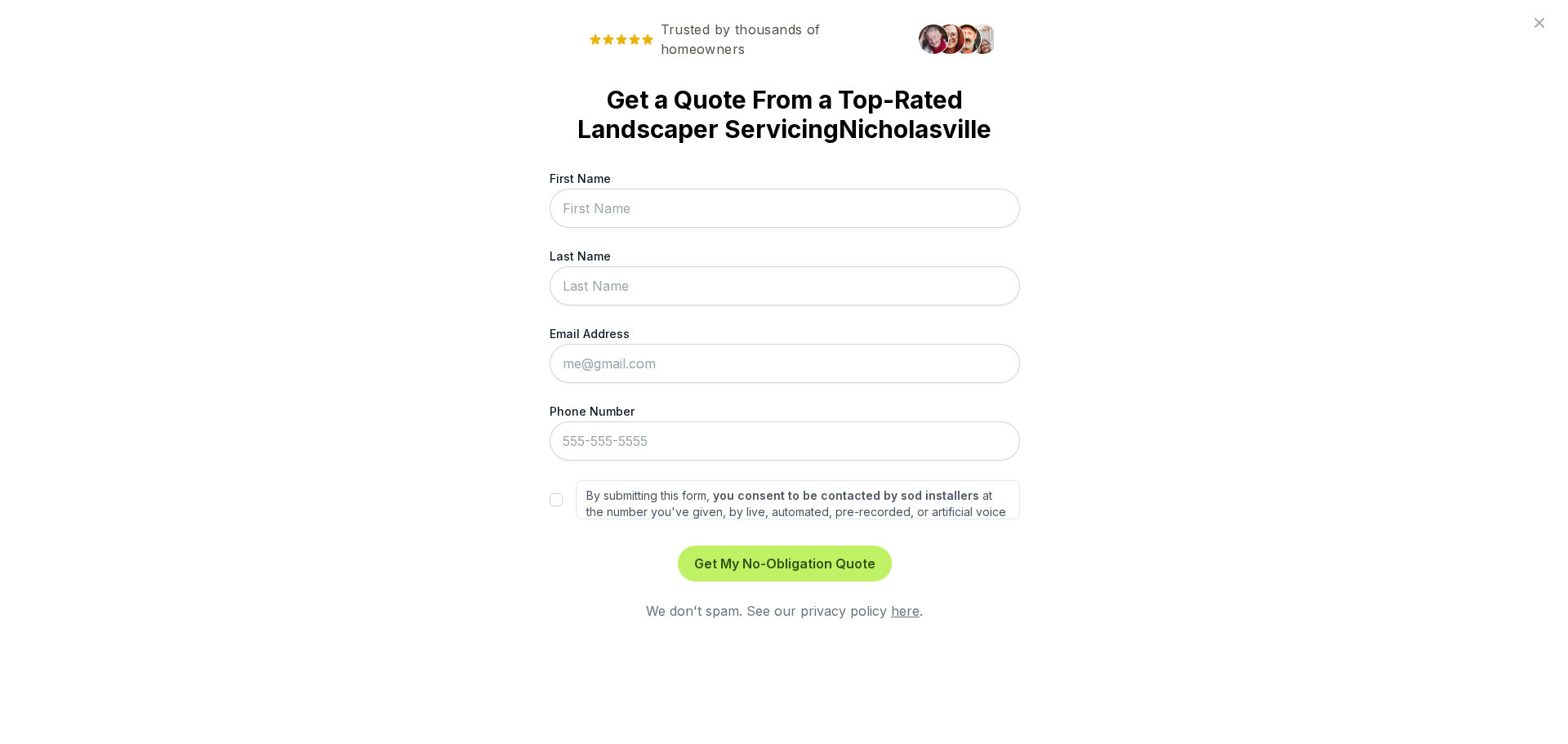
scroll to position [0, 0]
click at [707, 228] on input "First Name" at bounding box center [784, 208] width 471 height 39
type input "BJ"
click at [702, 306] on input "Last Name" at bounding box center [784, 286] width 471 height 39
type input "[PERSON_NAME]"
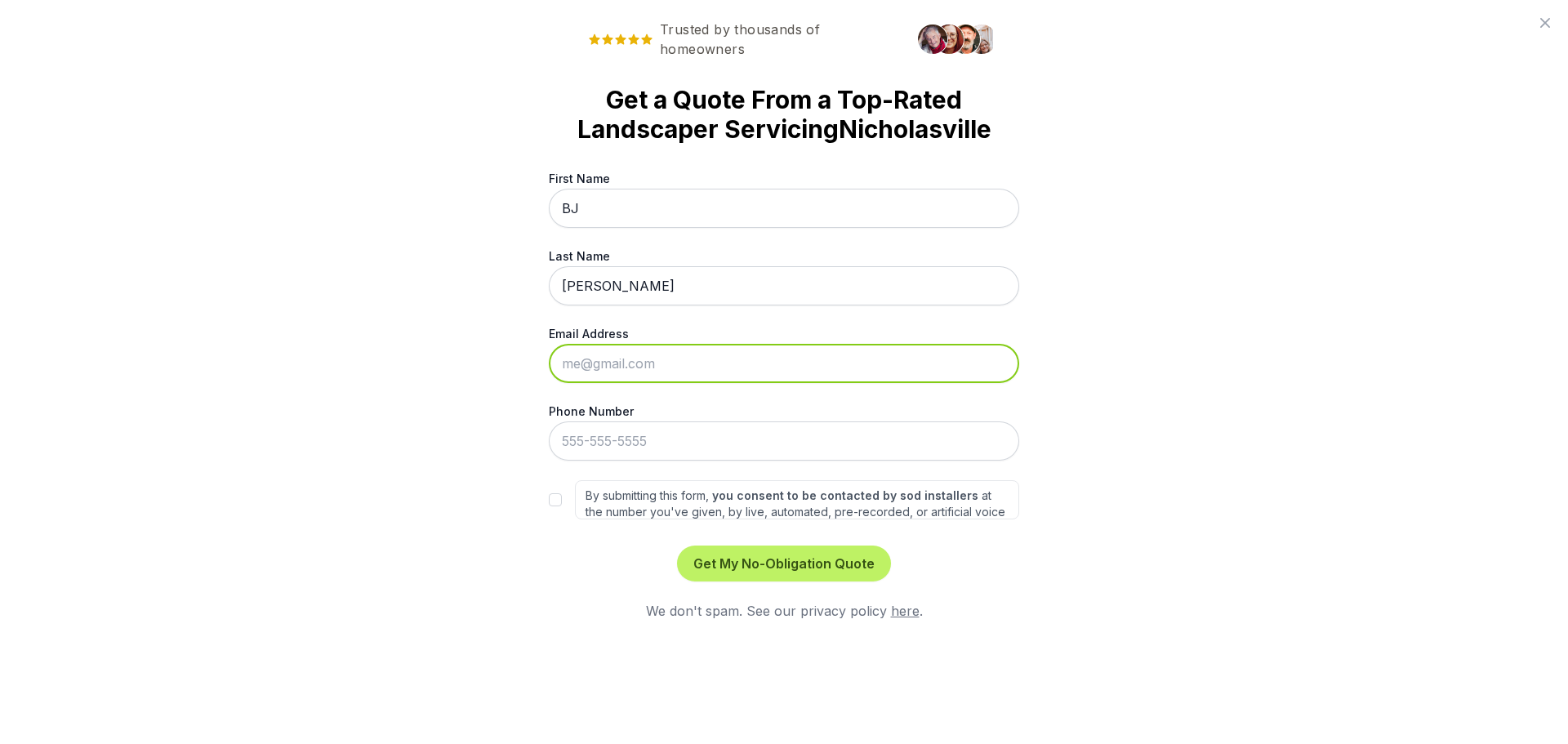
type input "[EMAIL_ADDRESS][DOMAIN_NAME]"
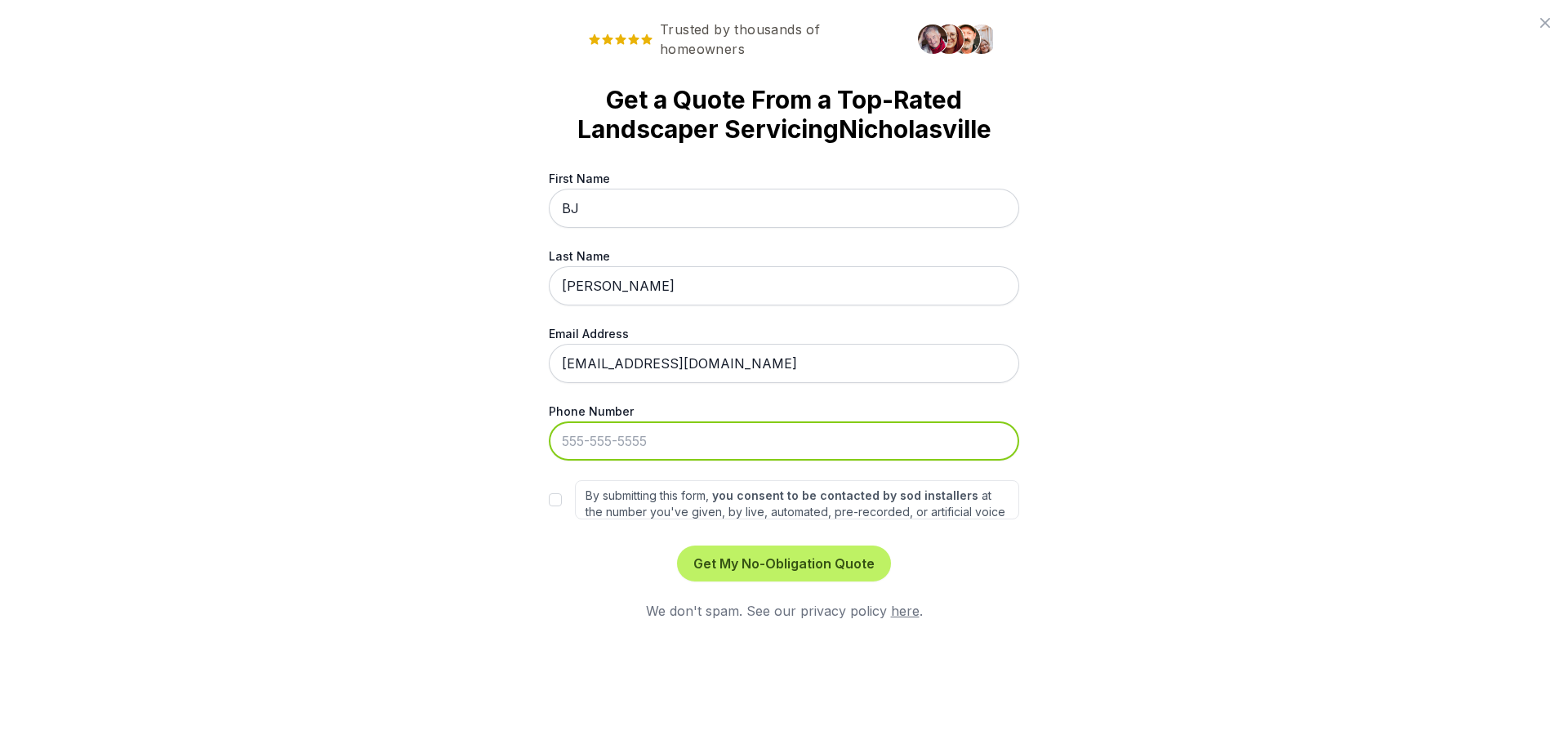
type input "[PHONE_NUMBER]"
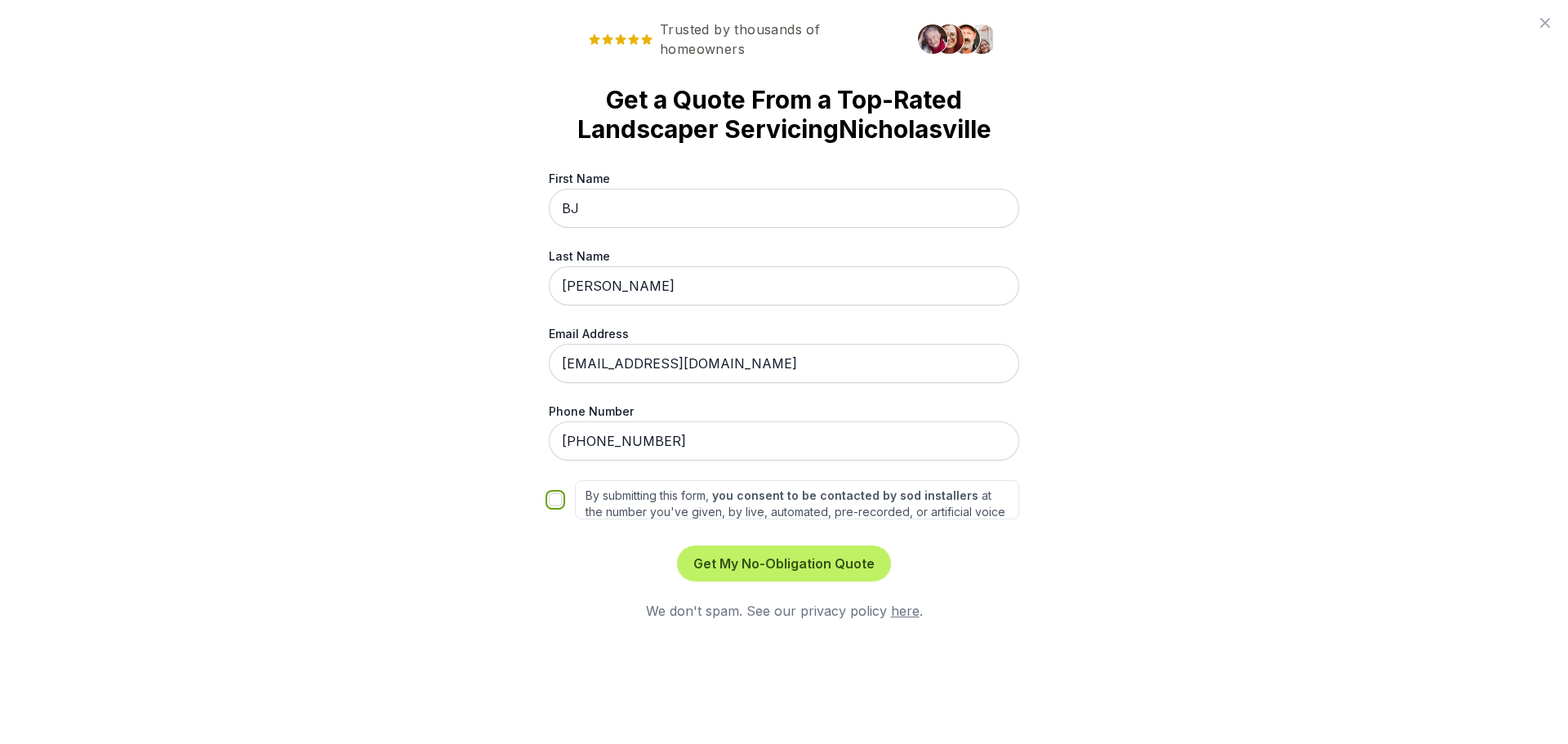
click at [549, 507] on input "By submitting this form, you consent to be contacted by sod installers at the n…" at bounding box center [555, 499] width 13 height 13
checkbox input "true"
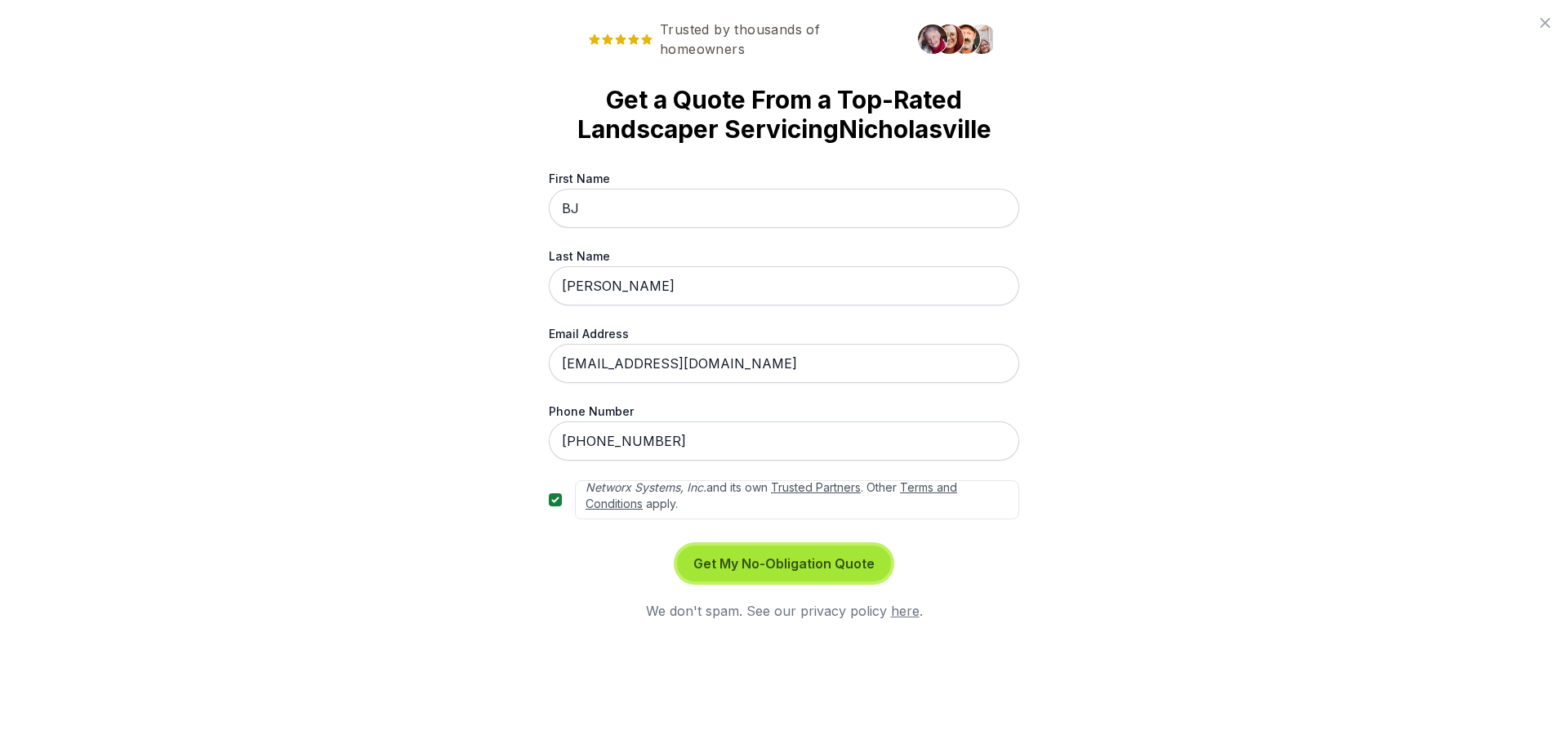
click at [813, 582] on button "Get My No-Obligation Quote" at bounding box center [784, 564] width 214 height 36
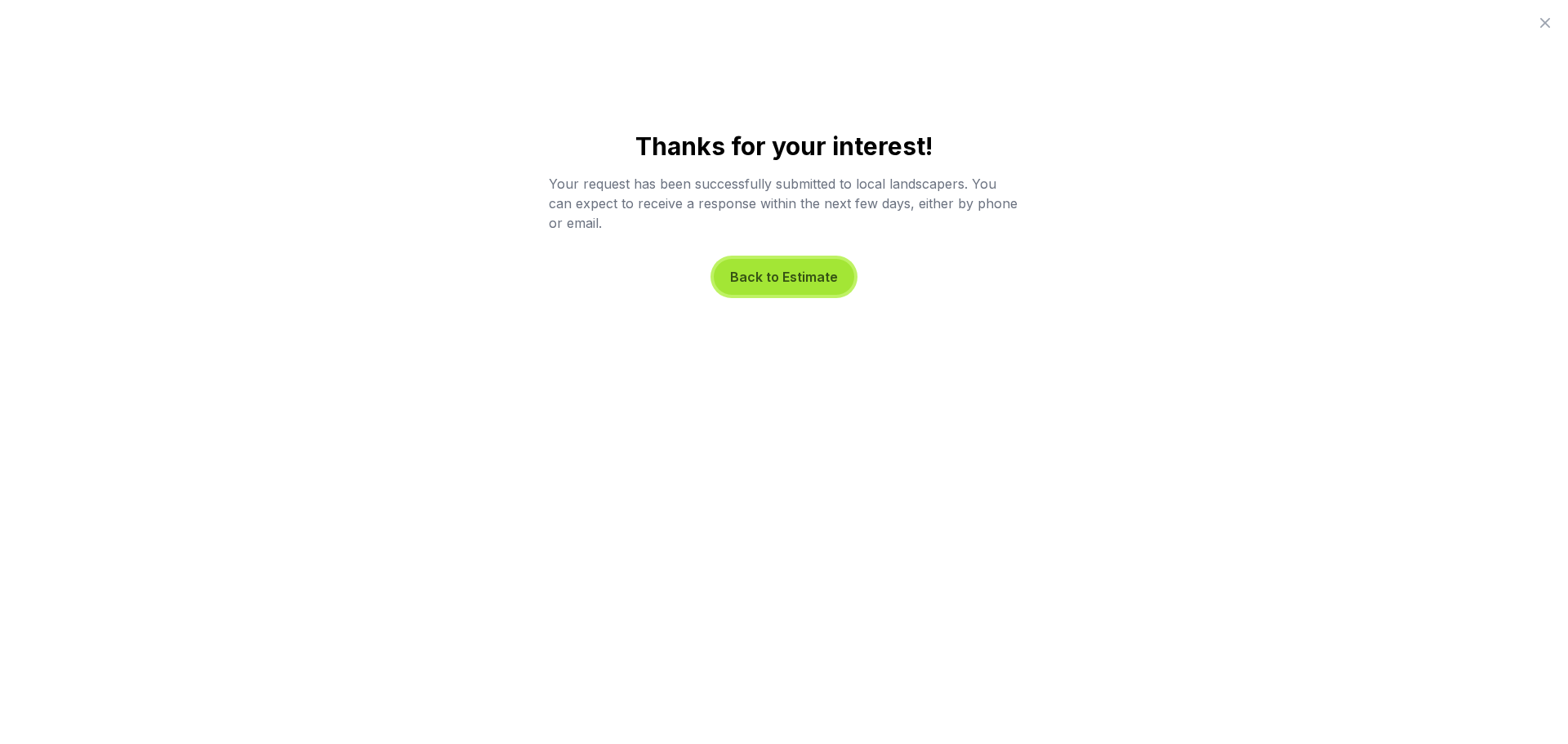
click at [804, 280] on button "Back to Estimate" at bounding box center [784, 277] width 140 height 36
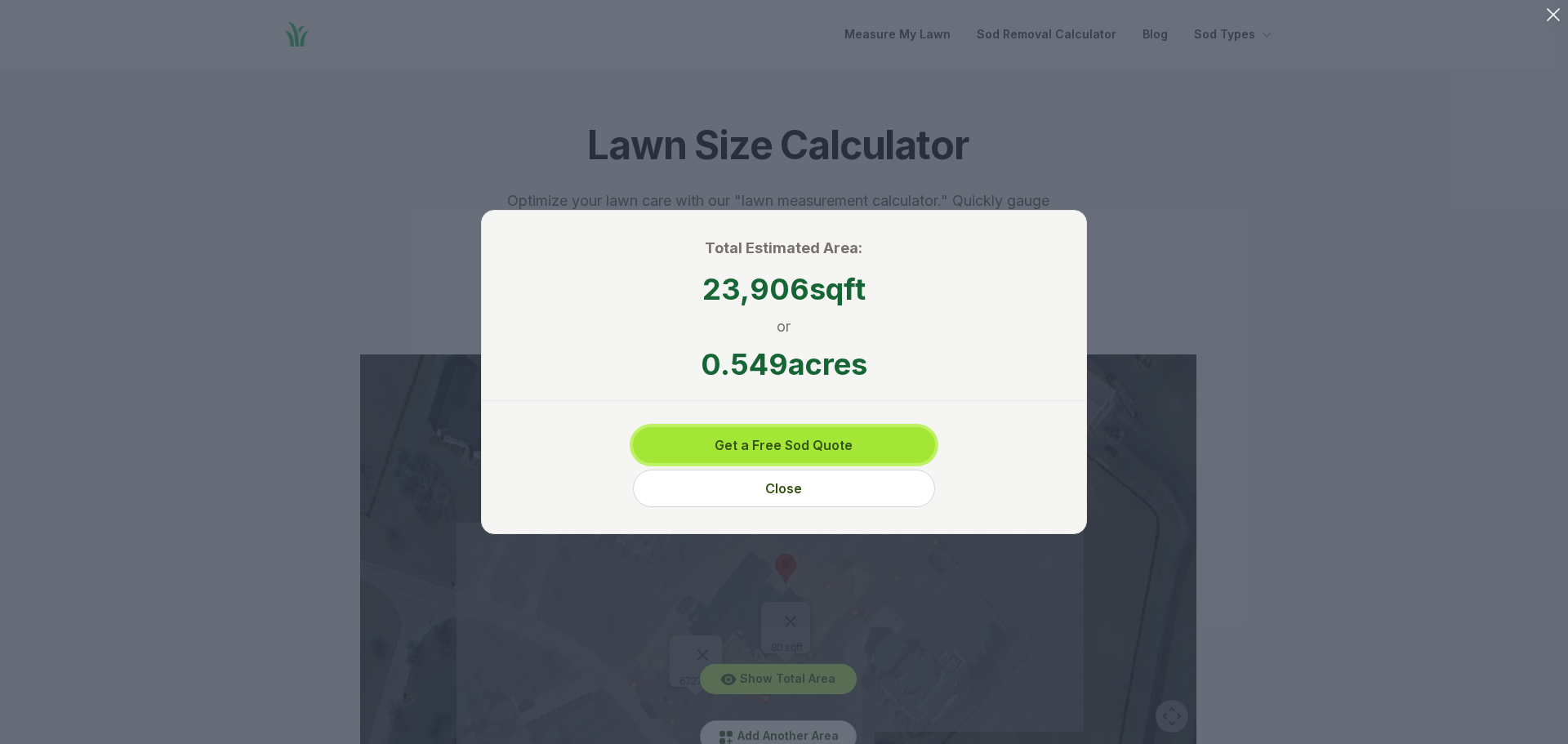
click at [839, 452] on button "Get a Free Sod Quote" at bounding box center [784, 445] width 302 height 36
